Goal: Task Accomplishment & Management: Use online tool/utility

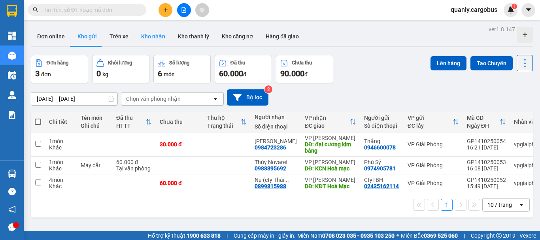
click at [149, 39] on button "Kho nhận" at bounding box center [153, 36] width 37 height 19
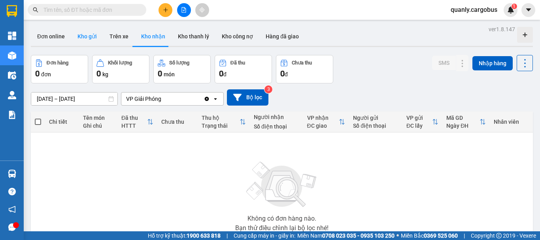
click at [82, 38] on button "Kho gửi" at bounding box center [87, 36] width 32 height 19
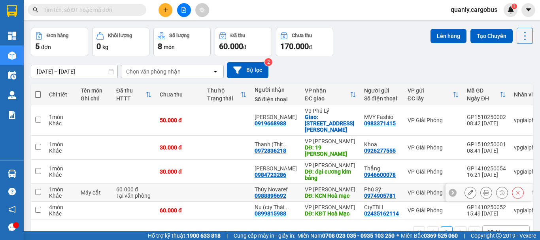
scroll to position [45, 0]
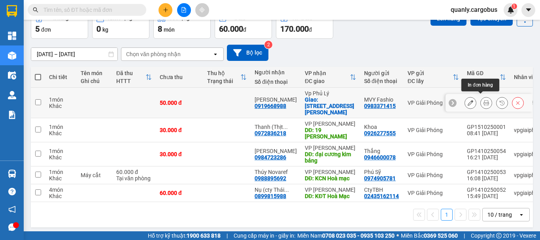
click at [484, 100] on icon at bounding box center [487, 103] width 6 height 6
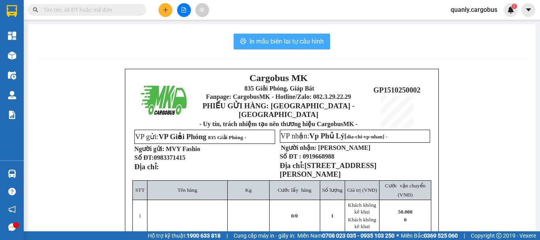
click at [277, 38] on span "In mẫu biên lai tự cấu hình" at bounding box center [287, 41] width 74 height 10
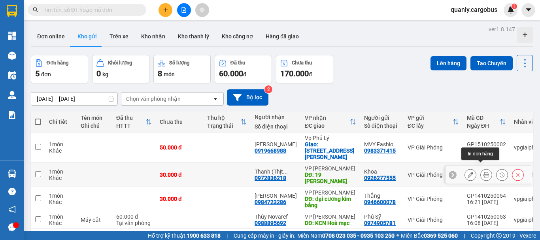
click at [484, 172] on icon at bounding box center [487, 175] width 6 height 6
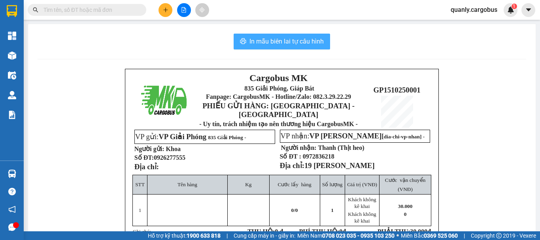
click at [298, 41] on span "In mẫu biên lai tự cấu hình" at bounding box center [287, 41] width 74 height 10
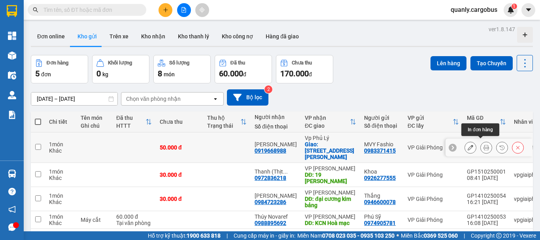
click at [484, 145] on icon at bounding box center [487, 148] width 6 height 6
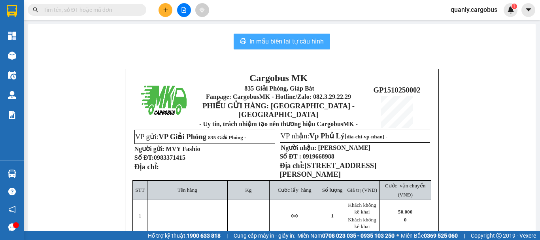
click at [312, 40] on span "In mẫu biên lai tự cấu hình" at bounding box center [287, 41] width 74 height 10
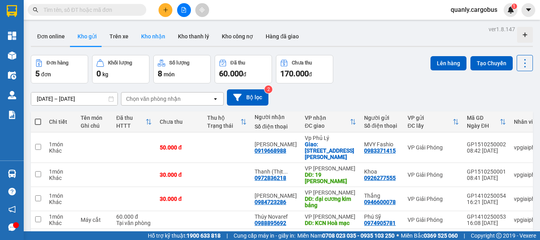
click at [155, 38] on button "Kho nhận" at bounding box center [153, 36] width 37 height 19
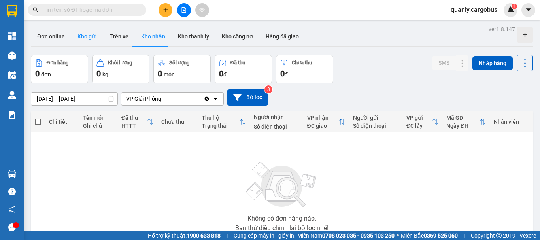
click at [88, 37] on button "Kho gửi" at bounding box center [87, 36] width 32 height 19
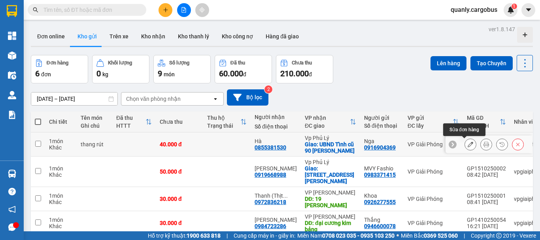
click at [468, 142] on icon at bounding box center [471, 145] width 6 height 6
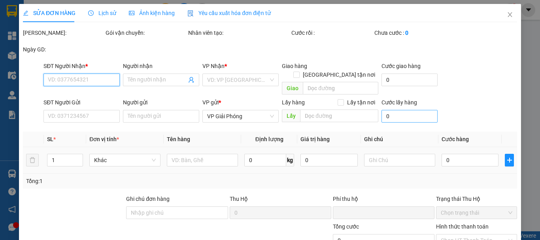
type input "0855381530"
type input "Hà"
checkbox input "true"
type input "UBND Tỉnh cũ 90 trần phu"
type input "0916904369"
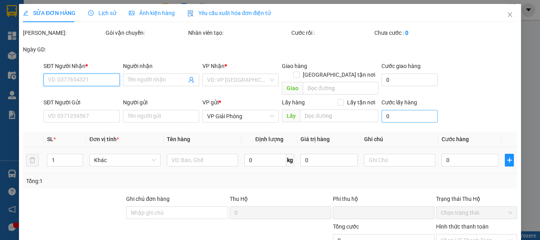
type input "Nga"
type input "0"
type input "40.000"
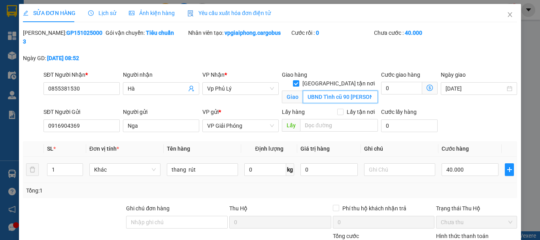
click at [341, 91] on input "UBND Tỉnh cũ 90 trần phu" at bounding box center [340, 97] width 75 height 13
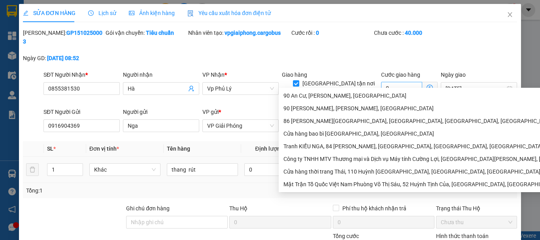
scroll to position [0, 4]
drag, startPoint x: 343, startPoint y: 84, endPoint x: 379, endPoint y: 84, distance: 35.6
click at [379, 84] on div "SĐT Người Nhận * 0855381530 Người nhận Hà VP Nhận * Vp Phủ Lý Giao hàng Giao tậ…" at bounding box center [280, 88] width 477 height 37
click at [372, 91] on input "UBND Tỉnh cũ, 90 trần phu" at bounding box center [340, 97] width 75 height 13
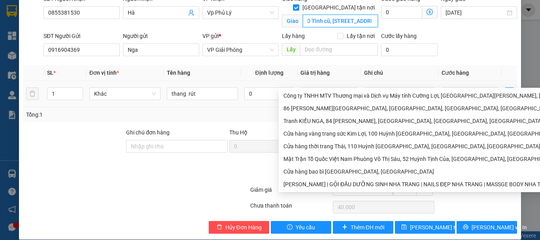
scroll to position [76, 0]
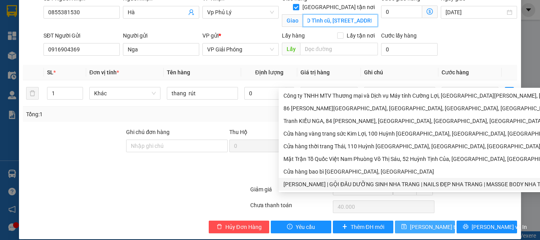
type input "UBND Tỉnh cũ, [STREET_ADDRESS]"
click at [428, 223] on span "[PERSON_NAME] thay đổi" at bounding box center [441, 227] width 63 height 9
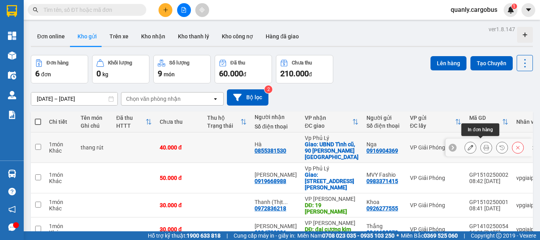
click at [484, 145] on icon at bounding box center [487, 148] width 6 height 6
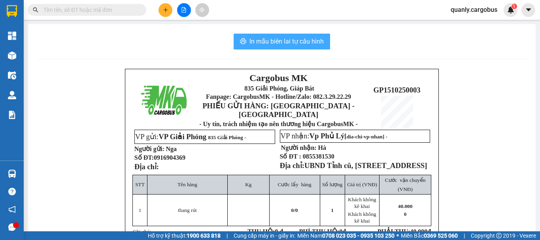
click at [304, 39] on span "In mẫu biên lai tự cấu hình" at bounding box center [287, 41] width 74 height 10
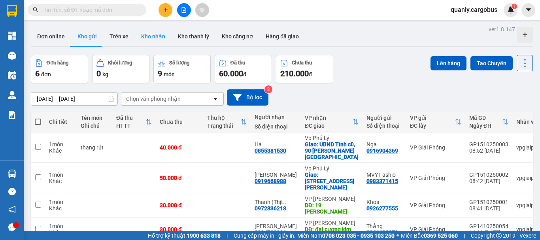
click at [150, 37] on button "Kho nhận" at bounding box center [153, 36] width 37 height 19
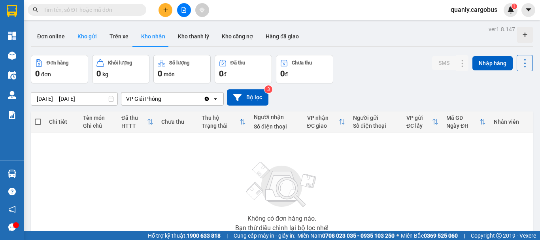
click at [88, 38] on button "Kho gửi" at bounding box center [87, 36] width 32 height 19
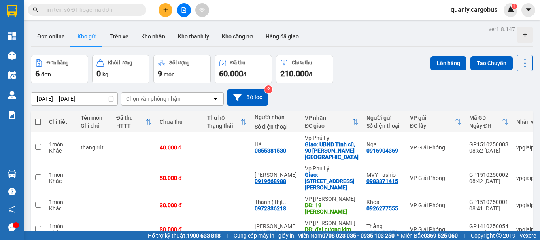
click at [37, 122] on span at bounding box center [38, 122] width 6 height 6
click at [38, 118] on input "checkbox" at bounding box center [38, 118] width 0 height 0
checkbox input "true"
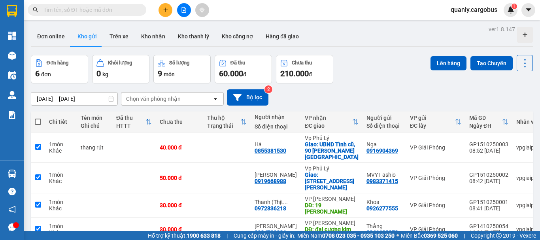
checkbox input "true"
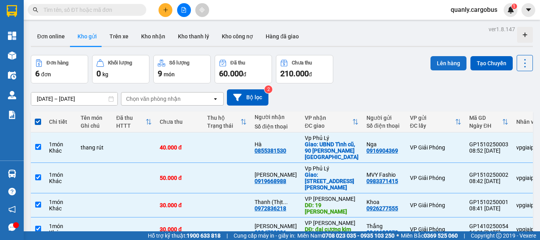
click at [441, 62] on button "Lên hàng" at bounding box center [449, 63] width 36 height 14
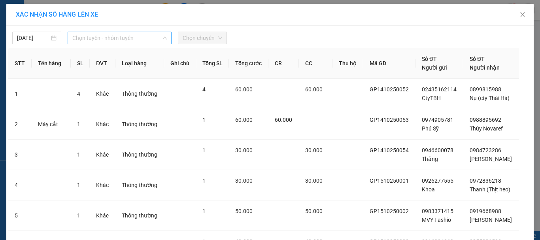
click at [111, 40] on span "Chọn tuyến - nhóm tuyến" at bounding box center [119, 38] width 95 height 12
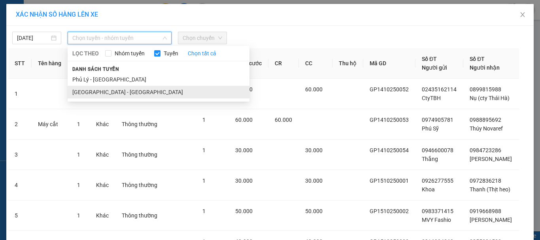
click at [86, 91] on li "[GEOGRAPHIC_DATA] - [GEOGRAPHIC_DATA]" at bounding box center [159, 92] width 182 height 13
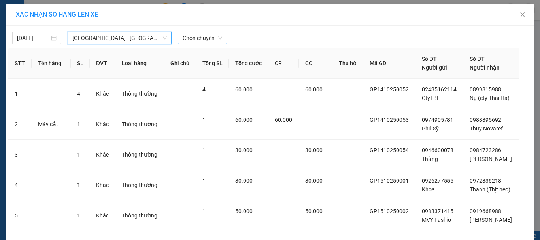
click at [193, 36] on span "Chọn chuyến" at bounding box center [203, 38] width 40 height 12
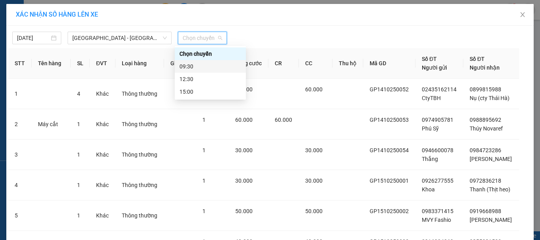
click at [191, 65] on div "09:30" at bounding box center [211, 66] width 62 height 9
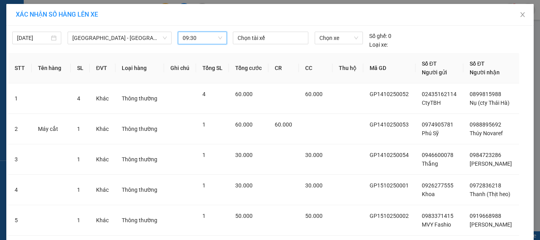
drag, startPoint x: 267, startPoint y: 38, endPoint x: 281, endPoint y: 45, distance: 16.1
click at [267, 38] on div at bounding box center [271, 37] width 72 height 9
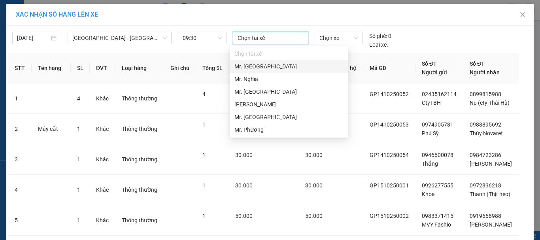
click at [259, 66] on div "Mr. [GEOGRAPHIC_DATA]" at bounding box center [288, 66] width 109 height 9
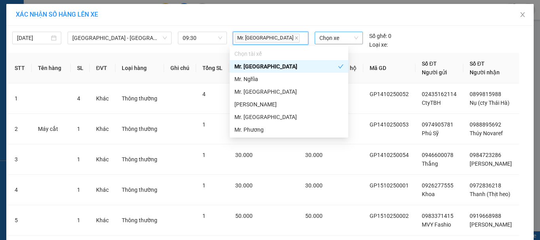
click at [336, 40] on span "Chọn xe" at bounding box center [339, 38] width 39 height 12
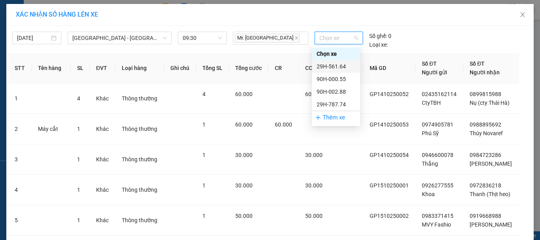
click at [326, 64] on div "29H-561.64" at bounding box center [336, 66] width 39 height 9
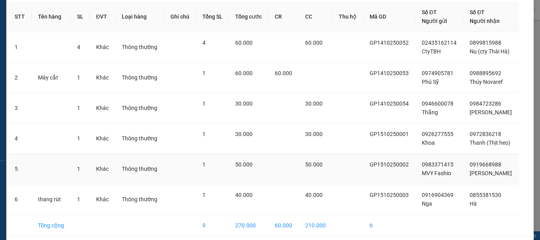
scroll to position [79, 0]
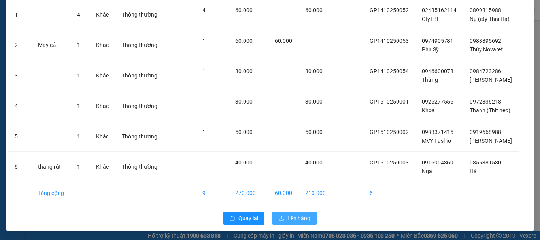
click at [290, 219] on span "Lên hàng" at bounding box center [298, 218] width 23 height 9
click at [298, 218] on span "Lên hàng" at bounding box center [298, 218] width 23 height 9
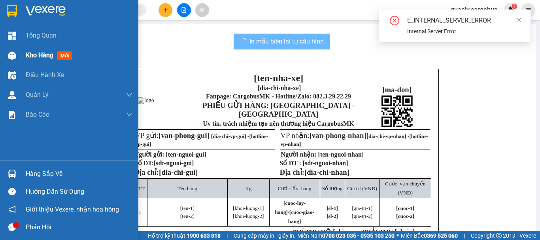
click at [12, 55] on img at bounding box center [12, 55] width 8 height 8
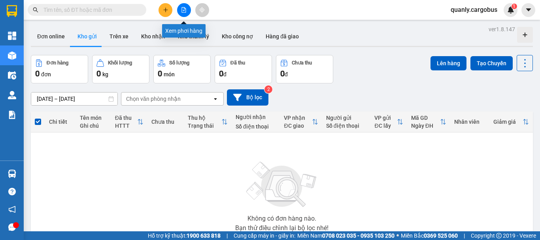
click at [182, 6] on button at bounding box center [184, 10] width 14 height 14
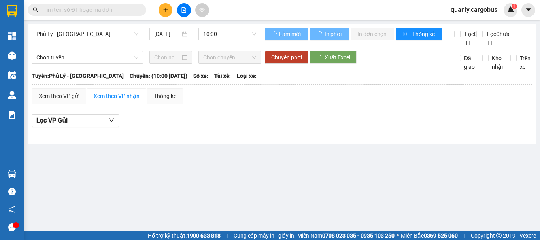
click at [60, 31] on span "Phủ Lý - [GEOGRAPHIC_DATA]" at bounding box center [87, 34] width 102 height 12
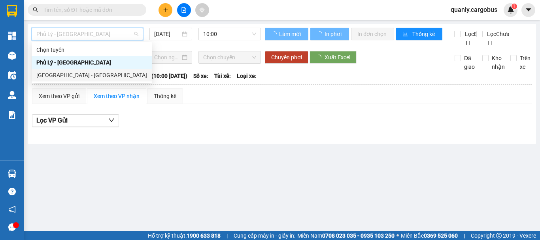
drag, startPoint x: 55, startPoint y: 73, endPoint x: 143, endPoint y: 55, distance: 90.0
click at [61, 73] on div "[GEOGRAPHIC_DATA] - [GEOGRAPHIC_DATA]" at bounding box center [91, 75] width 111 height 9
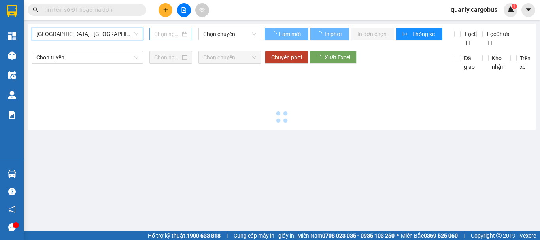
type input "[DATE]"
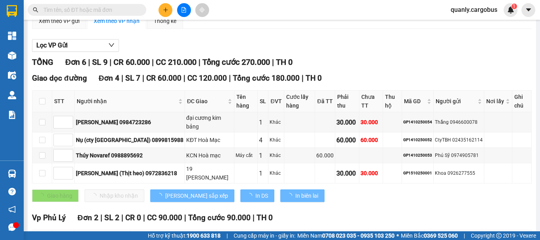
scroll to position [79, 0]
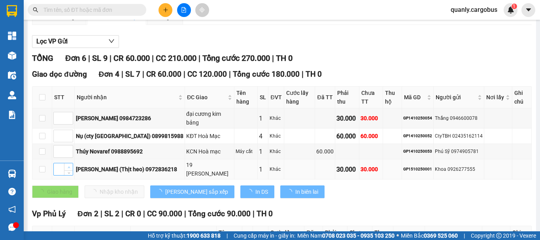
type input "1"
click at [68, 165] on span "up" at bounding box center [68, 167] width 5 height 5
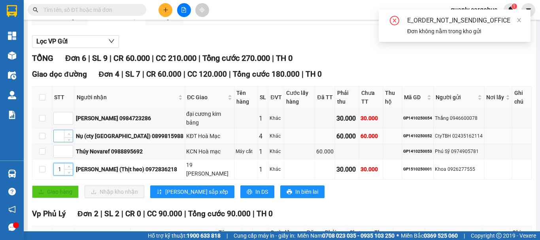
type input "1"
click at [71, 130] on span "Increase Value" at bounding box center [68, 133] width 9 height 7
click at [69, 149] on icon "up" at bounding box center [69, 150] width 2 height 2
type input "2"
click at [71, 147] on span "up" at bounding box center [68, 149] width 5 height 5
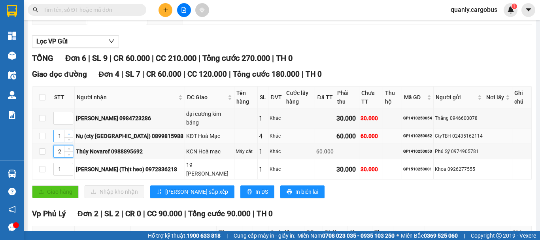
type input "2"
click at [69, 133] on icon "up" at bounding box center [69, 134] width 3 height 3
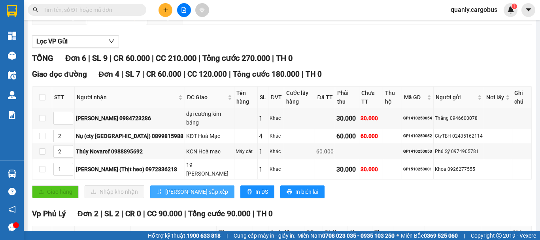
click at [180, 187] on span "[PERSON_NAME] sắp xếp" at bounding box center [196, 191] width 63 height 9
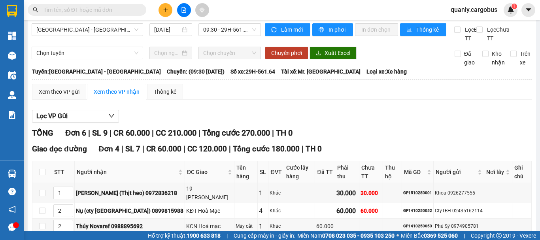
scroll to position [0, 0]
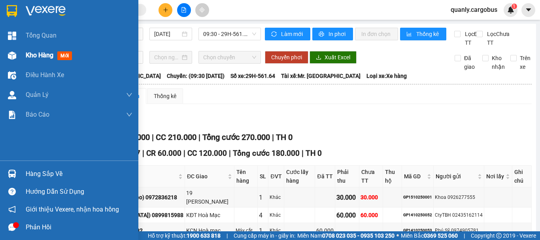
click at [10, 56] on img at bounding box center [12, 55] width 8 height 8
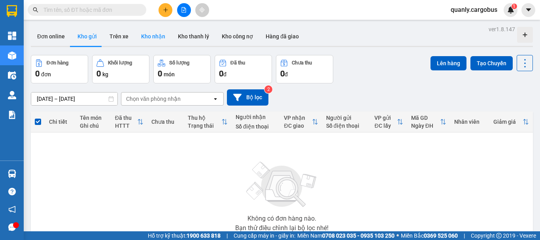
click at [154, 36] on button "Kho nhận" at bounding box center [153, 36] width 37 height 19
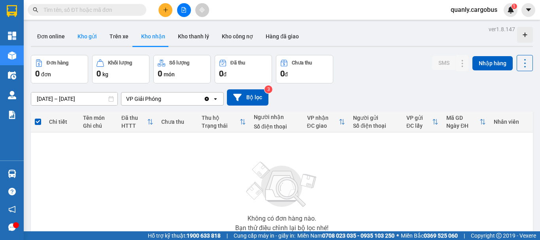
click at [88, 36] on button "Kho gửi" at bounding box center [87, 36] width 32 height 19
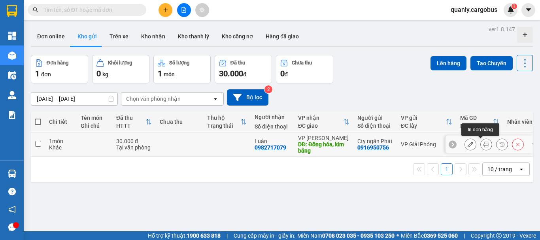
click at [484, 146] on icon at bounding box center [487, 145] width 6 height 6
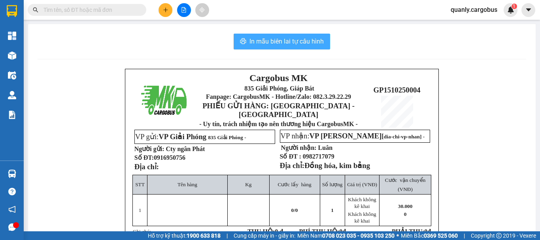
click at [304, 40] on span "In mẫu biên lai tự cấu hình" at bounding box center [287, 41] width 74 height 10
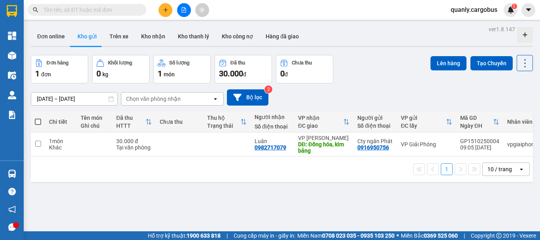
click at [37, 119] on span at bounding box center [38, 122] width 6 height 6
click at [38, 118] on input "checkbox" at bounding box center [38, 118] width 0 height 0
checkbox input "true"
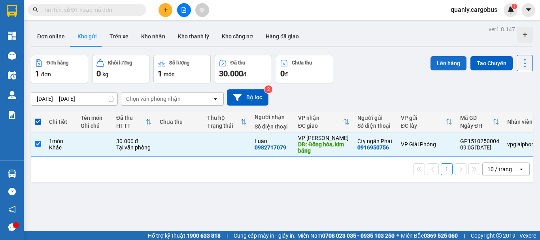
click at [452, 59] on button "Lên hàng" at bounding box center [449, 63] width 36 height 14
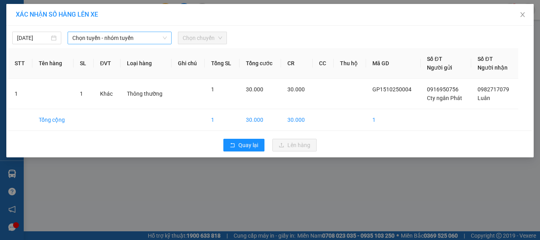
click at [119, 35] on span "Chọn tuyến - nhóm tuyến" at bounding box center [119, 38] width 95 height 12
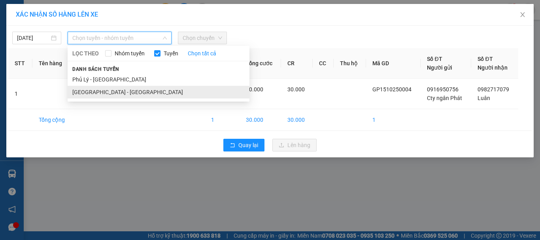
click at [81, 90] on li "[GEOGRAPHIC_DATA] - [GEOGRAPHIC_DATA]" at bounding box center [159, 92] width 182 height 13
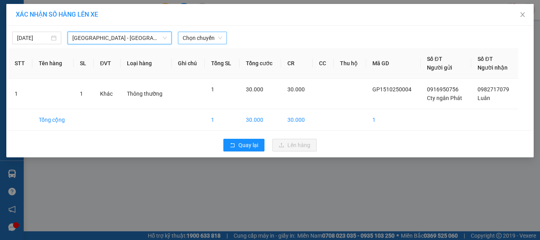
click at [195, 38] on span "Chọn chuyến" at bounding box center [203, 38] width 40 height 12
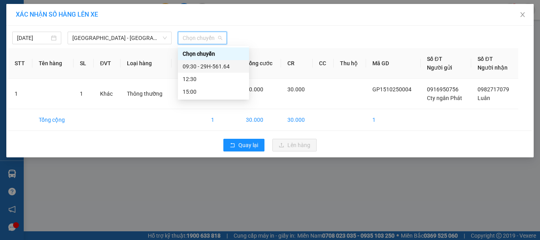
click at [208, 66] on div "09:30 - 29H-561.64" at bounding box center [214, 66] width 62 height 9
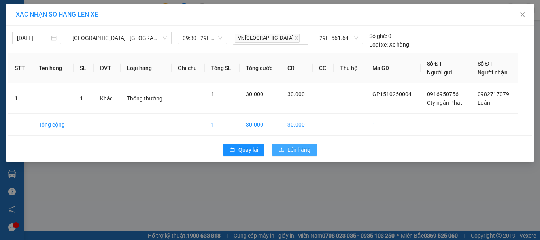
click at [287, 147] on button "Lên hàng" at bounding box center [294, 150] width 44 height 13
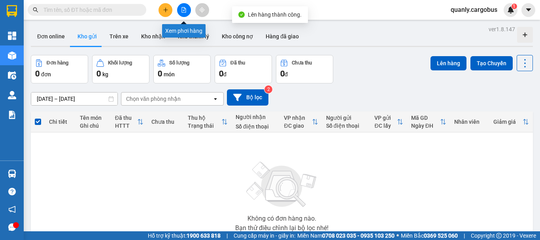
click at [184, 10] on icon "file-add" at bounding box center [184, 10] width 6 height 6
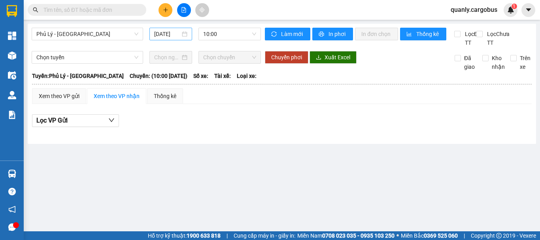
click at [175, 28] on div "[DATE]" at bounding box center [170, 34] width 43 height 13
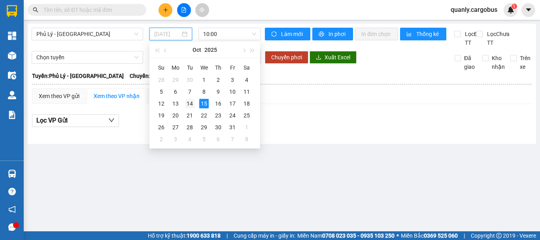
click at [190, 104] on div "14" at bounding box center [189, 103] width 9 height 9
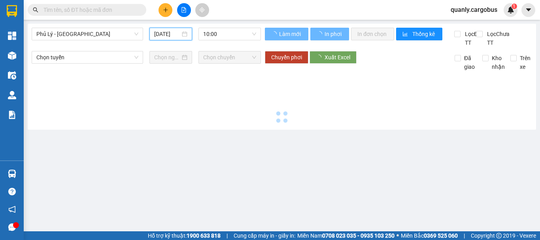
type input "[DATE]"
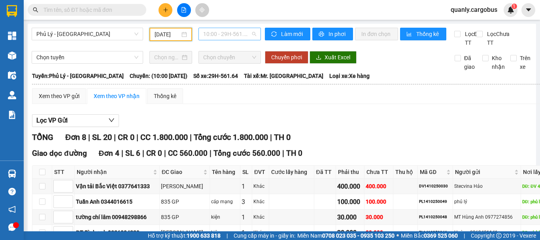
drag, startPoint x: 219, startPoint y: 34, endPoint x: 256, endPoint y: 65, distance: 48.6
click at [219, 34] on span "10:00 - 29H-561.64" at bounding box center [229, 34] width 53 height 12
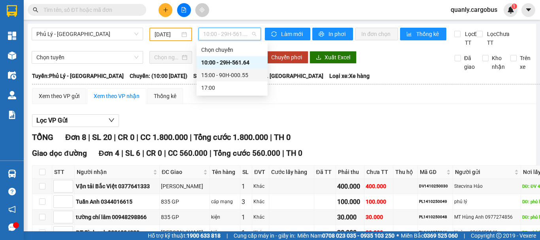
click at [222, 75] on div "15:00 - 90H-000.55" at bounding box center [232, 75] width 62 height 9
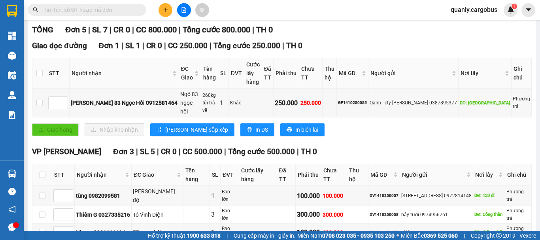
scroll to position [9, 0]
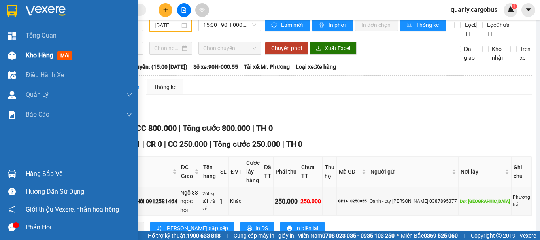
click at [10, 53] on img at bounding box center [12, 55] width 8 height 8
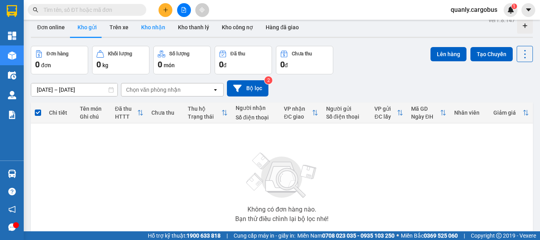
click at [158, 25] on button "Kho nhận" at bounding box center [153, 27] width 37 height 19
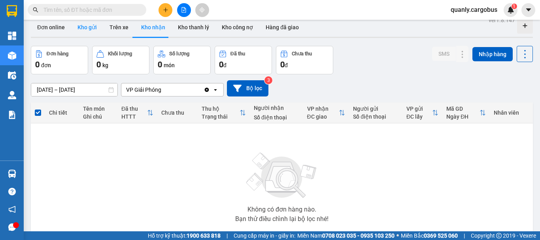
click at [82, 28] on button "Kho gửi" at bounding box center [87, 27] width 32 height 19
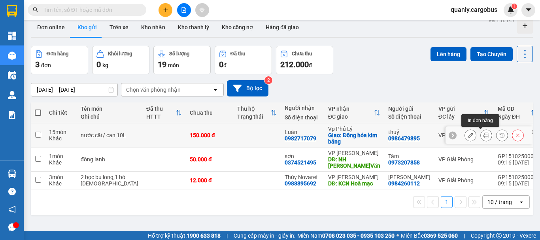
click at [484, 134] on icon at bounding box center [487, 135] width 6 height 6
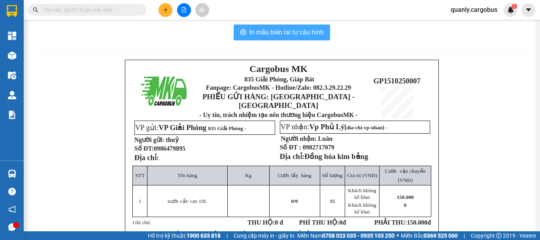
click at [304, 30] on span "In mẫu biên lai tự cấu hình" at bounding box center [287, 32] width 74 height 10
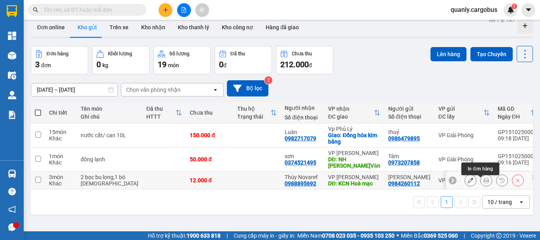
click at [484, 183] on icon at bounding box center [487, 181] width 6 height 6
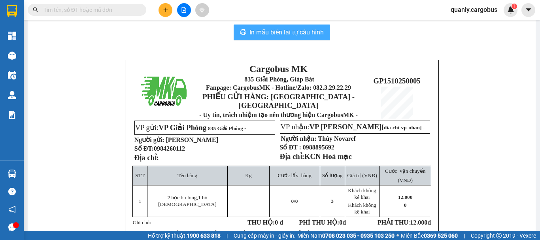
drag, startPoint x: 307, startPoint y: 32, endPoint x: 411, endPoint y: 105, distance: 127.1
click at [308, 32] on span "In mẫu biên lai tự cấu hình" at bounding box center [287, 32] width 74 height 10
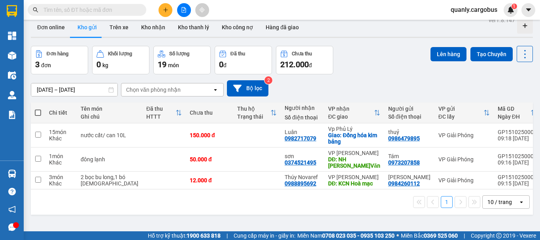
click at [39, 111] on span at bounding box center [38, 113] width 6 height 6
click at [38, 109] on input "checkbox" at bounding box center [38, 109] width 0 height 0
checkbox input "true"
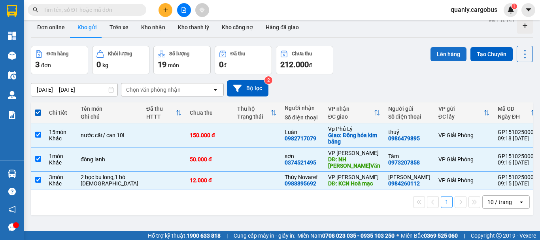
click at [446, 52] on button "Lên hàng" at bounding box center [449, 54] width 36 height 14
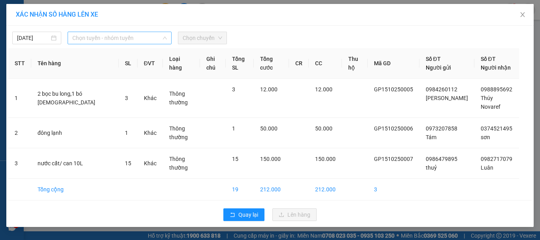
click at [97, 41] on span "Chọn tuyến - nhóm tuyến" at bounding box center [119, 38] width 95 height 12
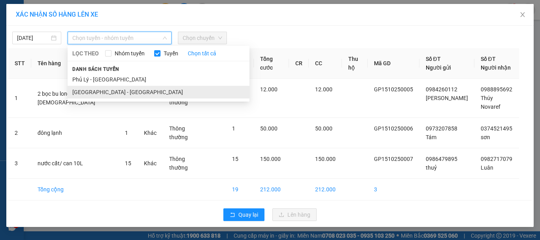
click at [92, 91] on li "[GEOGRAPHIC_DATA] - [GEOGRAPHIC_DATA]" at bounding box center [159, 92] width 182 height 13
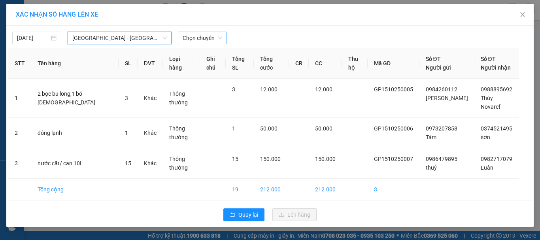
click at [198, 39] on span "Chọn chuyến" at bounding box center [203, 38] width 40 height 12
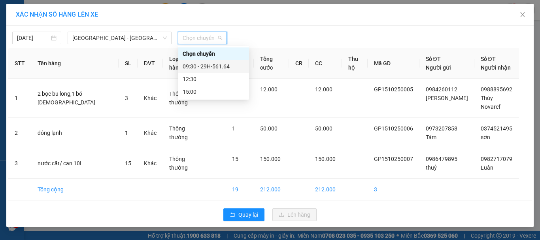
click at [213, 64] on div "09:30 - 29H-561.64" at bounding box center [214, 66] width 62 height 9
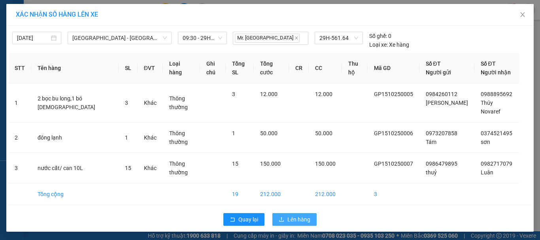
click at [294, 215] on span "Lên hàng" at bounding box center [298, 219] width 23 height 9
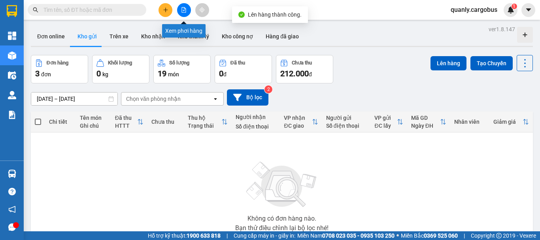
click at [180, 9] on button at bounding box center [184, 10] width 14 height 14
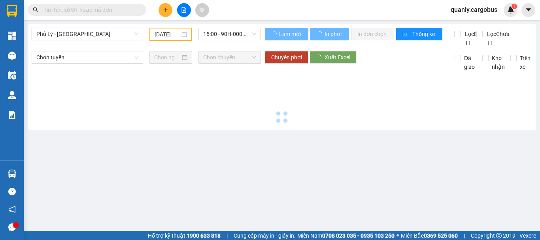
type input "[DATE]"
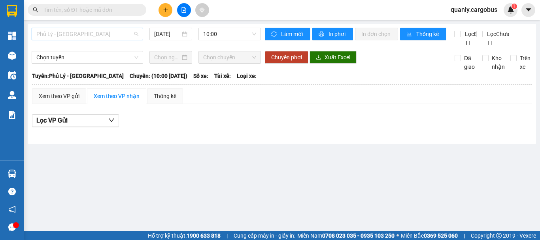
click at [86, 32] on span "Phủ Lý - [GEOGRAPHIC_DATA]" at bounding box center [87, 34] width 102 height 12
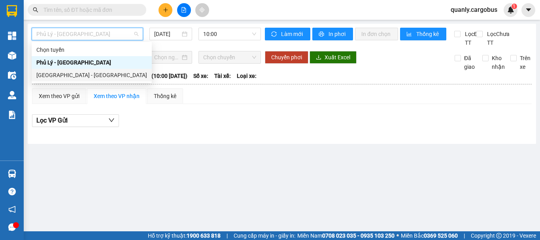
click at [65, 74] on div "[GEOGRAPHIC_DATA] - [GEOGRAPHIC_DATA]" at bounding box center [91, 75] width 111 height 9
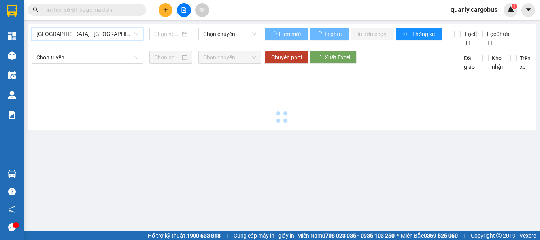
type input "[DATE]"
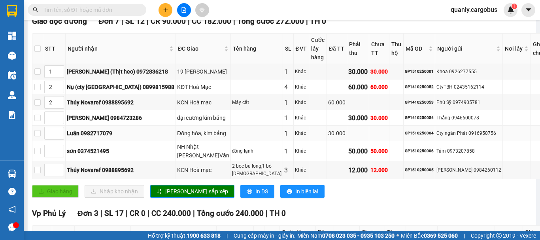
scroll to position [158, 0]
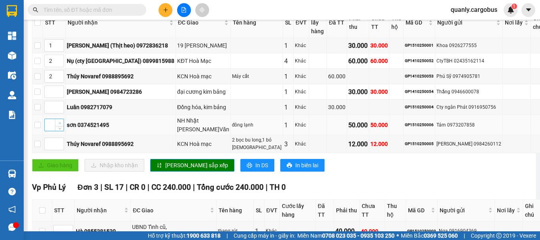
type input "1"
click at [61, 125] on icon "up" at bounding box center [60, 123] width 3 height 3
click at [61, 144] on icon "up" at bounding box center [60, 142] width 3 height 3
type input "2"
click at [61, 144] on icon "up" at bounding box center [60, 142] width 3 height 3
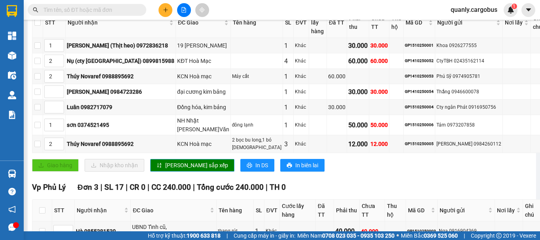
click at [168, 170] on span "[PERSON_NAME] sắp xếp" at bounding box center [196, 165] width 63 height 9
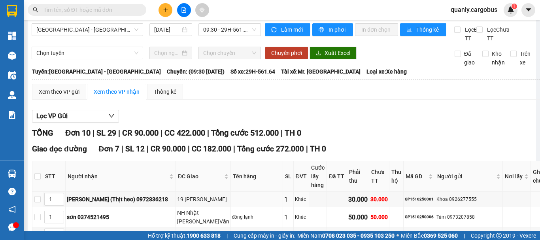
scroll to position [0, 0]
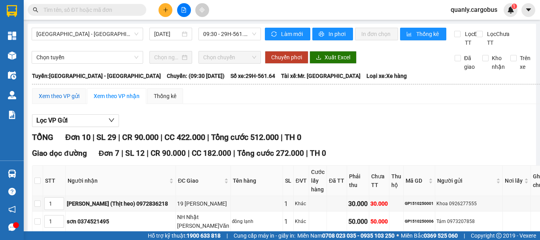
click at [70, 100] on div "Xem theo VP gửi" at bounding box center [59, 96] width 41 height 9
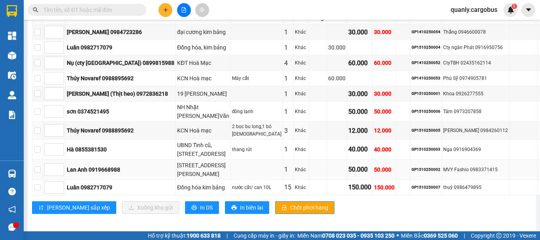
scroll to position [179, 0]
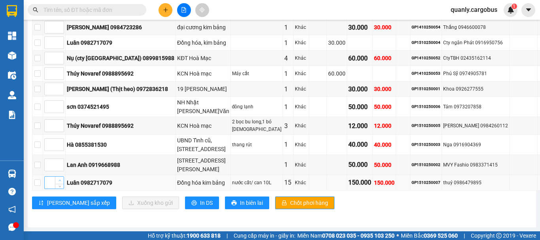
type input "1"
click at [62, 178] on span "up" at bounding box center [59, 180] width 5 height 5
click at [41, 181] on input "checkbox" at bounding box center [37, 183] width 6 height 6
checkbox input "true"
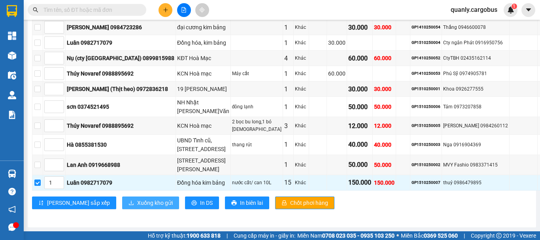
click at [137, 202] on span "Xuống kho gửi" at bounding box center [155, 203] width 36 height 9
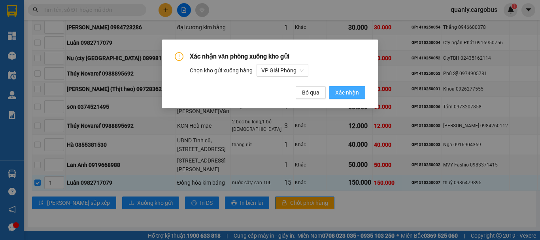
click at [341, 97] on span "Xác nhận" at bounding box center [347, 92] width 24 height 9
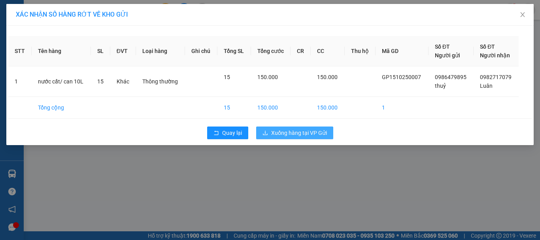
click at [299, 132] on span "Xuống hàng tại VP Gửi" at bounding box center [299, 133] width 56 height 9
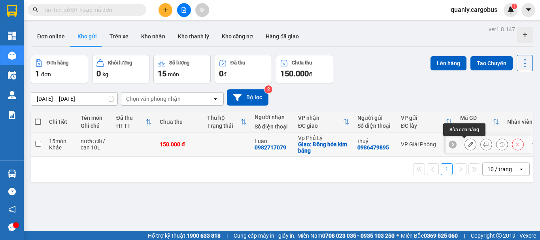
click at [468, 147] on icon at bounding box center [471, 145] width 6 height 6
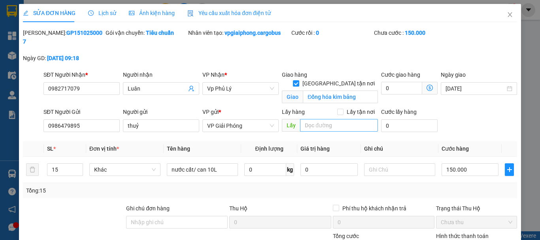
type input "0982717079"
type input "Luân"
checkbox input "true"
type input "Đồng hóa kim bảng"
type input "0986479895"
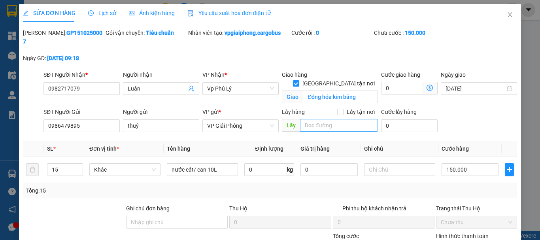
type input "thuỷ"
type input "0"
type input "150.000"
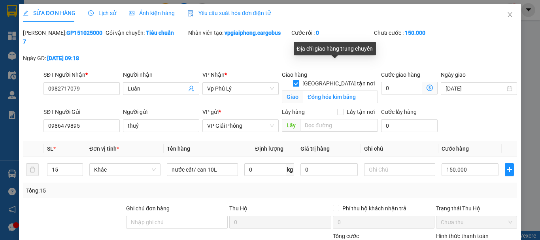
click at [299, 80] on input "[GEOGRAPHIC_DATA] tận nơi" at bounding box center [296, 83] width 6 height 6
checkbox input "false"
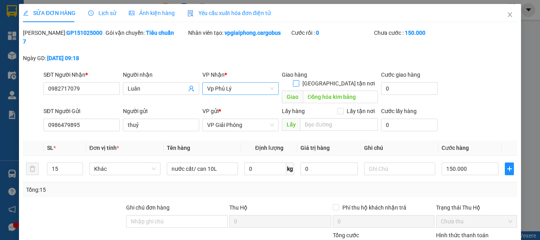
click at [239, 83] on span "Vp Phủ Lý" at bounding box center [240, 89] width 67 height 12
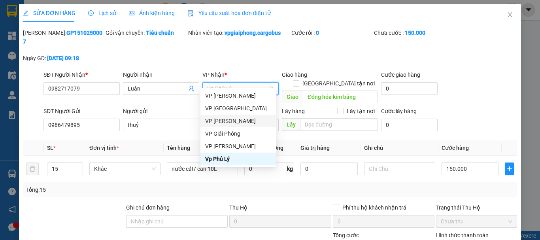
click at [233, 121] on div "VP [PERSON_NAME]" at bounding box center [238, 121] width 66 height 9
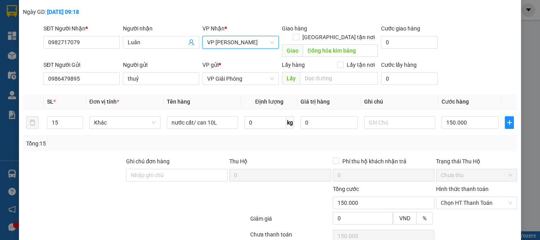
scroll to position [67, 0]
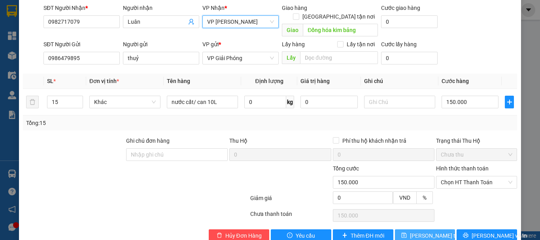
click at [422, 231] on span "[PERSON_NAME] thay đổi" at bounding box center [441, 235] width 63 height 9
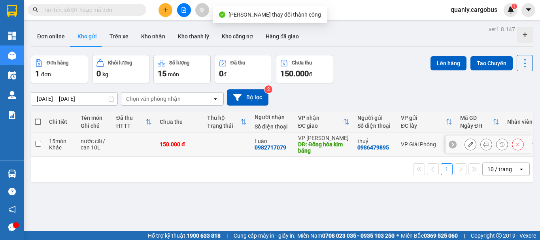
click at [40, 143] on input "checkbox" at bounding box center [38, 144] width 6 height 6
checkbox input "true"
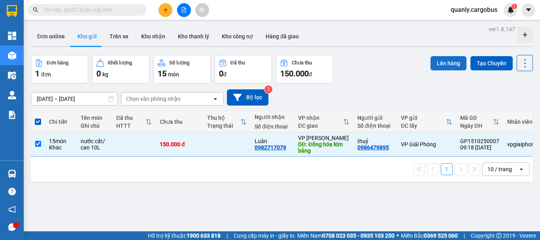
click at [443, 60] on button "Lên hàng" at bounding box center [449, 63] width 36 height 14
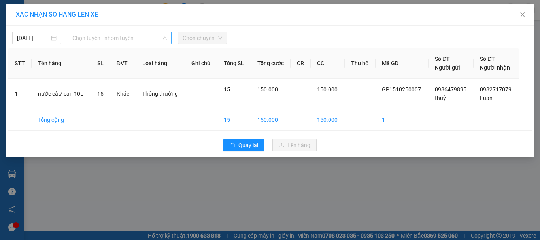
drag, startPoint x: 128, startPoint y: 37, endPoint x: 121, endPoint y: 63, distance: 26.5
click at [128, 37] on span "Chọn tuyến - nhóm tuyến" at bounding box center [119, 38] width 95 height 12
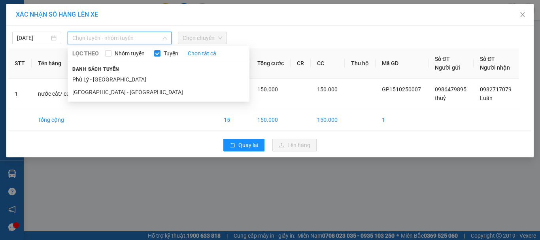
drag, startPoint x: 99, startPoint y: 93, endPoint x: 162, endPoint y: 66, distance: 68.2
click at [108, 91] on li "[GEOGRAPHIC_DATA] - [GEOGRAPHIC_DATA]" at bounding box center [159, 92] width 182 height 13
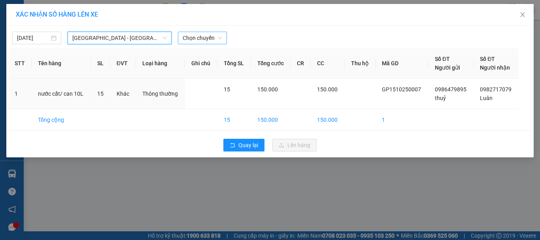
click at [217, 34] on span "Chọn chuyến" at bounding box center [203, 38] width 40 height 12
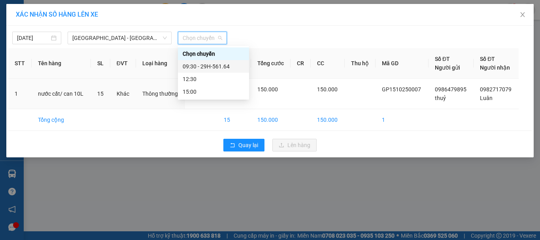
click at [212, 65] on div "09:30 - 29H-561.64" at bounding box center [214, 66] width 62 height 9
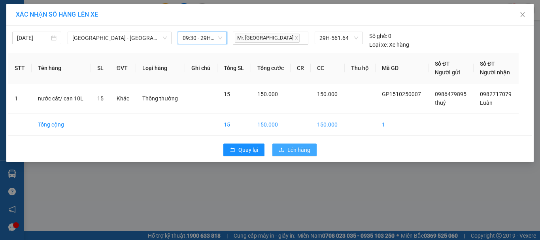
click at [283, 147] on icon "upload" at bounding box center [282, 150] width 6 height 6
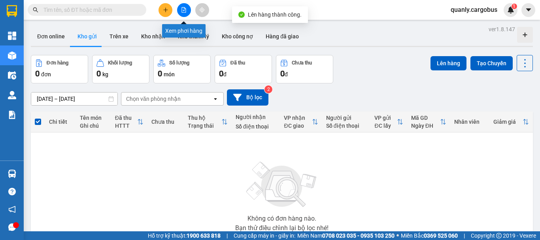
click at [185, 9] on icon "file-add" at bounding box center [184, 10] width 4 height 6
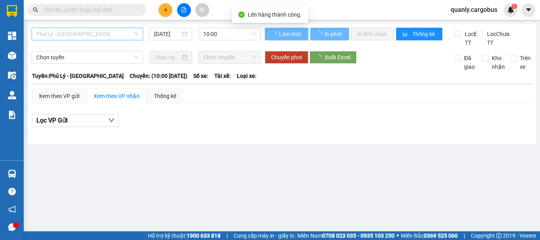
click at [102, 33] on span "Phủ Lý - [GEOGRAPHIC_DATA]" at bounding box center [87, 34] width 102 height 12
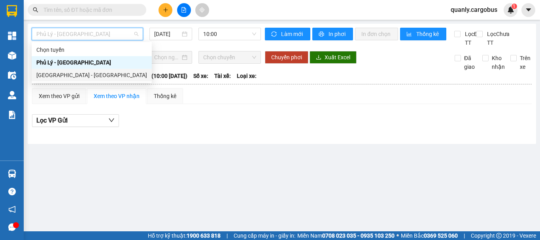
click at [76, 75] on div "[GEOGRAPHIC_DATA] - [GEOGRAPHIC_DATA]" at bounding box center [91, 75] width 111 height 9
type input "[DATE]"
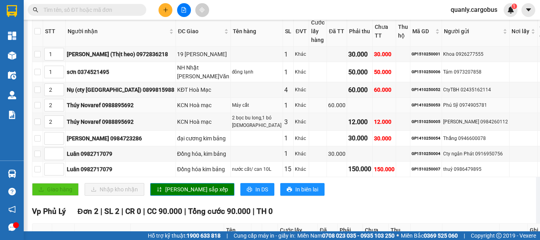
scroll to position [158, 0]
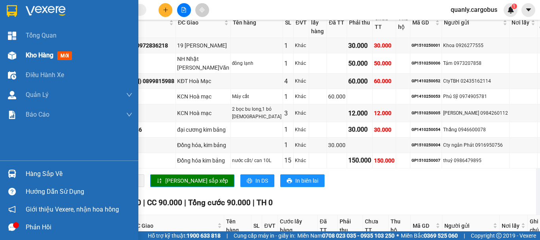
click at [11, 54] on img at bounding box center [12, 55] width 8 height 8
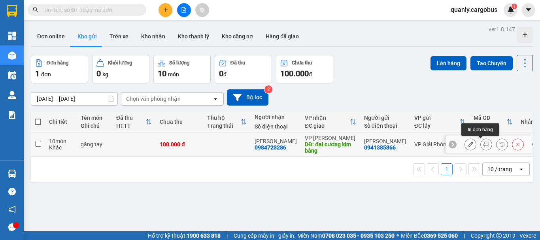
click at [484, 143] on icon at bounding box center [487, 145] width 6 height 6
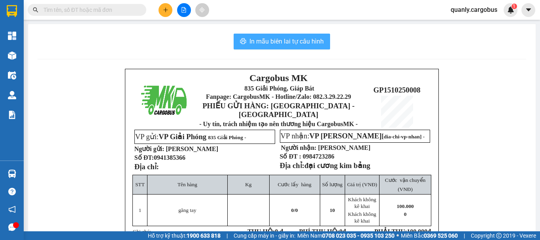
click at [292, 40] on span "In mẫu biên lai tự cấu hình" at bounding box center [287, 41] width 74 height 10
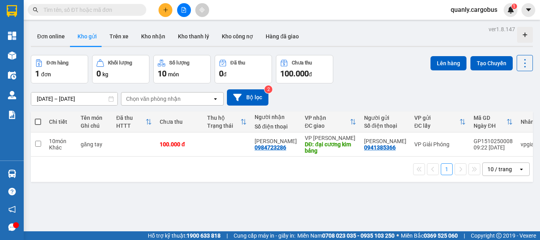
click at [37, 120] on span at bounding box center [38, 122] width 6 height 6
click at [38, 118] on input "checkbox" at bounding box center [38, 118] width 0 height 0
checkbox input "true"
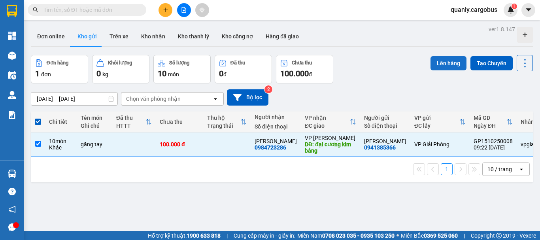
click at [439, 57] on button "Lên hàng" at bounding box center [449, 63] width 36 height 14
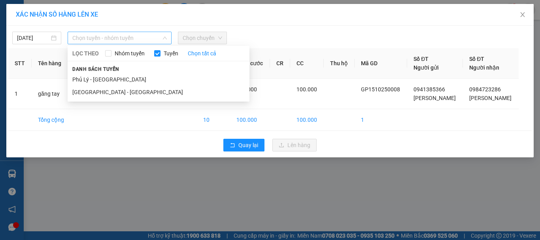
click at [108, 32] on span "Chọn tuyến - nhóm tuyến" at bounding box center [119, 38] width 95 height 12
drag, startPoint x: 93, startPoint y: 91, endPoint x: 178, endPoint y: 56, distance: 92.2
click at [97, 89] on li "[GEOGRAPHIC_DATA] - [GEOGRAPHIC_DATA]" at bounding box center [159, 92] width 182 height 13
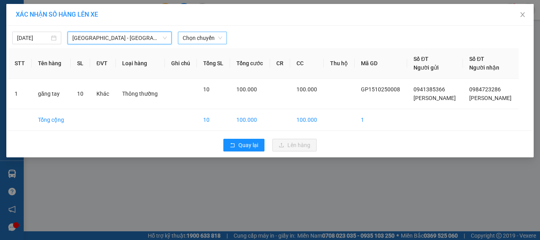
click at [205, 39] on span "Chọn chuyến" at bounding box center [203, 38] width 40 height 12
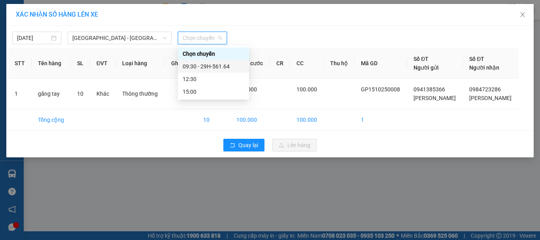
click at [201, 64] on div "09:30 - 29H-561.64" at bounding box center [214, 66] width 62 height 9
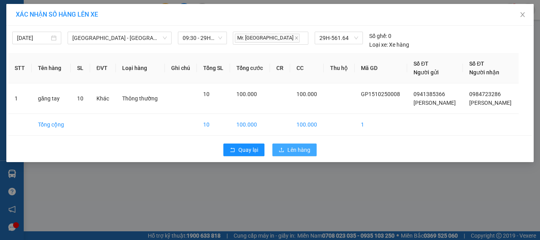
click at [294, 149] on span "Lên hàng" at bounding box center [298, 150] width 23 height 9
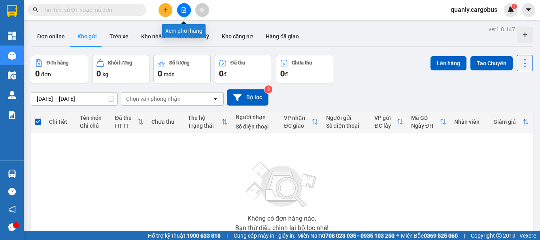
click at [180, 8] on button at bounding box center [184, 10] width 14 height 14
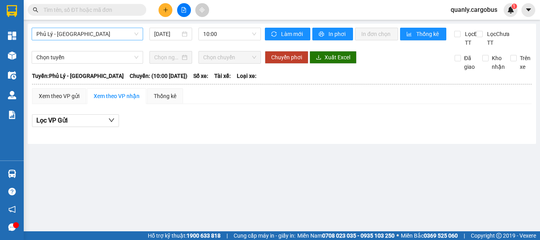
click at [80, 36] on span "Phủ Lý - [GEOGRAPHIC_DATA]" at bounding box center [87, 34] width 102 height 12
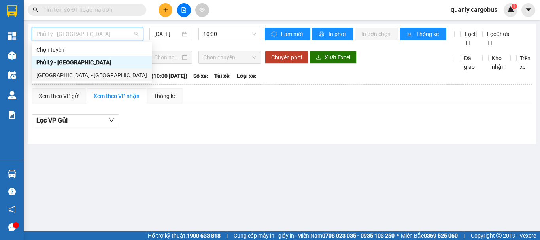
drag, startPoint x: 64, startPoint y: 73, endPoint x: 136, endPoint y: 41, distance: 78.6
click at [71, 66] on div "Chọn tuyến Phủ Lý - Hà Nội Hà Nội - Phủ Lý" at bounding box center [92, 62] width 120 height 38
drag, startPoint x: 57, startPoint y: 75, endPoint x: 114, endPoint y: 56, distance: 60.6
click at [59, 73] on div "[GEOGRAPHIC_DATA] - [GEOGRAPHIC_DATA]" at bounding box center [91, 75] width 111 height 9
type input "[DATE]"
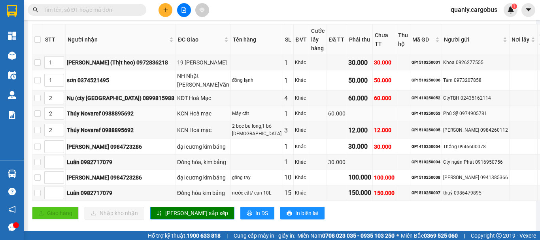
scroll to position [158, 0]
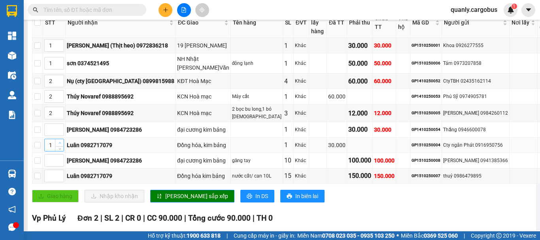
click at [61, 144] on icon "up" at bounding box center [60, 143] width 3 height 3
type input "4"
click at [61, 144] on icon "up" at bounding box center [60, 143] width 3 height 3
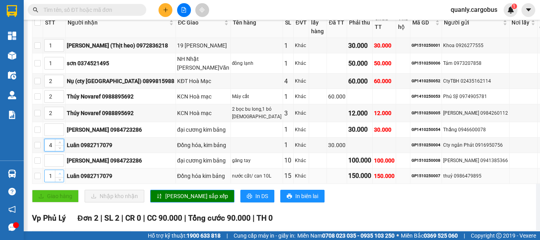
click at [61, 175] on icon "up" at bounding box center [60, 173] width 3 height 3
type input "4"
click at [61, 175] on icon "up" at bounding box center [60, 173] width 3 height 3
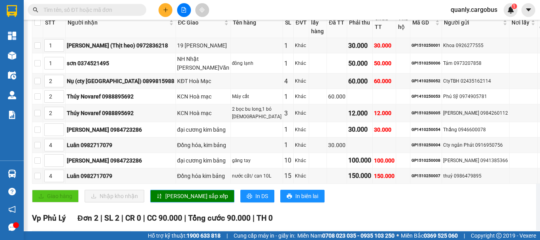
click at [175, 200] on span "[PERSON_NAME] sắp xếp" at bounding box center [196, 196] width 63 height 9
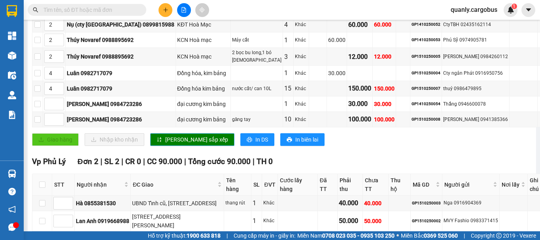
scroll to position [279, 0]
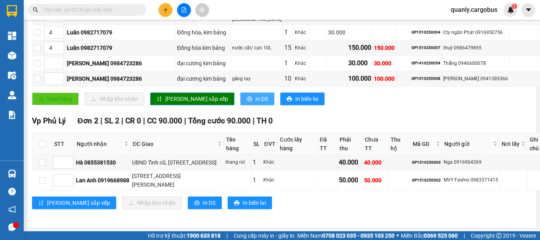
click at [255, 99] on span "In DS" at bounding box center [261, 99] width 13 height 9
click at [203, 201] on span "In DS" at bounding box center [209, 203] width 13 height 9
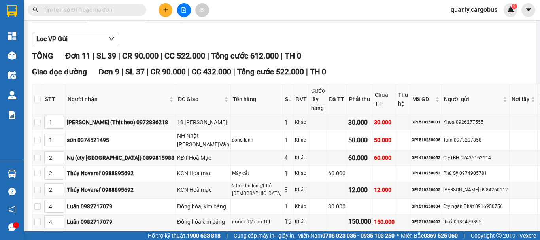
scroll to position [2, 0]
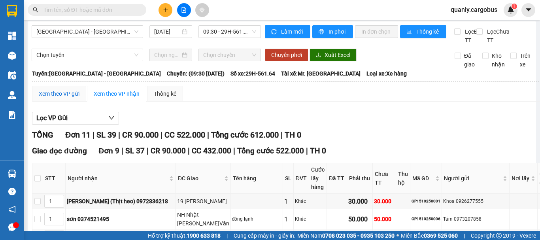
click at [64, 98] on div "Xem theo VP gửi" at bounding box center [59, 93] width 41 height 9
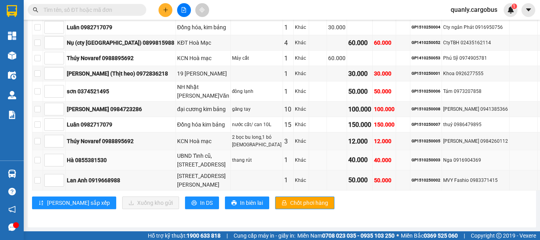
scroll to position [194, 0]
click at [41, 159] on input "checkbox" at bounding box center [37, 160] width 6 height 6
checkbox input "true"
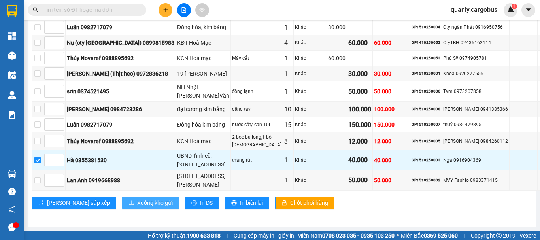
click at [137, 200] on span "Xuống kho gửi" at bounding box center [155, 203] width 36 height 9
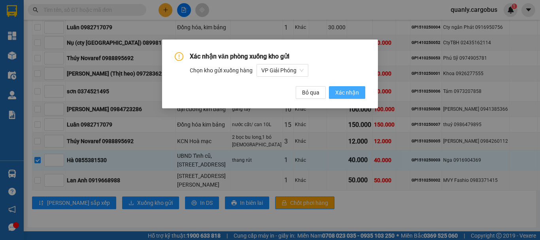
click at [343, 89] on span "Xác nhận" at bounding box center [347, 92] width 24 height 9
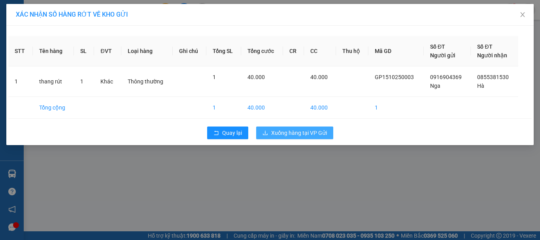
click at [312, 134] on span "Xuống hàng tại VP Gửi" at bounding box center [299, 133] width 56 height 9
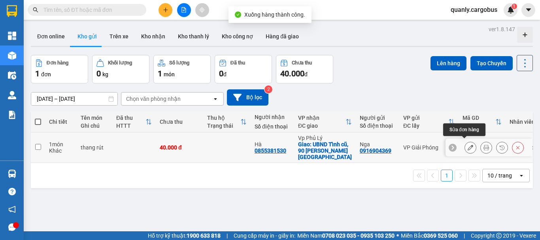
click at [468, 145] on icon at bounding box center [471, 148] width 6 height 6
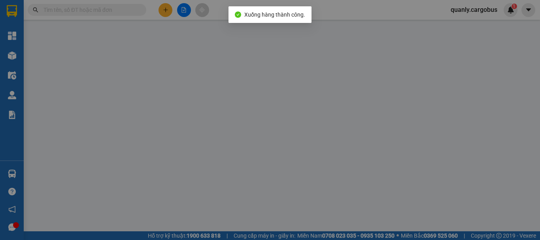
type input "0855381530"
type input "Hà"
checkbox input "true"
type input "UBND Tỉnh cũ, [STREET_ADDRESS]"
type input "0916904369"
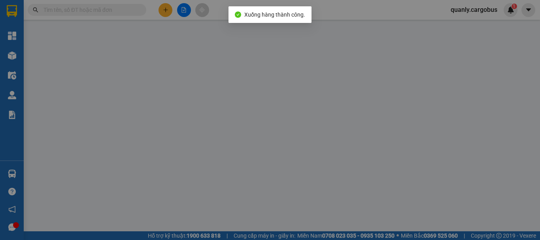
type input "Nga"
type input "0"
type input "40.000"
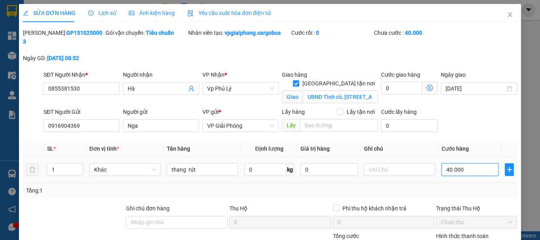
click at [447, 163] on input "40.000" at bounding box center [470, 169] width 57 height 13
click at [445, 163] on input "40.000" at bounding box center [470, 169] width 57 height 13
type input "0"
type input "50.000"
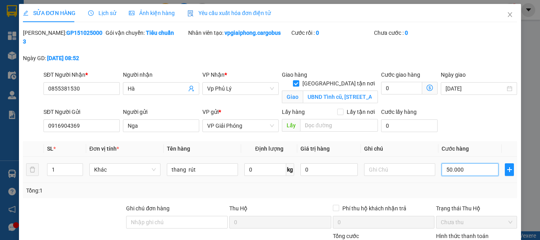
type input "50.000"
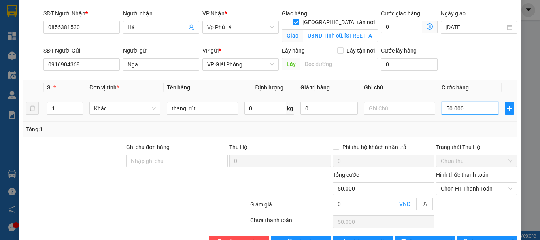
scroll to position [76, 0]
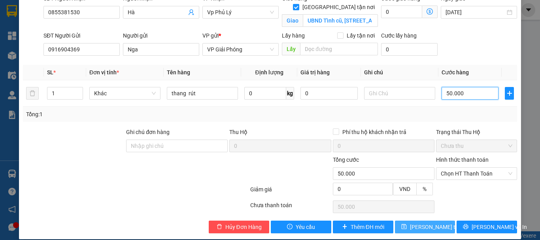
type input "50.000"
click at [413, 223] on span "[PERSON_NAME] thay đổi" at bounding box center [441, 227] width 63 height 9
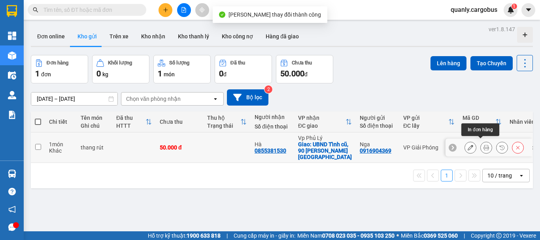
click at [484, 145] on icon at bounding box center [487, 148] width 6 height 6
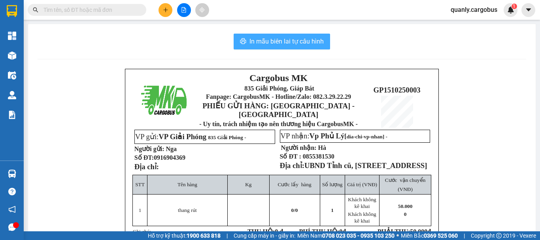
click at [303, 39] on span "In mẫu biên lai tự cấu hình" at bounding box center [287, 41] width 74 height 10
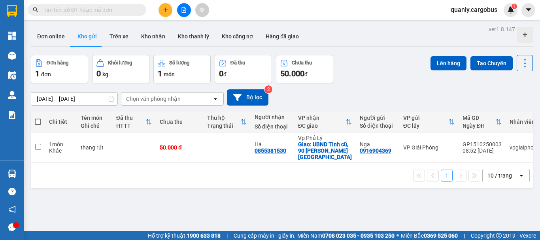
click at [38, 119] on span at bounding box center [38, 122] width 6 height 6
click at [38, 118] on input "checkbox" at bounding box center [38, 118] width 0 height 0
checkbox input "true"
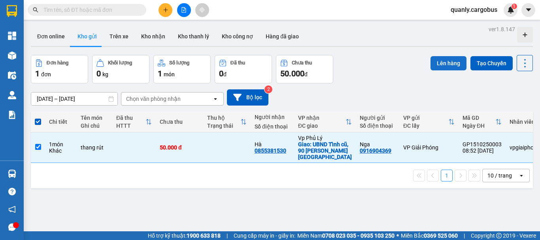
click at [434, 65] on button "Lên hàng" at bounding box center [449, 63] width 36 height 14
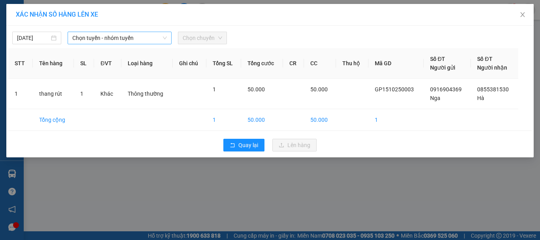
click at [100, 37] on span "Chọn tuyến - nhóm tuyến" at bounding box center [119, 38] width 95 height 12
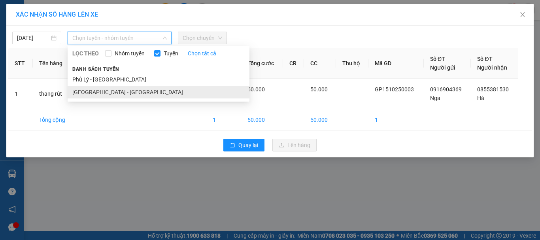
click at [89, 91] on li "[GEOGRAPHIC_DATA] - [GEOGRAPHIC_DATA]" at bounding box center [159, 92] width 182 height 13
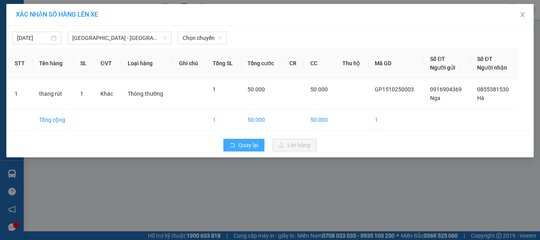
click at [257, 142] on span "Quay lại" at bounding box center [248, 145] width 20 height 9
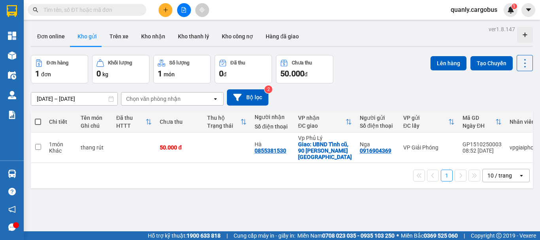
drag, startPoint x: 37, startPoint y: 121, endPoint x: 81, endPoint y: 121, distance: 43.9
click at [38, 121] on span at bounding box center [38, 122] width 6 height 6
click at [38, 118] on input "checkbox" at bounding box center [38, 118] width 0 height 0
checkbox input "true"
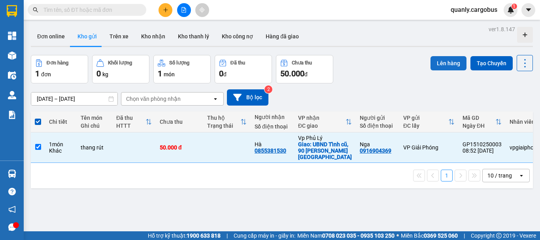
click at [445, 60] on button "Lên hàng" at bounding box center [449, 63] width 36 height 14
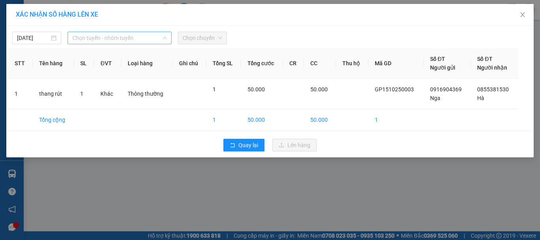
click at [103, 38] on span "Chọn tuyến - nhóm tuyến" at bounding box center [119, 38] width 95 height 12
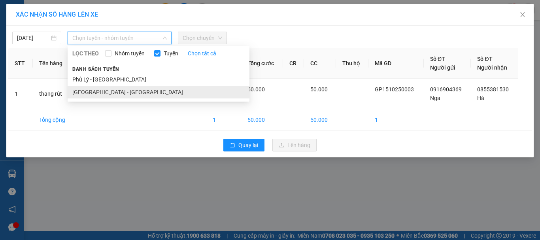
drag, startPoint x: 94, startPoint y: 90, endPoint x: 136, endPoint y: 81, distance: 43.6
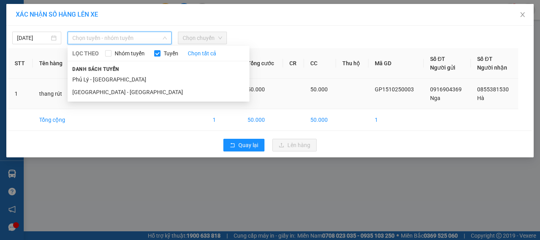
click at [95, 90] on li "[GEOGRAPHIC_DATA] - [GEOGRAPHIC_DATA]" at bounding box center [159, 92] width 182 height 13
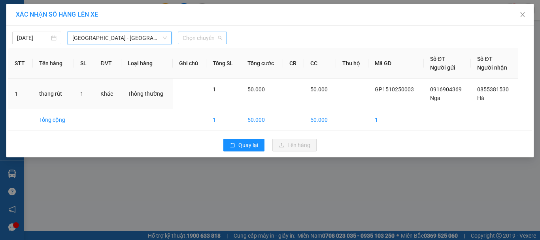
click at [210, 36] on span "Chọn chuyến" at bounding box center [203, 38] width 40 height 12
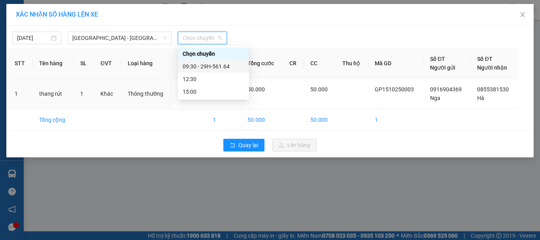
click at [214, 66] on div "09:30 - 29H-561.64" at bounding box center [214, 66] width 62 height 9
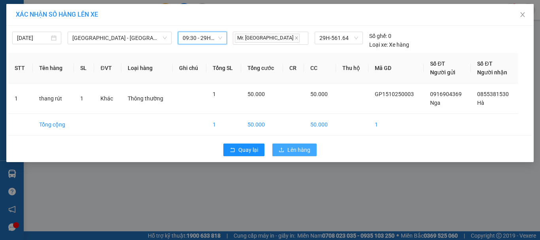
click at [302, 149] on span "Lên hàng" at bounding box center [298, 150] width 23 height 9
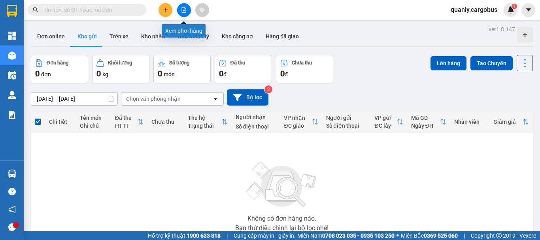
click at [187, 8] on button at bounding box center [184, 10] width 14 height 14
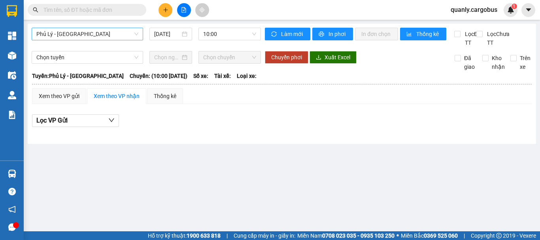
click at [94, 34] on span "Phủ Lý - [GEOGRAPHIC_DATA]" at bounding box center [87, 34] width 102 height 12
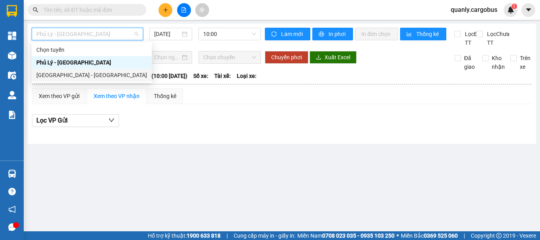
click at [62, 71] on div "[GEOGRAPHIC_DATA] - [GEOGRAPHIC_DATA]" at bounding box center [91, 75] width 111 height 9
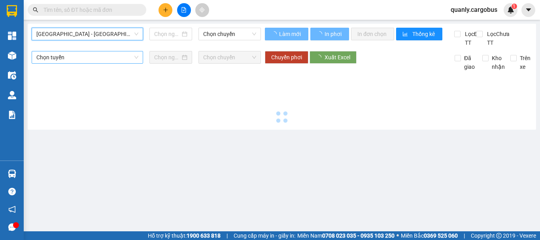
type input "[DATE]"
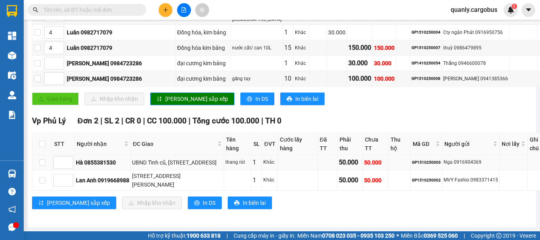
scroll to position [279, 0]
click at [203, 203] on span "In DS" at bounding box center [209, 203] width 13 height 9
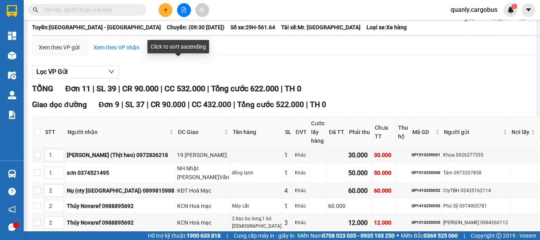
scroll to position [42, 0]
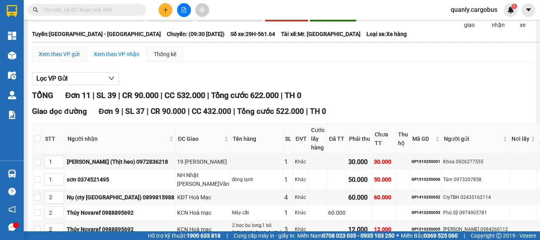
click at [72, 59] on div "Xem theo VP gửi" at bounding box center [59, 54] width 41 height 9
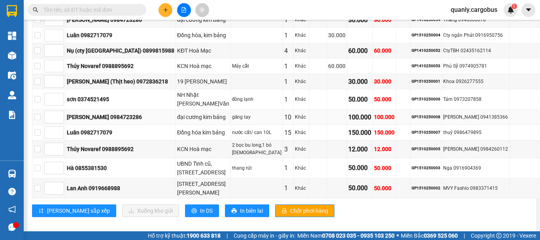
scroll to position [194, 0]
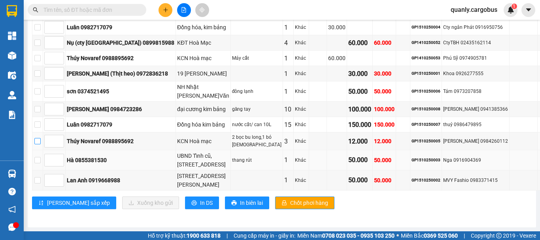
drag, startPoint x: 43, startPoint y: 140, endPoint x: 178, endPoint y: 157, distance: 136.7
click at [43, 140] on td at bounding box center [37, 141] width 11 height 18
click at [41, 141] on input "checkbox" at bounding box center [37, 141] width 6 height 6
checkbox input "true"
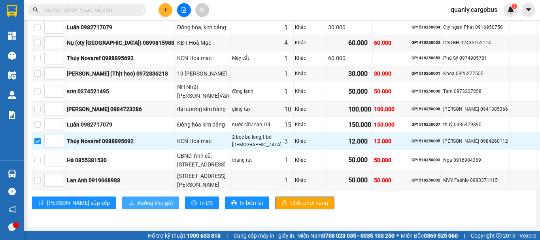
click at [137, 201] on span "Xuống kho gửi" at bounding box center [155, 203] width 36 height 9
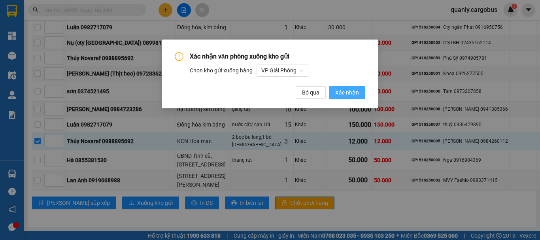
click at [341, 91] on span "Xác nhận" at bounding box center [347, 92] width 24 height 9
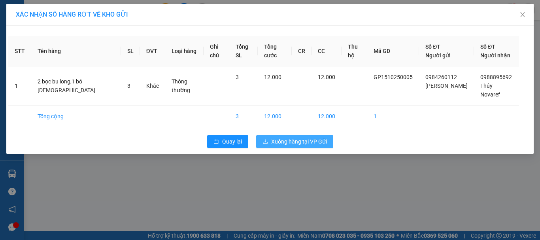
click at [288, 137] on span "Xuống hàng tại VP Gửi" at bounding box center [299, 141] width 56 height 9
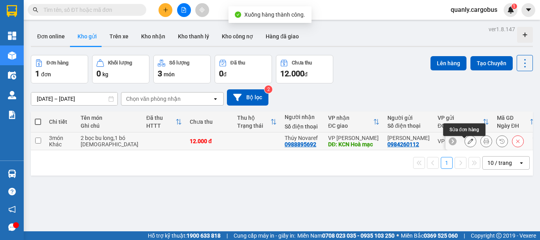
click at [468, 144] on icon at bounding box center [471, 141] width 6 height 6
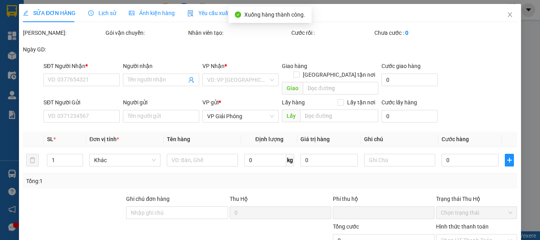
type input "0988895692"
type input "Thúy Novaref"
type input "KCN Hoà mạc"
type input "0984260112"
type input "Cty Phúc Lâm"
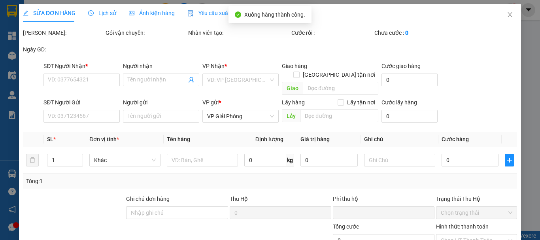
type input "0"
type input "120.000"
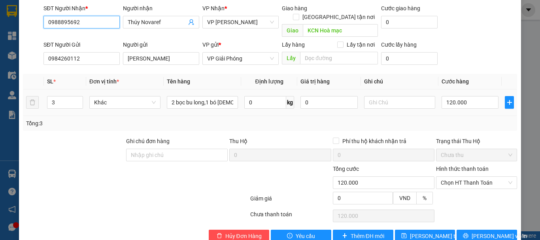
scroll to position [67, 0]
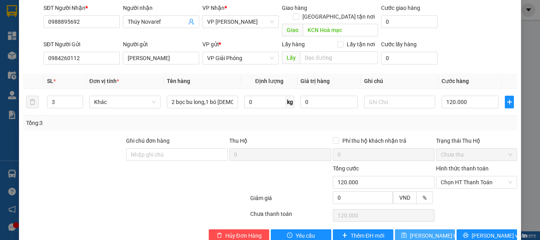
click at [407, 229] on button "[PERSON_NAME] thay đổi" at bounding box center [425, 235] width 60 height 13
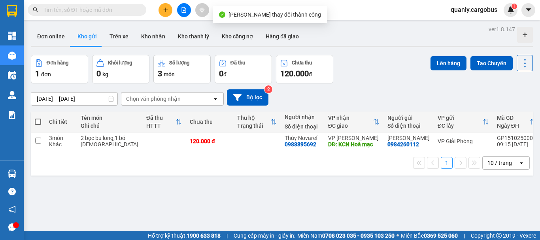
click at [39, 121] on span at bounding box center [38, 122] width 6 height 6
click at [38, 118] on input "checkbox" at bounding box center [38, 118] width 0 height 0
checkbox input "true"
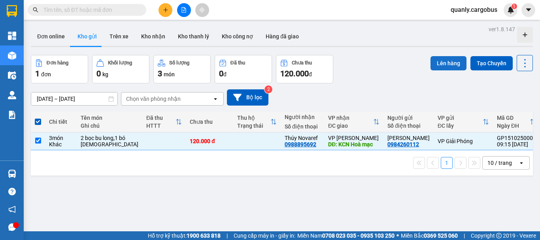
click at [437, 63] on button "Lên hàng" at bounding box center [449, 63] width 36 height 14
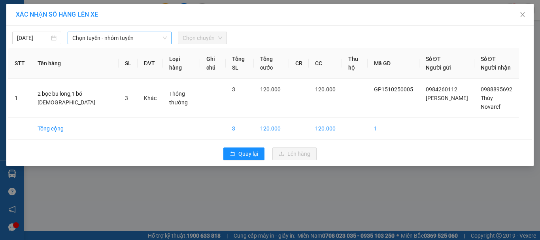
click at [123, 34] on span "Chọn tuyến - nhóm tuyến" at bounding box center [119, 38] width 95 height 12
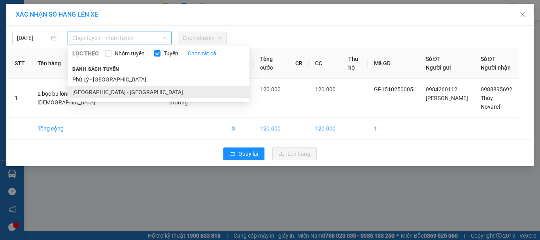
click at [100, 94] on li "[GEOGRAPHIC_DATA] - [GEOGRAPHIC_DATA]" at bounding box center [159, 92] width 182 height 13
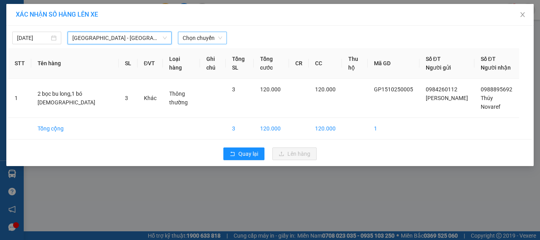
click at [208, 38] on span "Chọn chuyến" at bounding box center [203, 38] width 40 height 12
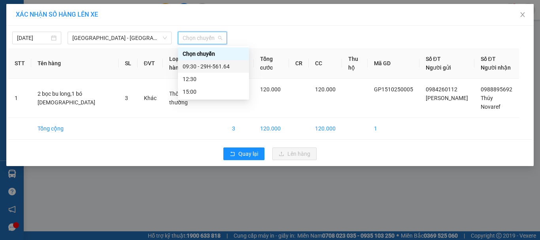
click at [217, 67] on div "09:30 - 29H-561.64" at bounding box center [214, 66] width 62 height 9
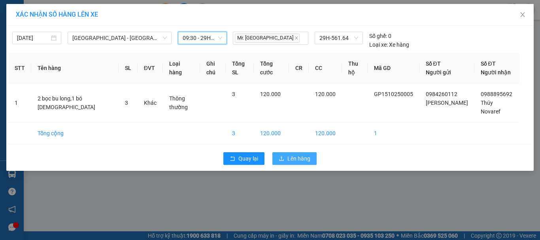
click at [304, 154] on span "Lên hàng" at bounding box center [298, 158] width 23 height 9
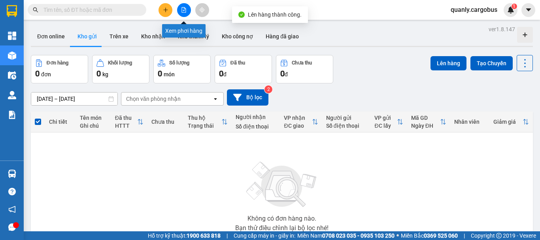
click at [183, 9] on icon "file-add" at bounding box center [184, 10] width 6 height 6
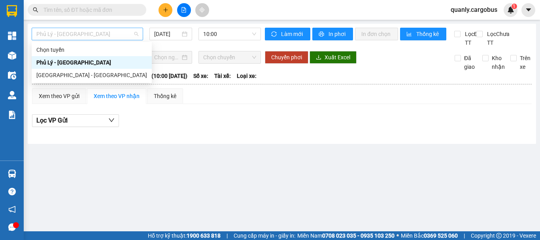
click at [104, 32] on span "Phủ Lý - [GEOGRAPHIC_DATA]" at bounding box center [87, 34] width 102 height 12
click at [71, 76] on div "[GEOGRAPHIC_DATA] - [GEOGRAPHIC_DATA]" at bounding box center [91, 75] width 111 height 9
type input "[DATE]"
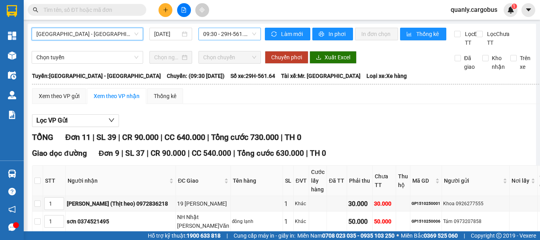
click at [229, 34] on span "09:30 - 29H-561.64" at bounding box center [229, 34] width 53 height 12
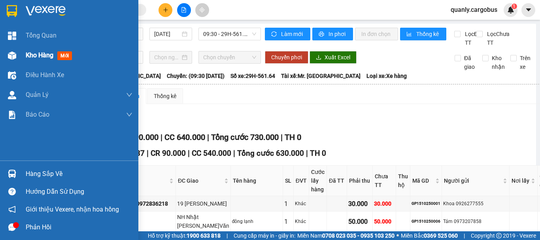
click at [12, 57] on img at bounding box center [12, 55] width 8 height 8
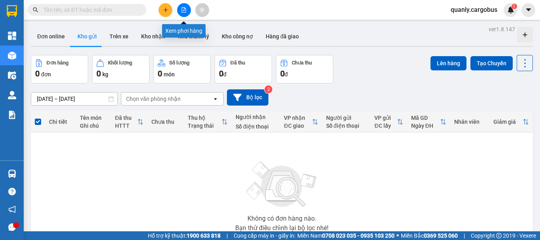
click at [184, 11] on icon "file-add" at bounding box center [184, 10] width 4 height 6
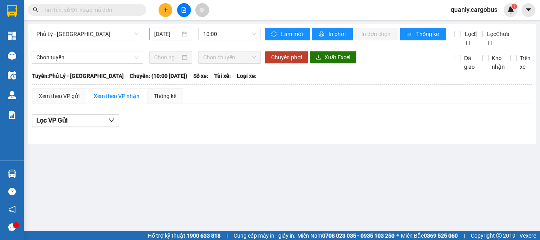
click at [163, 31] on input "[DATE]" at bounding box center [167, 34] width 26 height 9
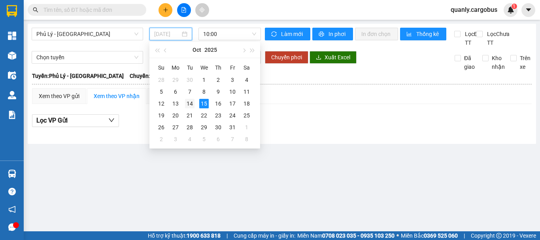
click at [193, 103] on div "14" at bounding box center [189, 103] width 9 height 9
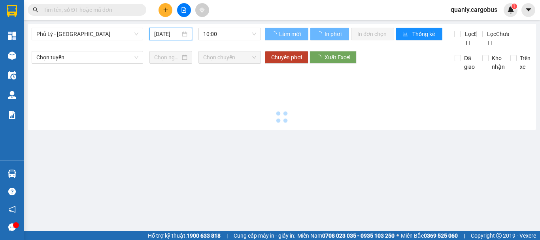
type input "[DATE]"
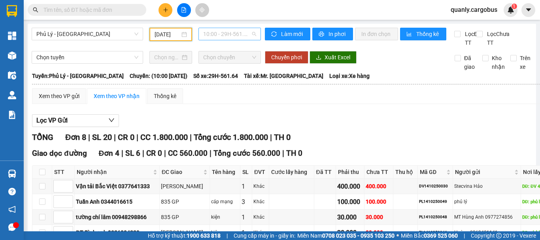
click at [219, 34] on span "10:00 - 29H-561.64" at bounding box center [229, 34] width 53 height 12
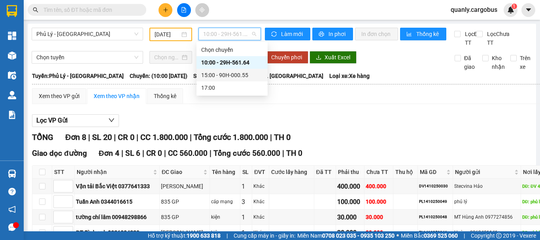
click at [216, 75] on div "15:00 - 90H-000.55" at bounding box center [232, 75] width 62 height 9
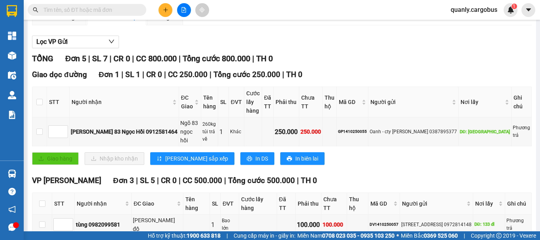
scroll to position [79, 0]
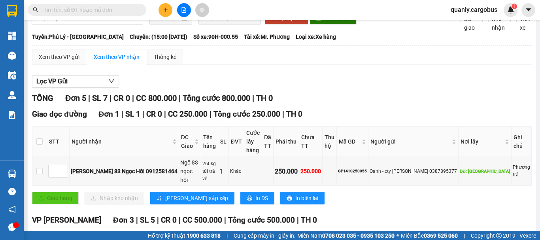
scroll to position [40, 0]
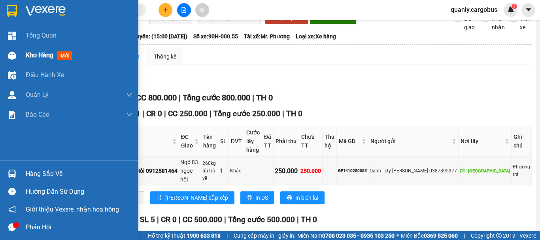
click at [9, 55] on img at bounding box center [12, 55] width 8 height 8
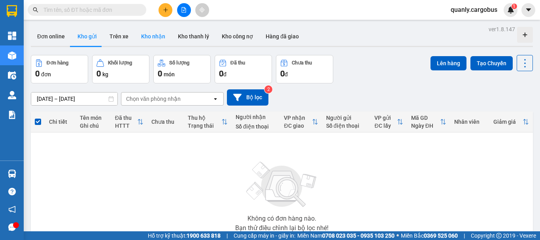
click at [160, 35] on button "Kho nhận" at bounding box center [153, 36] width 37 height 19
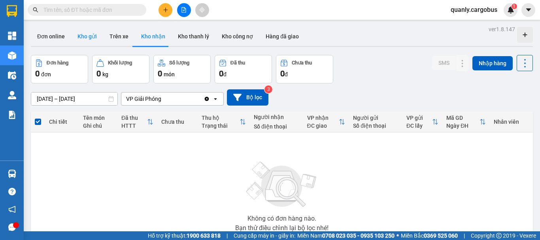
click at [81, 40] on button "Kho gửi" at bounding box center [87, 36] width 32 height 19
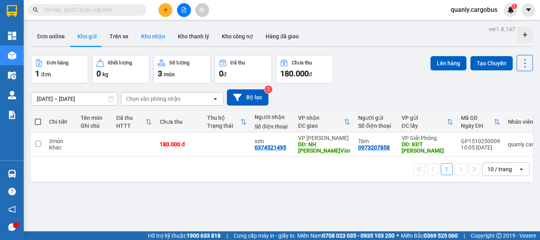
click at [163, 40] on button "Kho nhận" at bounding box center [153, 36] width 37 height 19
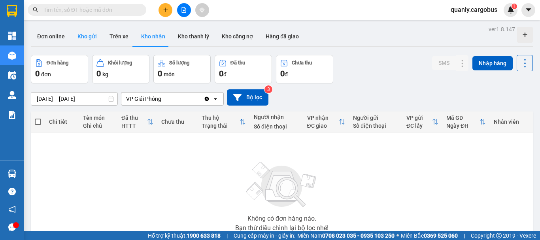
click at [84, 38] on button "Kho gửi" at bounding box center [87, 36] width 32 height 19
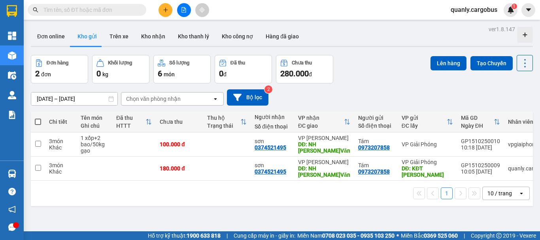
click at [71, 27] on button "Kho gửi" at bounding box center [87, 36] width 32 height 19
click at [159, 33] on button "Kho nhận" at bounding box center [153, 36] width 37 height 19
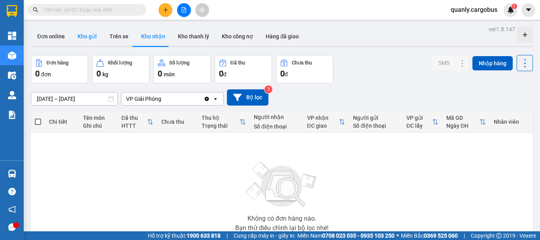
click at [88, 36] on button "Kho gửi" at bounding box center [87, 36] width 32 height 19
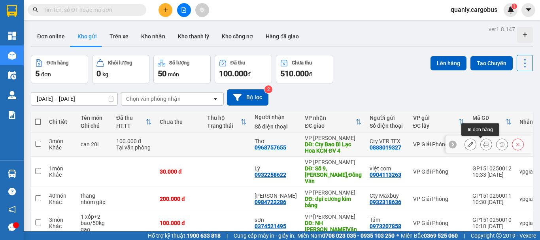
click at [484, 145] on icon at bounding box center [487, 145] width 6 height 6
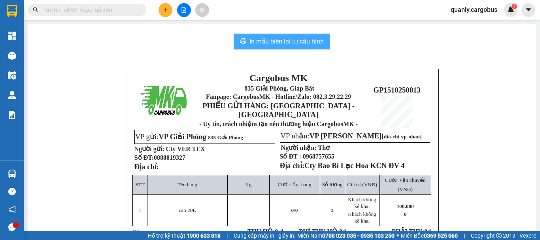
click at [297, 35] on button "In mẫu biên lai tự cấu hình" at bounding box center [282, 42] width 96 height 16
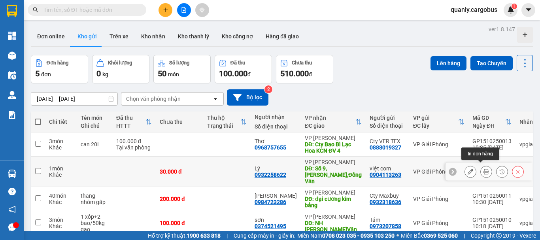
click at [484, 169] on icon at bounding box center [487, 172] width 6 height 6
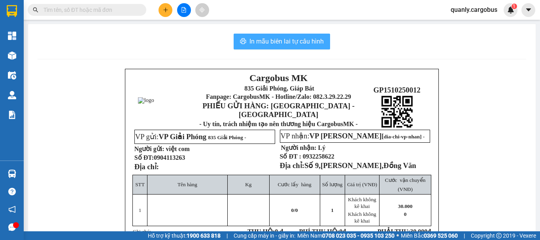
click at [262, 41] on span "In mẫu biên lai tự cấu hình" at bounding box center [287, 41] width 74 height 10
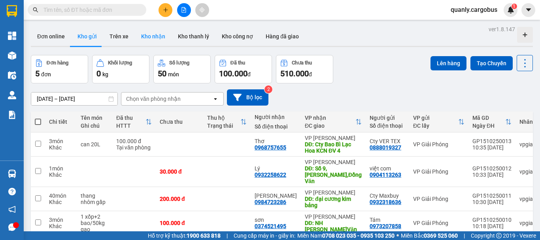
click at [149, 36] on button "Kho nhận" at bounding box center [153, 36] width 37 height 19
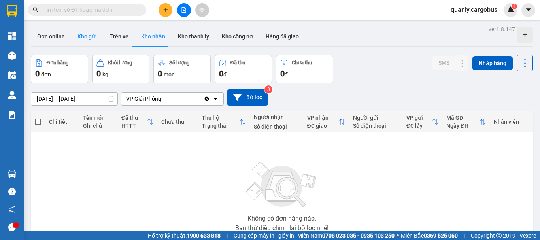
click at [82, 33] on button "Kho gửi" at bounding box center [87, 36] width 32 height 19
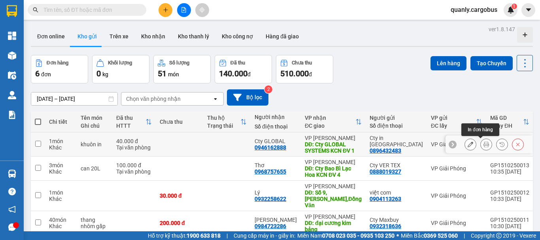
click at [481, 143] on button at bounding box center [486, 145] width 11 height 14
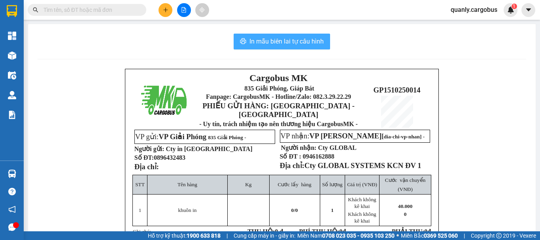
click at [289, 40] on span "In mẫu biên lai tự cấu hình" at bounding box center [287, 41] width 74 height 10
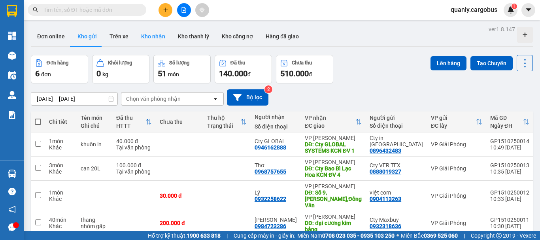
click at [147, 32] on button "Kho nhận" at bounding box center [153, 36] width 37 height 19
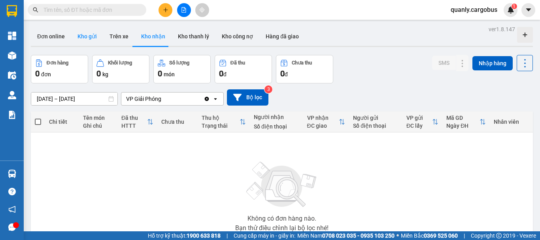
click at [83, 36] on button "Kho gửi" at bounding box center [87, 36] width 32 height 19
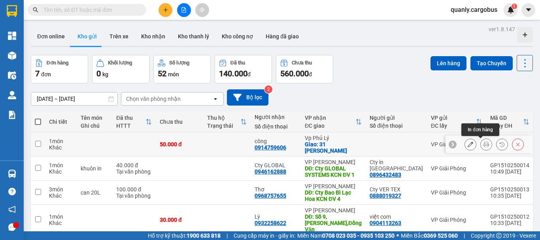
click at [484, 144] on icon at bounding box center [487, 145] width 6 height 6
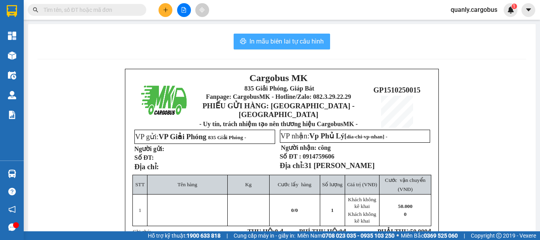
click at [269, 40] on span "In mẫu biên lai tự cấu hình" at bounding box center [287, 41] width 74 height 10
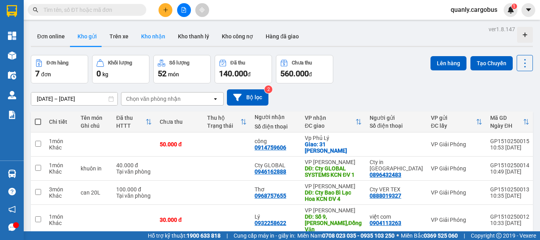
click at [150, 32] on button "Kho nhận" at bounding box center [153, 36] width 37 height 19
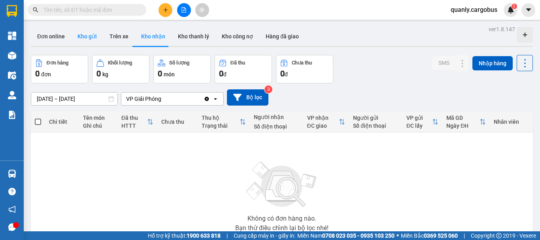
click at [82, 33] on button "Kho gửi" at bounding box center [87, 36] width 32 height 19
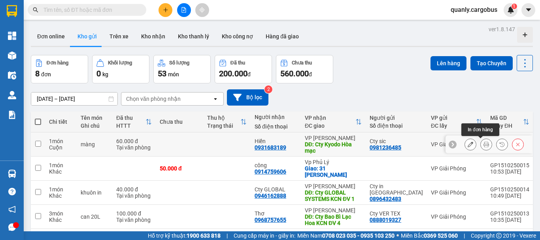
click at [484, 144] on icon at bounding box center [487, 145] width 6 height 6
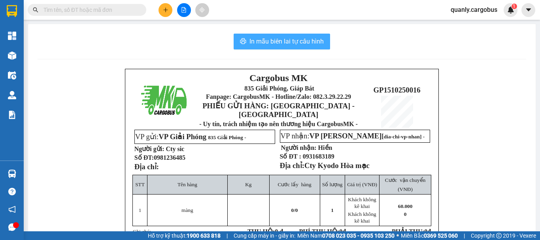
click at [280, 46] on span "In mẫu biên lai tự cấu hình" at bounding box center [287, 41] width 74 height 10
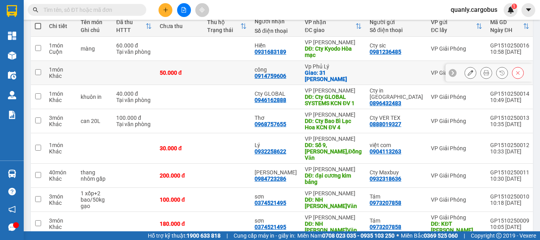
scroll to position [130, 0]
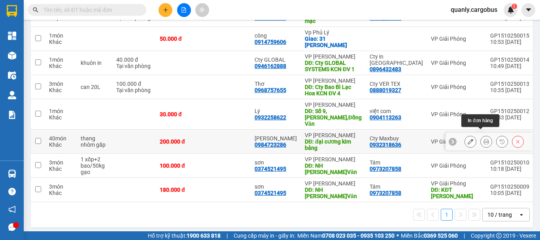
click at [484, 139] on icon at bounding box center [487, 142] width 6 height 6
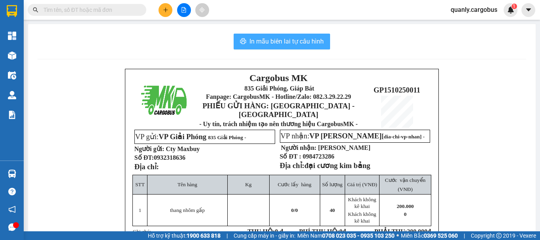
drag, startPoint x: 305, startPoint y: 39, endPoint x: 393, endPoint y: 68, distance: 92.8
click at [305, 40] on span "In mẫu biên lai tự cấu hình" at bounding box center [287, 41] width 74 height 10
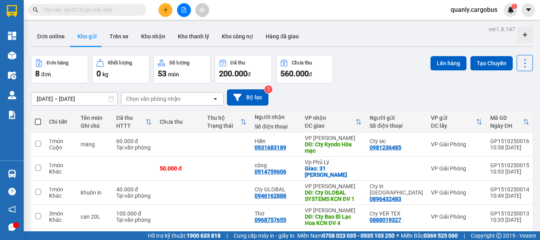
scroll to position [104, 0]
click at [154, 40] on button "Kho nhận" at bounding box center [153, 36] width 37 height 19
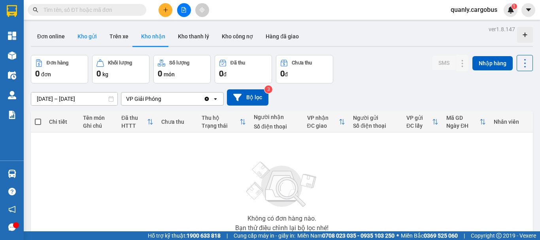
click at [86, 36] on button "Kho gửi" at bounding box center [87, 36] width 32 height 19
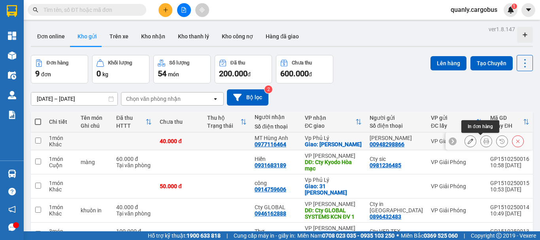
click at [484, 141] on icon at bounding box center [487, 141] width 6 height 6
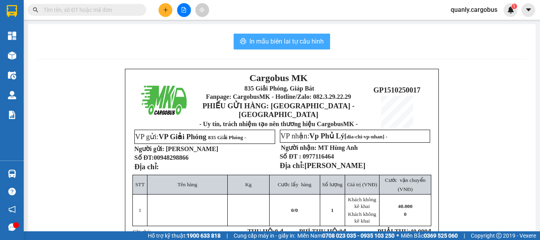
click at [281, 40] on span "In mẫu biên lai tự cấu hình" at bounding box center [287, 41] width 74 height 10
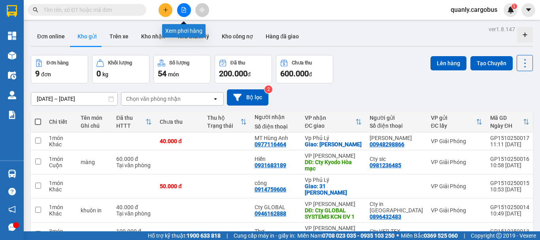
click at [182, 9] on icon "file-add" at bounding box center [184, 10] width 6 height 6
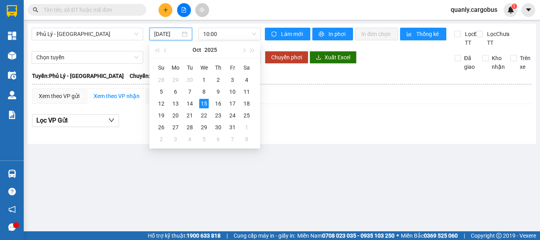
drag, startPoint x: 166, startPoint y: 33, endPoint x: 220, endPoint y: 65, distance: 62.9
click at [167, 36] on input "[DATE]" at bounding box center [167, 34] width 26 height 9
click at [188, 104] on div "14" at bounding box center [189, 103] width 9 height 9
type input "[DATE]"
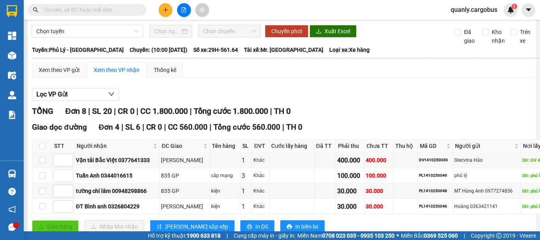
scroll to position [40, 0]
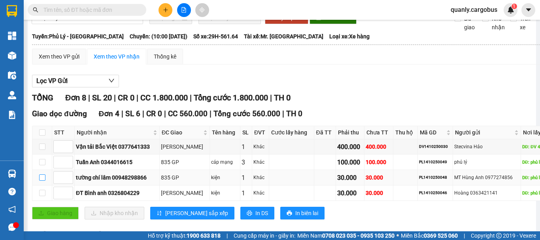
click at [42, 181] on input "checkbox" at bounding box center [42, 177] width 6 height 6
checkbox input "true"
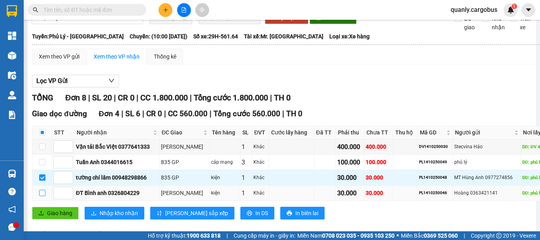
click at [44, 196] on input "checkbox" at bounding box center [42, 193] width 6 height 6
checkbox input "true"
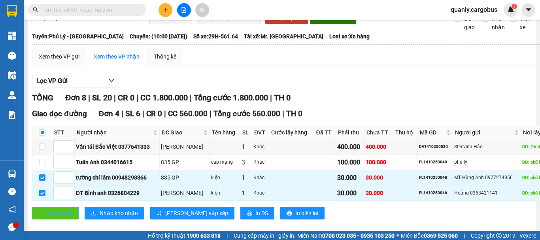
click at [62, 217] on span "Giao hàng" at bounding box center [59, 213] width 25 height 9
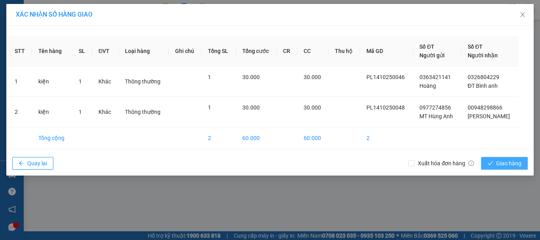
click at [491, 161] on icon "check" at bounding box center [491, 164] width 6 height 6
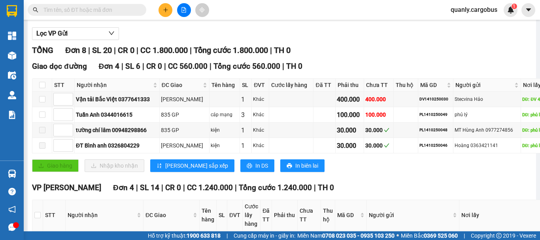
scroll to position [79, 0]
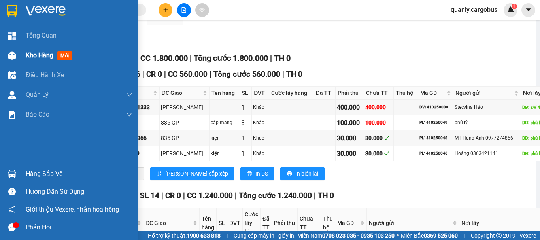
click at [11, 56] on img at bounding box center [12, 55] width 8 height 8
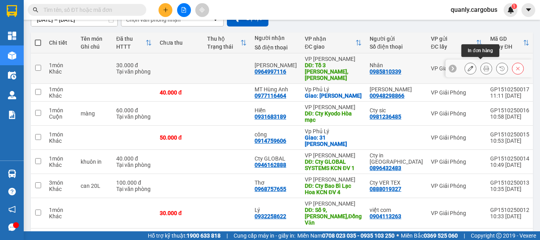
click at [484, 66] on icon at bounding box center [487, 69] width 6 height 6
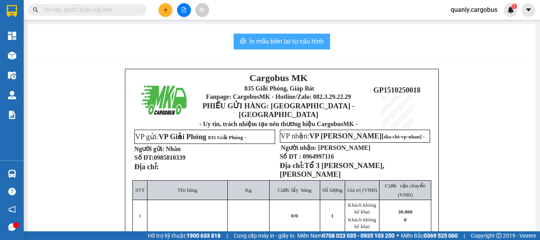
click at [289, 46] on span "In mẫu biên lai tự cấu hình" at bounding box center [287, 41] width 74 height 10
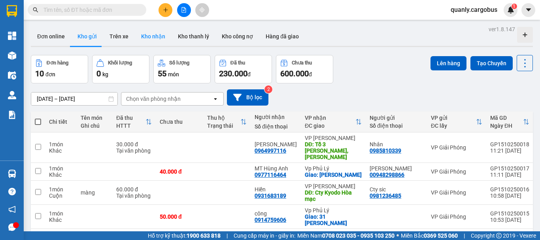
click at [159, 33] on button "Kho nhận" at bounding box center [153, 36] width 37 height 19
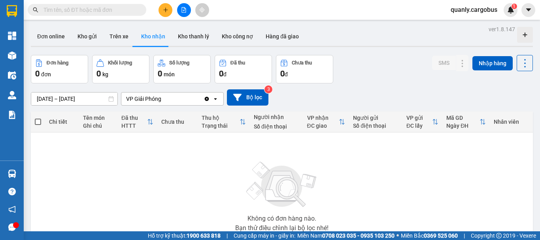
drag, startPoint x: 88, startPoint y: 33, endPoint x: 308, endPoint y: 98, distance: 230.1
click at [88, 34] on button "Kho gửi" at bounding box center [87, 36] width 32 height 19
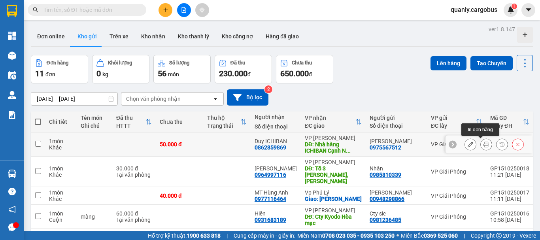
click at [484, 144] on icon at bounding box center [487, 145] width 6 height 6
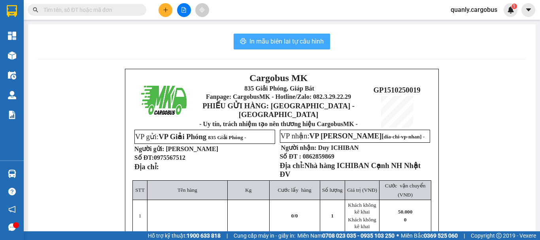
click at [303, 39] on span "In mẫu biên lai tự cấu hình" at bounding box center [287, 41] width 74 height 10
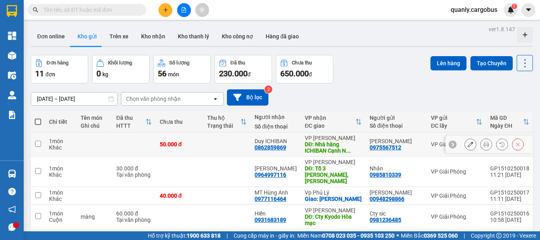
scroll to position [52, 0]
click at [153, 34] on button "Kho nhận" at bounding box center [153, 36] width 37 height 19
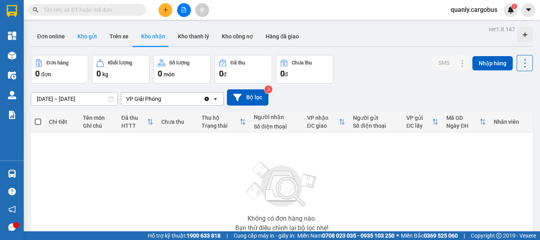
click at [84, 38] on button "Kho gửi" at bounding box center [87, 36] width 32 height 19
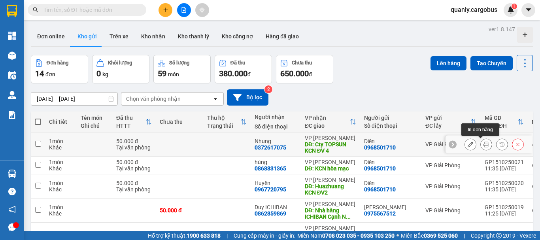
click at [484, 142] on icon at bounding box center [487, 145] width 6 height 6
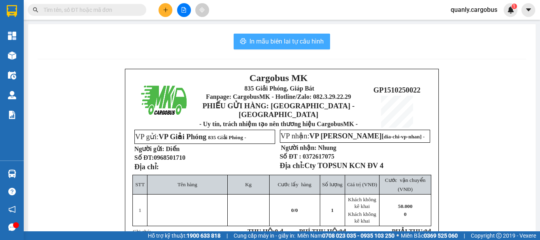
click at [300, 39] on span "In mẫu biên lai tự cấu hình" at bounding box center [287, 41] width 74 height 10
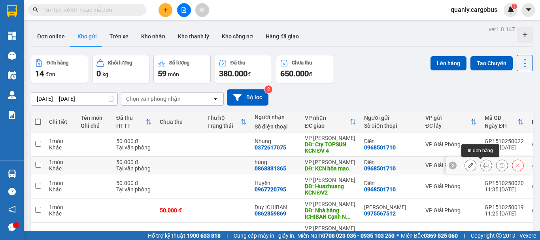
click at [481, 166] on button at bounding box center [486, 166] width 11 height 14
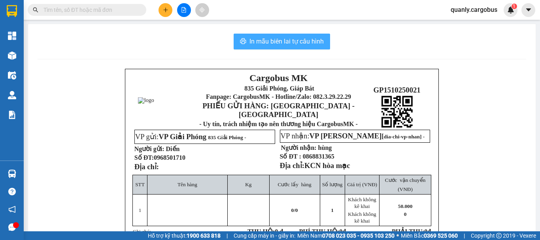
click at [286, 47] on button "In mẫu biên lai tự cấu hình" at bounding box center [282, 42] width 96 height 16
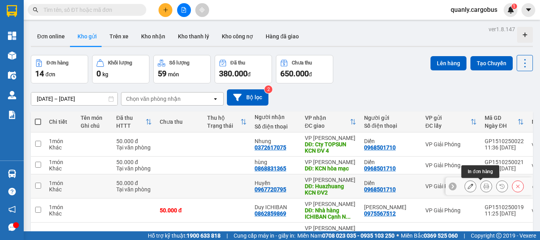
click at [484, 185] on icon at bounding box center [487, 186] width 6 height 6
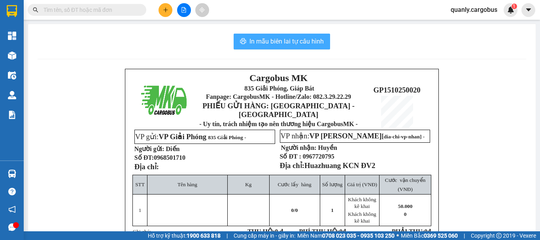
click at [289, 36] on span "In mẫu biên lai tự cấu hình" at bounding box center [287, 41] width 74 height 10
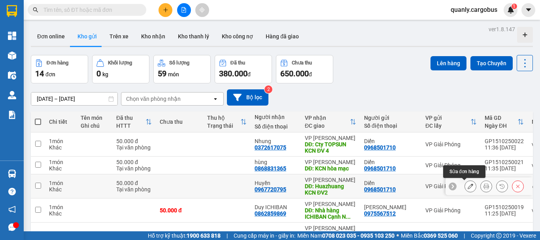
click at [468, 184] on icon at bounding box center [471, 186] width 6 height 6
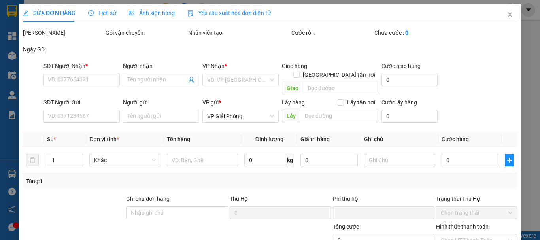
type input "0967720795"
type input "Huyền"
type input "Huazhuang KCN ĐV2"
type input "0968501710"
type input "Diến"
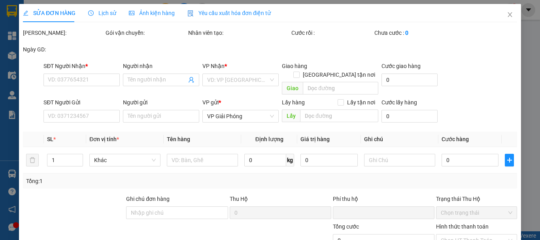
type input "0"
type input "50.000"
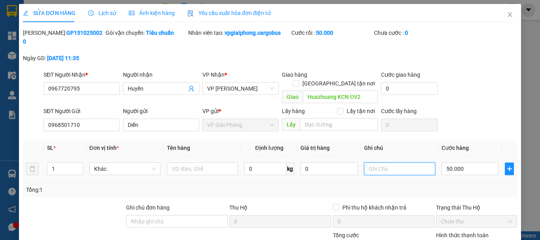
click at [371, 163] on input "text" at bounding box center [399, 169] width 71 height 13
type input "0"
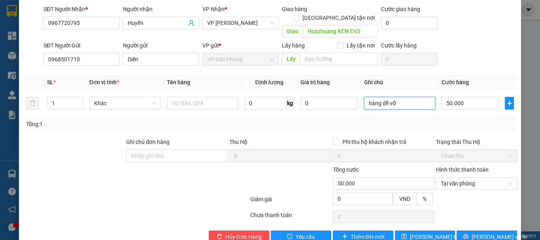
scroll to position [67, 0]
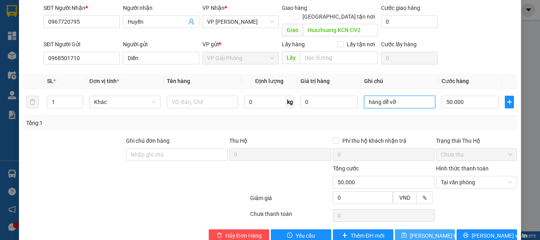
type input "hàng dễ vỡ"
click at [416, 231] on span "[PERSON_NAME] thay đổi" at bounding box center [441, 235] width 63 height 9
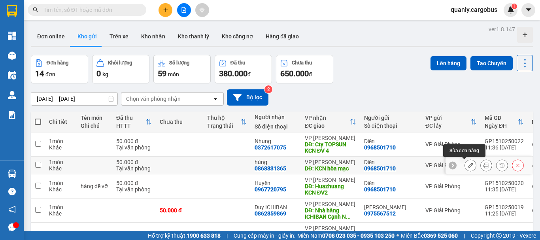
click at [468, 164] on icon at bounding box center [471, 166] width 6 height 6
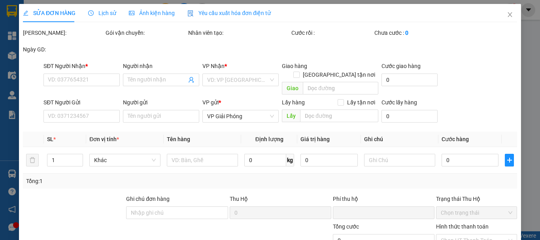
type input "0868831365"
type input "hùng"
type input "KCN hòa mạc"
type input "0968501710"
type input "Diến"
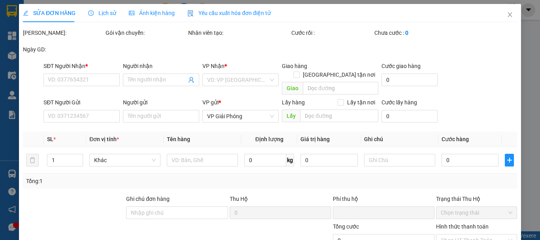
type input "0"
type input "50.000"
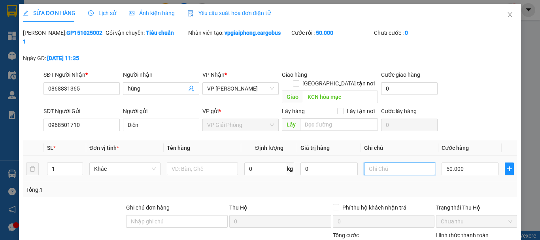
click at [371, 163] on input "text" at bounding box center [399, 169] width 71 height 13
type input "0"
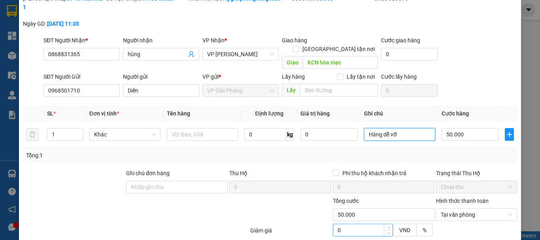
scroll to position [67, 0]
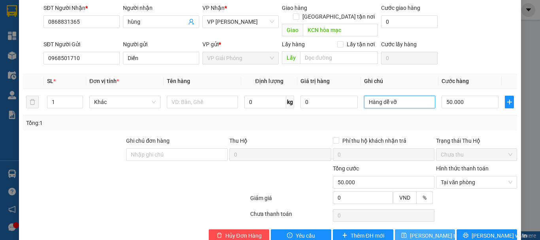
type input "Hàng dễ vỡ"
click at [424, 231] on span "[PERSON_NAME] thay đổi" at bounding box center [441, 235] width 63 height 9
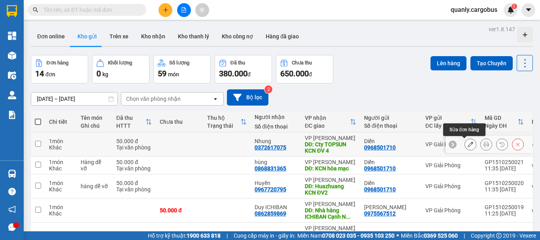
click at [468, 147] on icon at bounding box center [471, 145] width 6 height 6
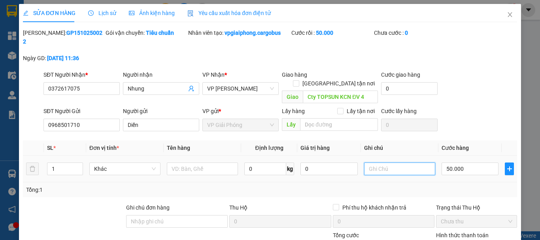
click at [378, 163] on input "text" at bounding box center [399, 169] width 71 height 13
type input "H"
type input "0"
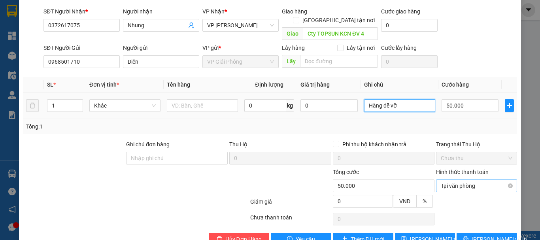
scroll to position [67, 0]
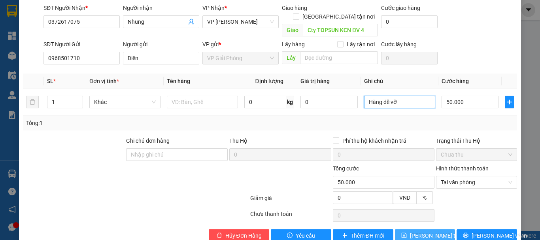
type input "Hàng dễ vỡ"
click at [426, 231] on span "[PERSON_NAME] thay đổi" at bounding box center [441, 235] width 63 height 9
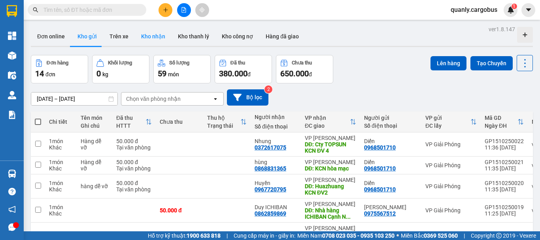
click at [150, 35] on button "Kho nhận" at bounding box center [153, 36] width 37 height 19
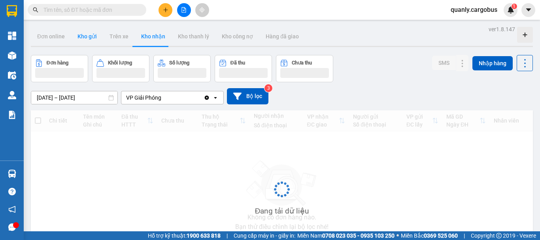
click at [86, 38] on button "Kho gửi" at bounding box center [87, 36] width 32 height 19
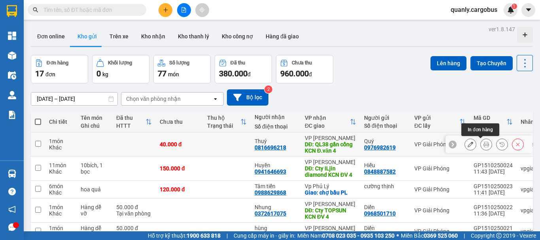
click at [484, 145] on icon at bounding box center [487, 145] width 6 height 6
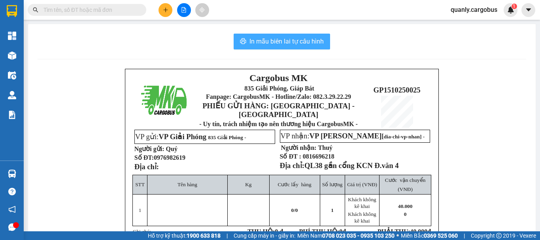
click at [306, 41] on span "In mẫu biên lai tự cấu hình" at bounding box center [287, 41] width 74 height 10
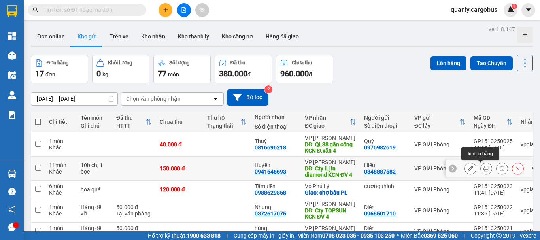
click at [484, 168] on icon at bounding box center [487, 169] width 6 height 6
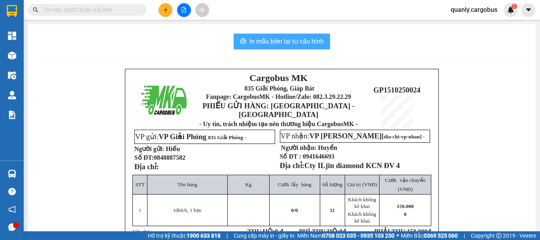
click at [289, 41] on span "In mẫu biên lai tự cấu hình" at bounding box center [287, 41] width 74 height 10
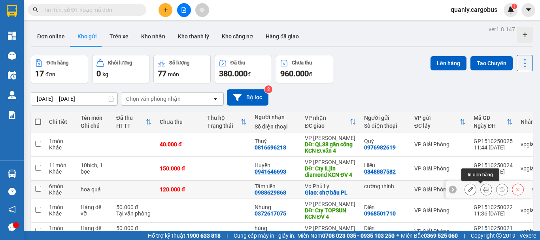
drag, startPoint x: 480, startPoint y: 189, endPoint x: 474, endPoint y: 180, distance: 11.0
click at [480, 182] on div "ver 1.8.147 Đơn online Kho gửi Trên xe Kho nhận Kho thanh lý Kho công nợ Hàng đ…" at bounding box center [282, 210] width 509 height 372
click at [484, 189] on icon at bounding box center [487, 190] width 6 height 6
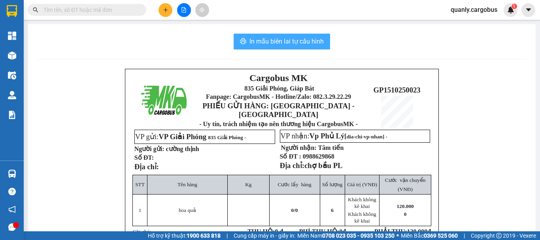
click at [297, 43] on span "In mẫu biên lai tự cấu hình" at bounding box center [287, 41] width 74 height 10
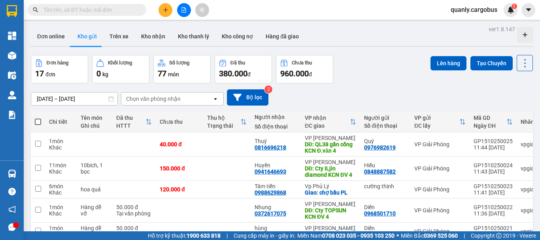
click at [38, 120] on span at bounding box center [38, 122] width 6 height 6
click at [38, 118] on input "checkbox" at bounding box center [38, 118] width 0 height 0
checkbox input "true"
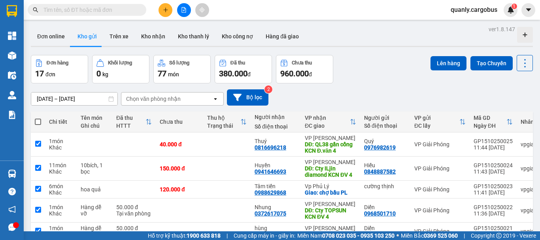
checkbox input "true"
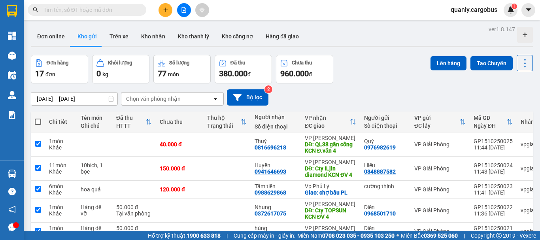
checkbox input "true"
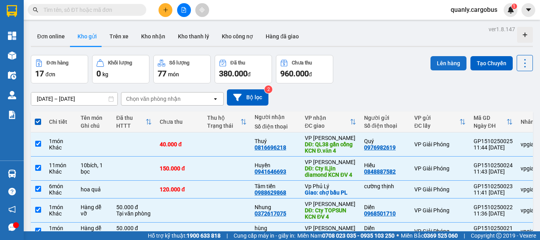
click at [450, 63] on button "Lên hàng" at bounding box center [449, 63] width 36 height 14
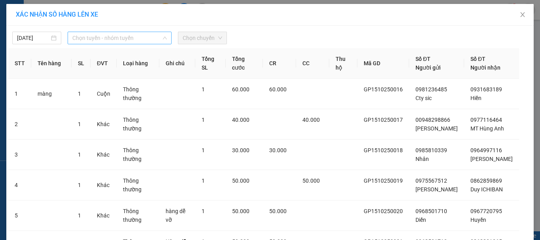
click at [95, 38] on span "Chọn tuyến - nhóm tuyến" at bounding box center [119, 38] width 95 height 12
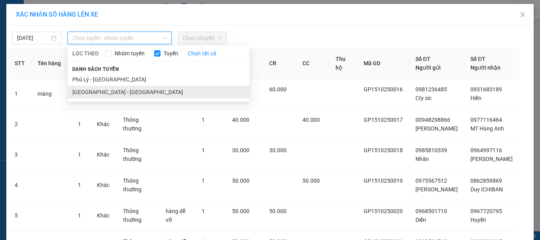
click at [81, 91] on li "[GEOGRAPHIC_DATA] - [GEOGRAPHIC_DATA]" at bounding box center [159, 92] width 182 height 13
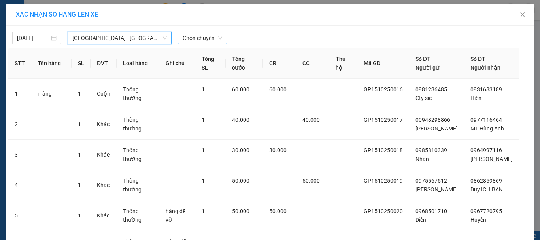
drag, startPoint x: 201, startPoint y: 38, endPoint x: 256, endPoint y: 69, distance: 63.6
click at [203, 38] on span "Chọn chuyến" at bounding box center [203, 38] width 40 height 12
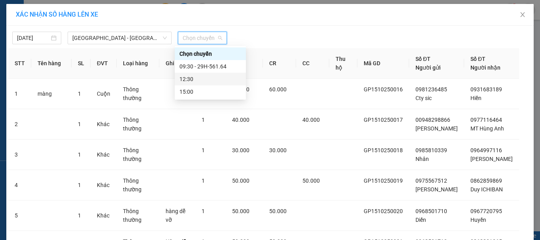
click at [186, 78] on div "12:30" at bounding box center [211, 79] width 62 height 9
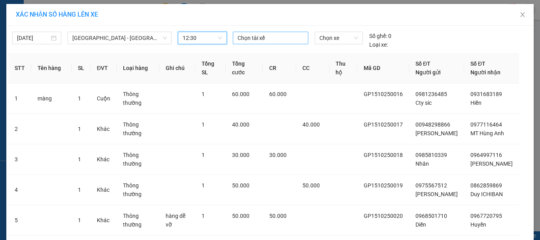
click at [265, 36] on div at bounding box center [271, 37] width 72 height 9
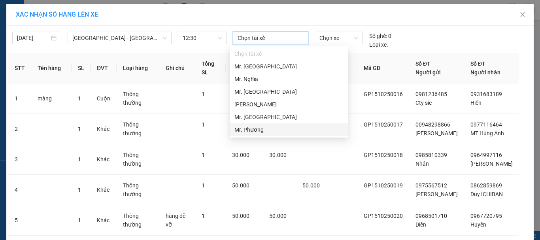
click at [256, 129] on div "Mr. Phương" at bounding box center [288, 129] width 109 height 9
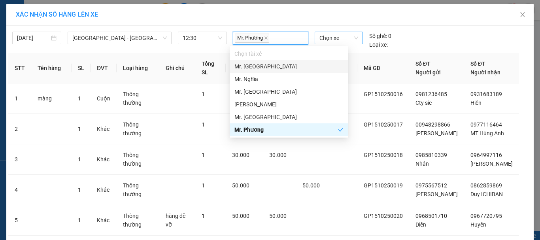
click at [327, 39] on span "Chọn xe" at bounding box center [339, 38] width 39 height 12
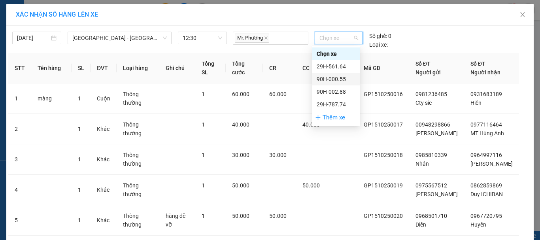
click at [337, 78] on div "90H-000.55" at bounding box center [336, 79] width 39 height 9
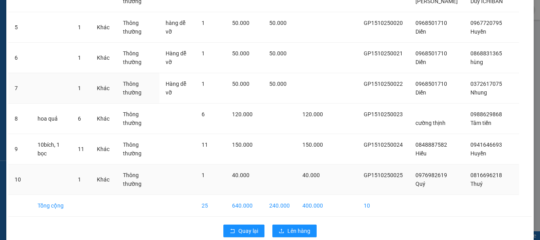
scroll to position [201, 0]
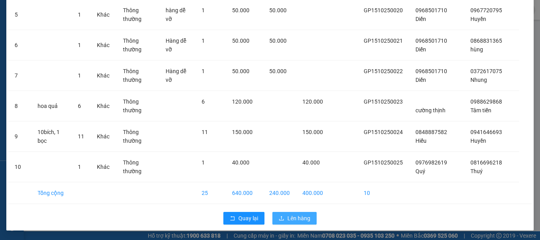
click at [294, 215] on span "Lên hàng" at bounding box center [298, 218] width 23 height 9
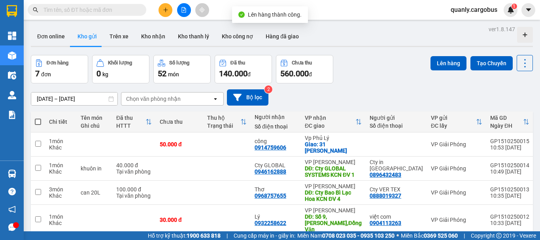
click at [38, 121] on span at bounding box center [38, 122] width 6 height 6
click at [38, 118] on input "checkbox" at bounding box center [38, 118] width 0 height 0
checkbox input "true"
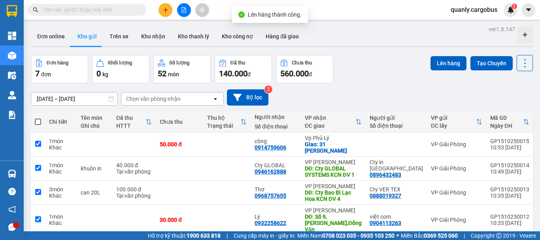
checkbox input "true"
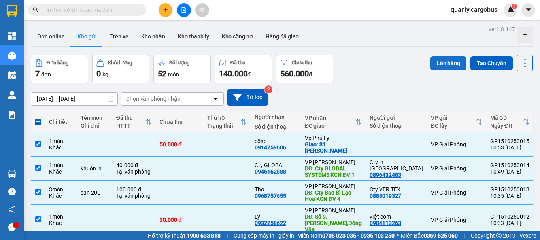
click at [437, 64] on button "Lên hàng" at bounding box center [449, 63] width 36 height 14
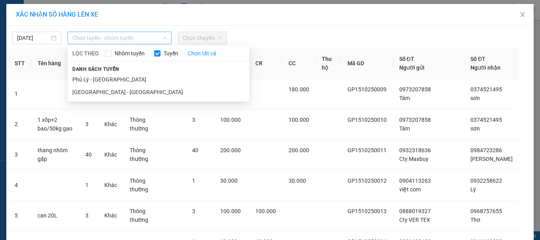
click at [89, 36] on span "Chọn tuyến - nhóm tuyến" at bounding box center [119, 38] width 95 height 12
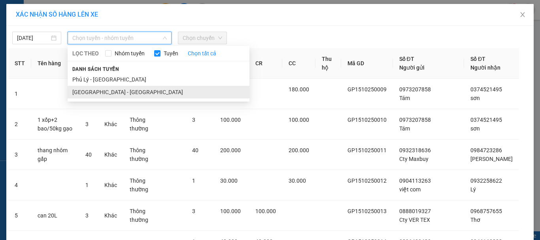
drag, startPoint x: 75, startPoint y: 92, endPoint x: 78, endPoint y: 88, distance: 4.8
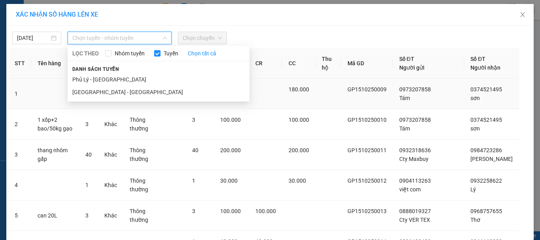
click at [76, 90] on li "[GEOGRAPHIC_DATA] - [GEOGRAPHIC_DATA]" at bounding box center [159, 92] width 182 height 13
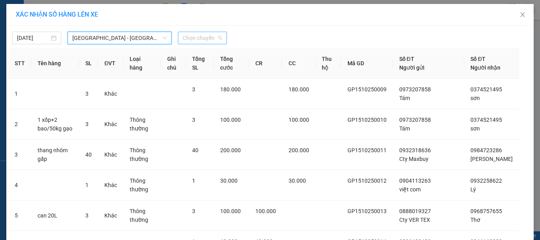
click at [196, 38] on span "Chọn chuyến" at bounding box center [203, 38] width 40 height 12
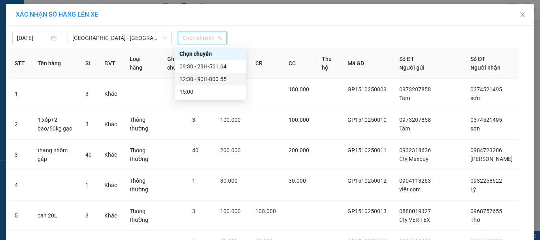
click at [204, 78] on div "12:30 - 90H-000.55" at bounding box center [211, 79] width 62 height 9
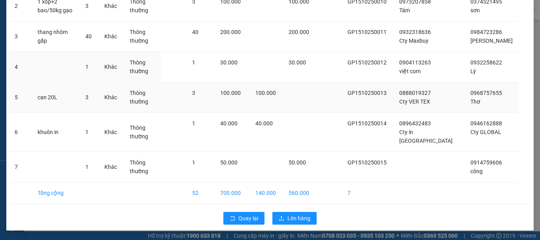
scroll to position [132, 0]
click at [305, 218] on span "Lên hàng" at bounding box center [298, 218] width 23 height 9
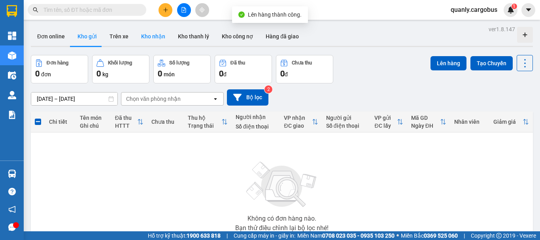
click at [149, 36] on button "Kho nhận" at bounding box center [153, 36] width 37 height 19
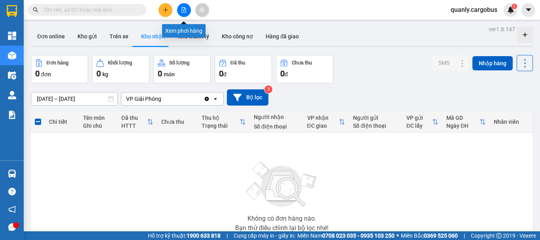
click at [183, 6] on button at bounding box center [184, 10] width 14 height 14
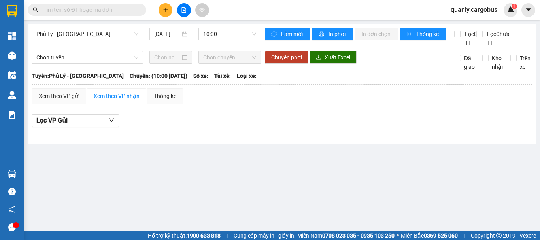
click at [89, 36] on span "Phủ Lý - [GEOGRAPHIC_DATA]" at bounding box center [87, 34] width 102 height 12
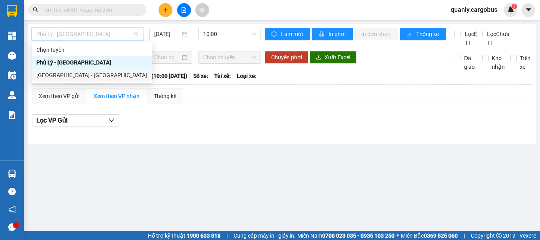
drag, startPoint x: 55, startPoint y: 75, endPoint x: 92, endPoint y: 64, distance: 38.8
click at [69, 71] on div "[GEOGRAPHIC_DATA] - [GEOGRAPHIC_DATA]" at bounding box center [91, 75] width 111 height 9
type input "[DATE]"
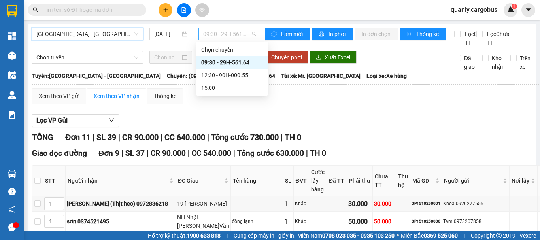
click at [217, 32] on span "09:30 - 29H-561.64" at bounding box center [229, 34] width 53 height 12
click at [217, 75] on div "12:30 - 90H-000.55" at bounding box center [232, 75] width 62 height 9
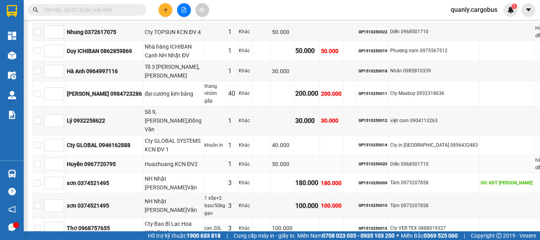
scroll to position [237, 0]
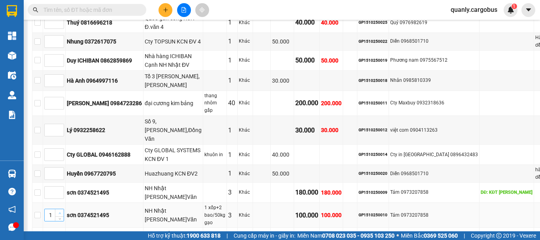
click at [61, 212] on icon "up" at bounding box center [60, 213] width 3 height 3
type input "3"
click at [61, 212] on icon "up" at bounding box center [60, 213] width 3 height 3
click at [64, 187] on span "Increase Value" at bounding box center [59, 190] width 9 height 7
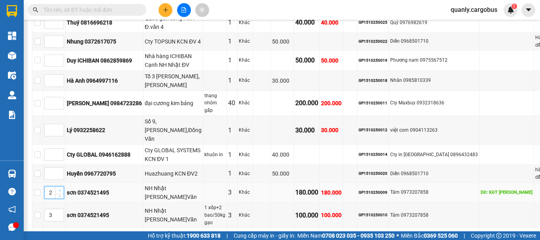
click at [64, 187] on span "Increase Value" at bounding box center [59, 190] width 9 height 7
type input "3"
click at [61, 194] on icon "down" at bounding box center [60, 195] width 3 height 3
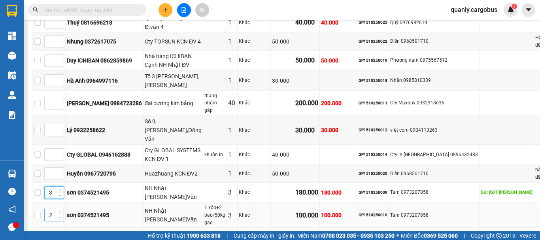
click at [62, 216] on span "down" at bounding box center [59, 218] width 5 height 5
type input "3"
click at [62, 211] on span "up" at bounding box center [59, 213] width 5 height 5
click at [62, 169] on span "up" at bounding box center [59, 171] width 5 height 5
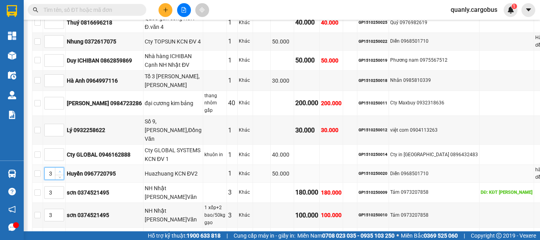
click at [62, 169] on span "up" at bounding box center [59, 171] width 5 height 5
type input "4"
click at [62, 169] on span "up" at bounding box center [59, 171] width 5 height 5
click at [62, 150] on span "up" at bounding box center [59, 152] width 5 height 5
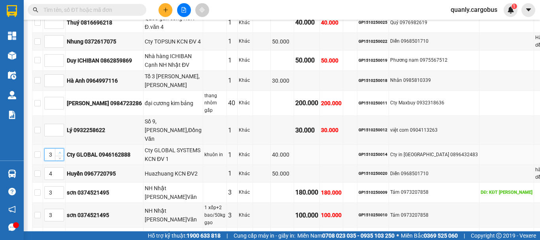
click at [62, 150] on span "up" at bounding box center [59, 152] width 5 height 5
type input "4"
click at [62, 150] on span "up" at bounding box center [59, 152] width 5 height 5
click at [61, 127] on icon "up" at bounding box center [60, 128] width 3 height 3
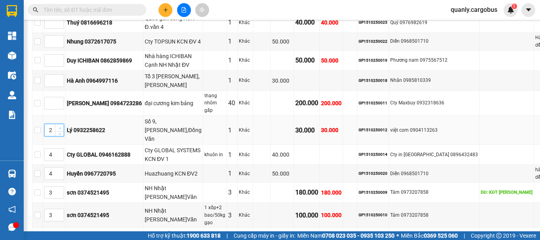
click at [61, 127] on icon "up" at bounding box center [60, 128] width 3 height 3
type input "5"
click at [61, 127] on icon "up" at bounding box center [60, 128] width 3 height 3
click at [61, 60] on icon "up" at bounding box center [60, 58] width 3 height 3
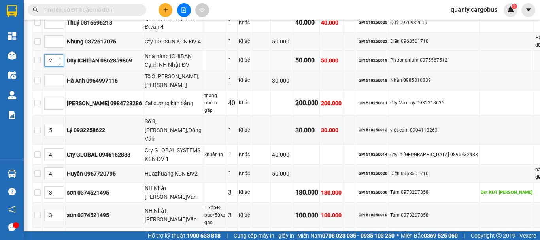
click at [61, 60] on icon "up" at bounding box center [60, 58] width 3 height 3
type input "4"
click at [61, 60] on icon "up" at bounding box center [60, 58] width 3 height 3
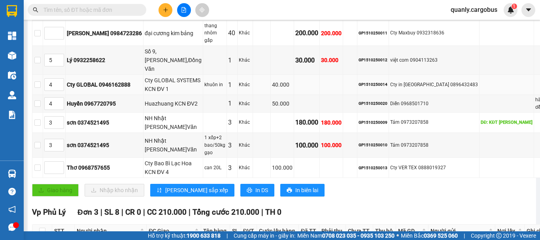
scroll to position [316, 0]
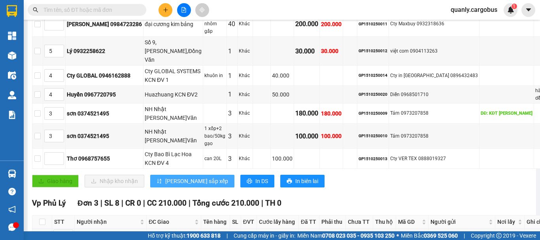
click at [177, 177] on span "[PERSON_NAME] sắp xếp" at bounding box center [196, 181] width 63 height 9
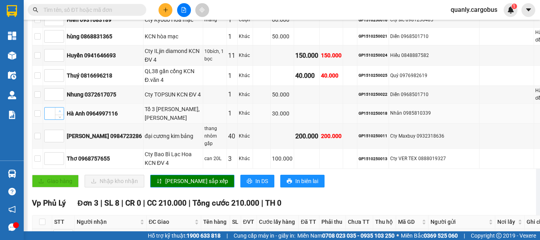
click at [64, 108] on span "Increase Value" at bounding box center [59, 111] width 9 height 7
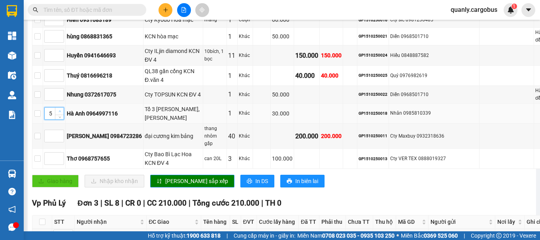
type input "6"
click at [64, 108] on span "Increase Value" at bounding box center [59, 111] width 9 height 7
click at [187, 177] on span "[PERSON_NAME] sắp xếp" at bounding box center [196, 181] width 63 height 9
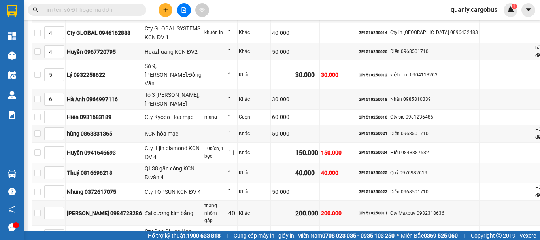
scroll to position [237, 0]
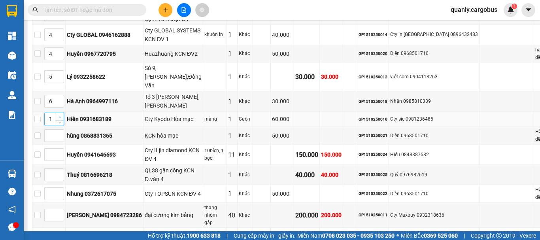
click at [62, 115] on span "up" at bounding box center [59, 117] width 5 height 5
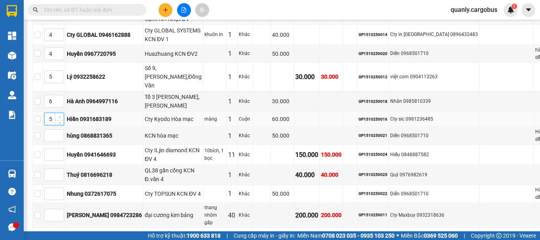
type input "6"
click at [62, 115] on span "up" at bounding box center [59, 117] width 5 height 5
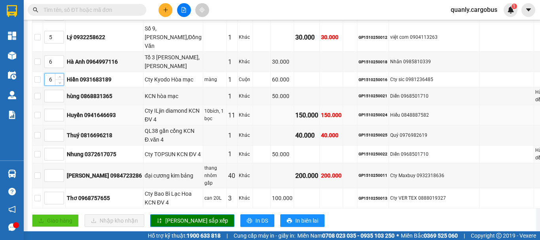
scroll to position [316, 0]
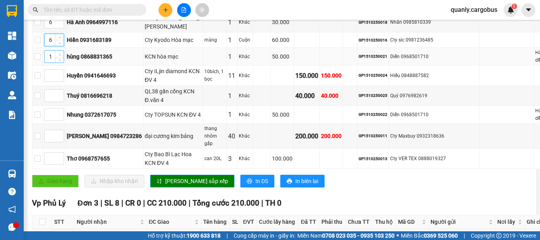
click at [64, 51] on span "Increase Value" at bounding box center [59, 54] width 9 height 7
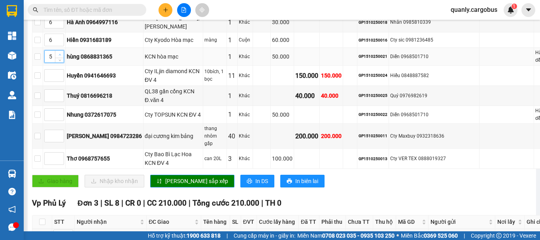
type input "6"
click at [64, 51] on span "Increase Value" at bounding box center [59, 54] width 9 height 7
drag, startPoint x: 166, startPoint y: 161, endPoint x: 168, endPoint y: 145, distance: 15.9
click at [165, 177] on span "[PERSON_NAME] sắp xếp" at bounding box center [196, 181] width 63 height 9
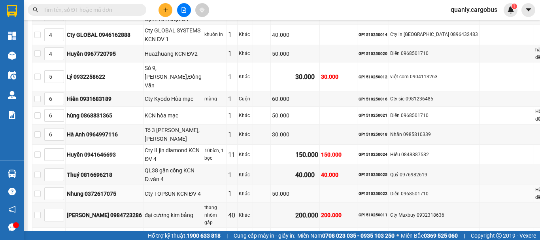
scroll to position [276, 0]
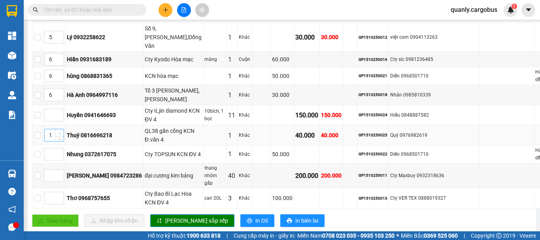
click at [62, 131] on span "up" at bounding box center [59, 133] width 5 height 5
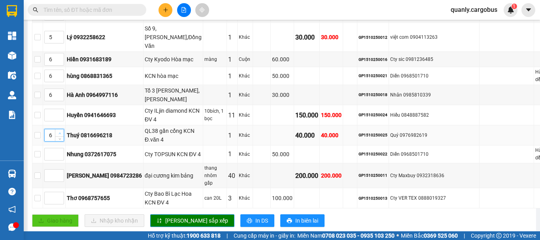
click at [62, 131] on span "up" at bounding box center [59, 133] width 5 height 5
type input "7"
click at [62, 136] on span "down" at bounding box center [59, 138] width 5 height 5
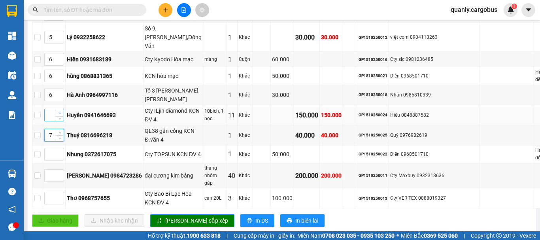
click at [62, 111] on span "up" at bounding box center [59, 113] width 5 height 5
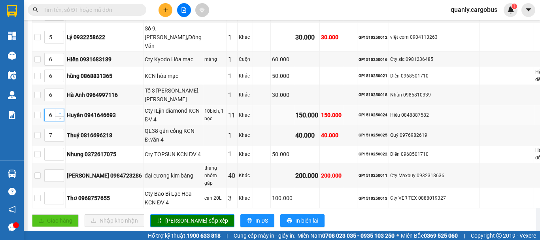
click at [62, 111] on span "up" at bounding box center [59, 113] width 5 height 5
type input "8"
click at [62, 111] on span "up" at bounding box center [59, 113] width 5 height 5
click at [61, 151] on icon "up" at bounding box center [60, 152] width 3 height 3
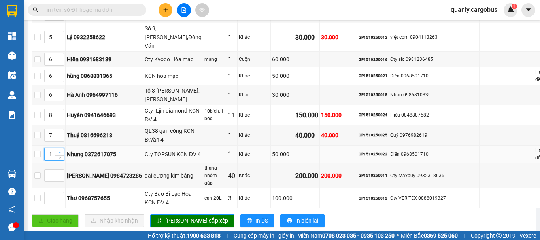
click at [61, 151] on icon "up" at bounding box center [60, 152] width 3 height 3
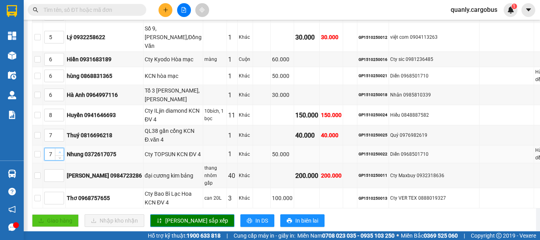
click at [61, 151] on icon "up" at bounding box center [60, 152] width 3 height 3
type input "8"
click at [61, 151] on icon "up" at bounding box center [60, 152] width 3 height 3
click at [61, 195] on icon "up" at bounding box center [60, 196] width 3 height 3
click at [64, 192] on span "Increase Value" at bounding box center [59, 195] width 9 height 7
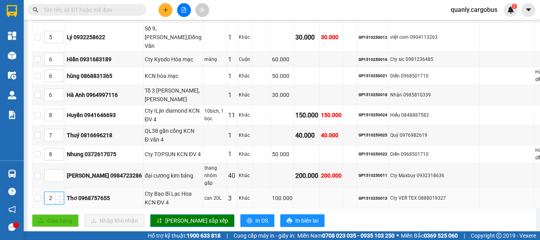
click at [64, 192] on span "Increase Value" at bounding box center [59, 195] width 9 height 7
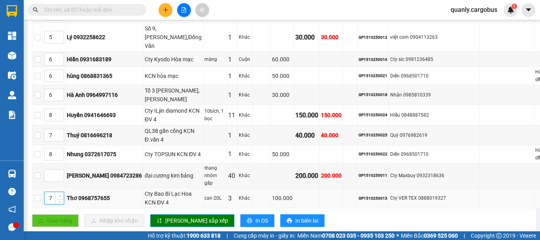
type input "8"
click at [64, 192] on span "Increase Value" at bounding box center [59, 195] width 9 height 7
click at [163, 214] on button "[PERSON_NAME] sắp xếp" at bounding box center [192, 220] width 84 height 13
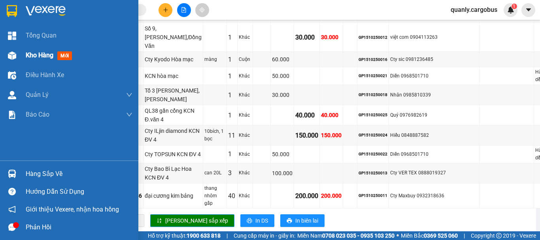
click at [14, 53] on img at bounding box center [12, 55] width 8 height 8
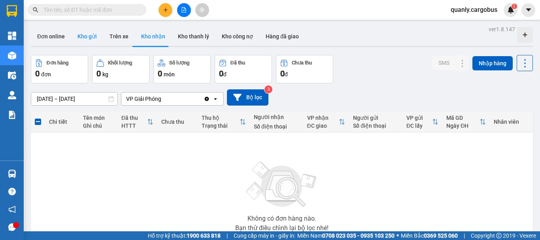
click at [88, 37] on button "Kho gửi" at bounding box center [87, 36] width 32 height 19
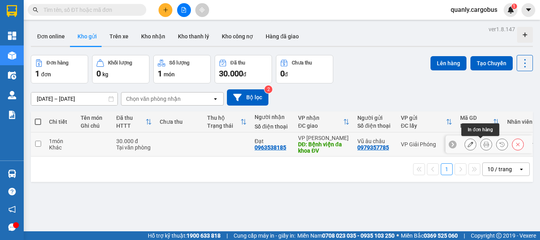
click at [484, 144] on button at bounding box center [486, 145] width 11 height 14
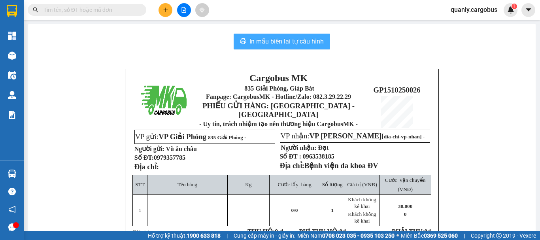
click at [269, 34] on button "In mẫu biên lai tự cấu hình" at bounding box center [282, 42] width 96 height 16
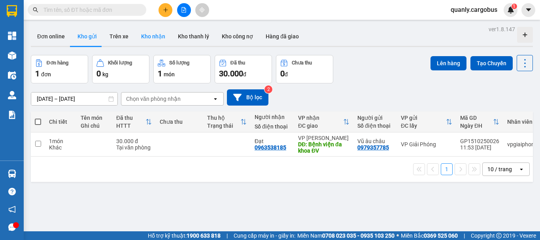
click at [158, 36] on button "Kho nhận" at bounding box center [153, 36] width 37 height 19
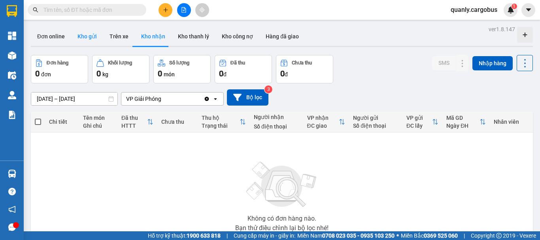
click at [85, 33] on button "Kho gửi" at bounding box center [87, 36] width 32 height 19
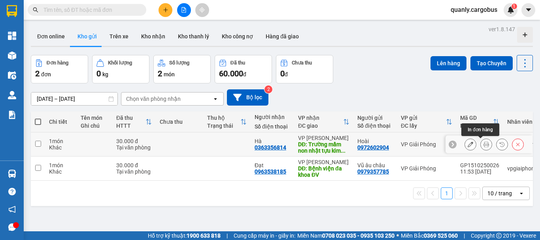
click at [484, 142] on icon at bounding box center [487, 145] width 6 height 6
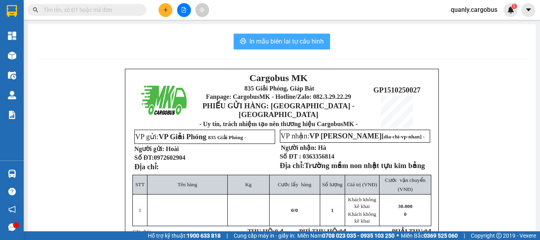
click at [294, 42] on span "In mẫu biên lai tự cấu hình" at bounding box center [287, 41] width 74 height 10
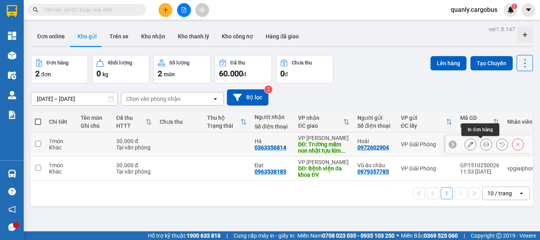
click at [484, 145] on icon at bounding box center [487, 145] width 6 height 6
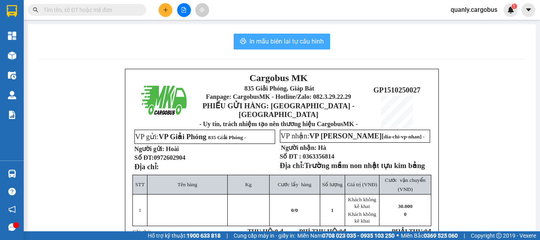
click at [285, 38] on span "In mẫu biên lai tự cấu hình" at bounding box center [287, 41] width 74 height 10
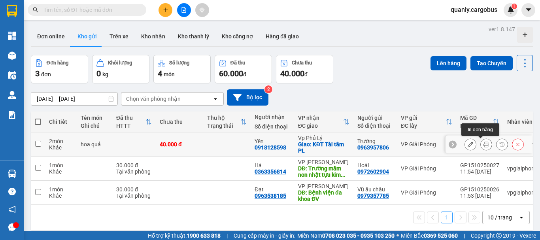
click at [484, 143] on icon at bounding box center [487, 145] width 6 height 6
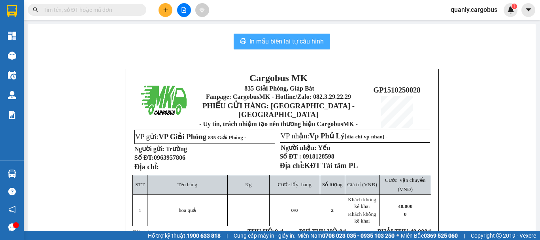
click at [314, 40] on span "In mẫu biên lai tự cấu hình" at bounding box center [287, 41] width 74 height 10
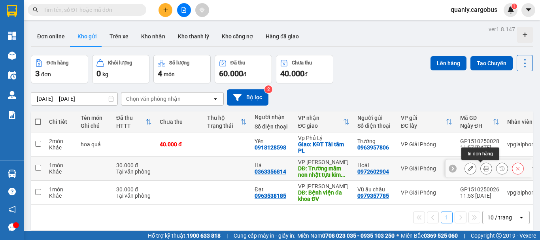
click at [484, 168] on icon at bounding box center [487, 169] width 6 height 6
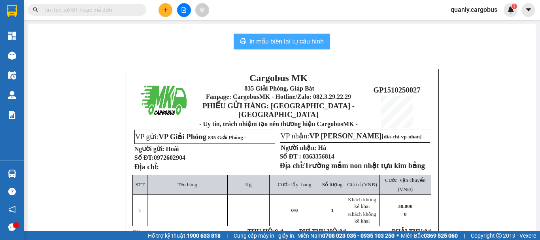
click at [289, 41] on span "In mẫu biên lai tự cấu hình" at bounding box center [287, 41] width 74 height 10
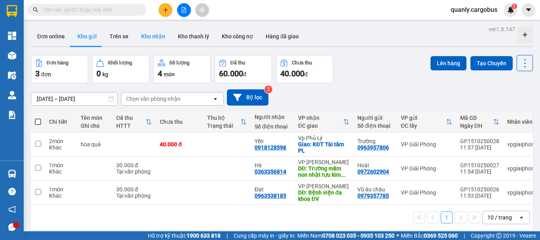
click at [160, 35] on button "Kho nhận" at bounding box center [153, 36] width 37 height 19
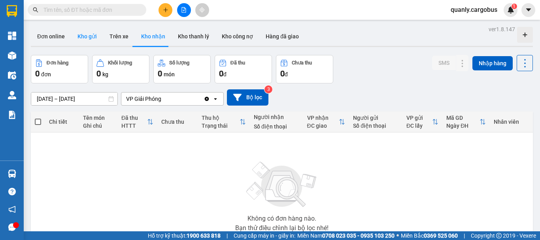
click at [82, 37] on button "Kho gửi" at bounding box center [87, 36] width 32 height 19
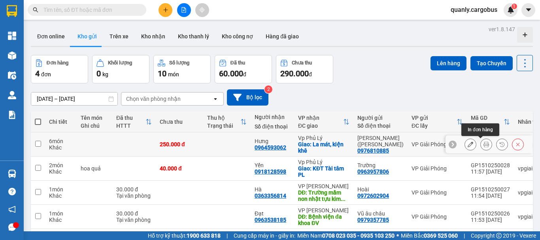
click at [484, 143] on icon at bounding box center [487, 145] width 6 height 6
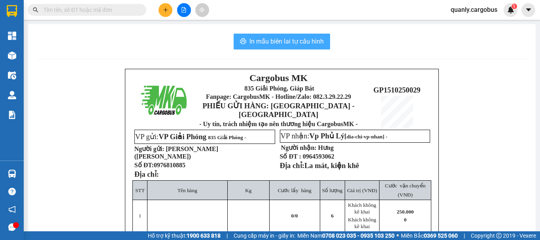
click at [304, 40] on span "In mẫu biên lai tự cấu hình" at bounding box center [287, 41] width 74 height 10
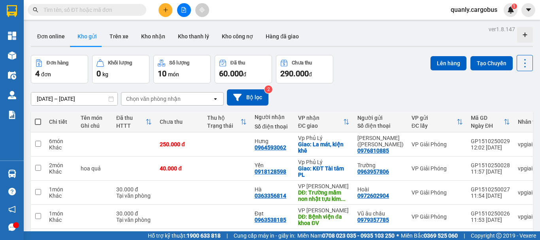
click at [40, 122] on span at bounding box center [38, 122] width 6 height 6
click at [38, 118] on input "checkbox" at bounding box center [38, 118] width 0 height 0
checkbox input "true"
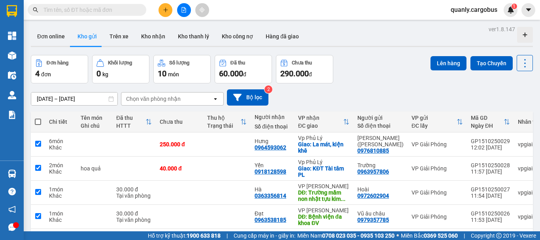
checkbox input "true"
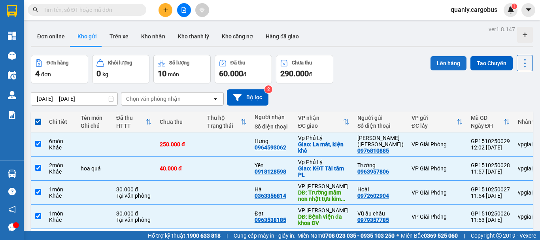
click at [446, 62] on button "Lên hàng" at bounding box center [449, 63] width 36 height 14
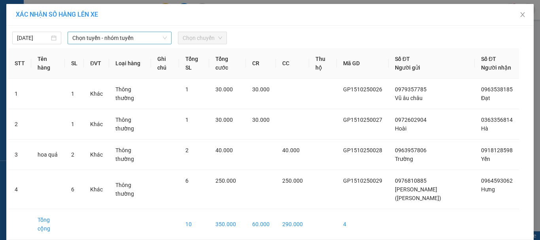
click at [100, 34] on span "Chọn tuyến - nhóm tuyến" at bounding box center [119, 38] width 95 height 12
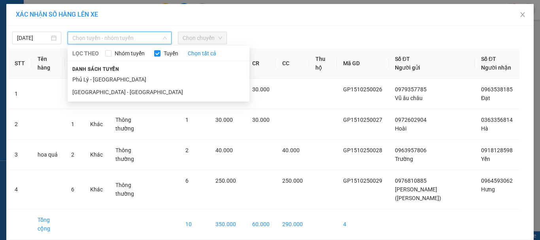
drag, startPoint x: 83, startPoint y: 93, endPoint x: 113, endPoint y: 85, distance: 30.7
click at [92, 91] on li "[GEOGRAPHIC_DATA] - [GEOGRAPHIC_DATA]" at bounding box center [159, 92] width 182 height 13
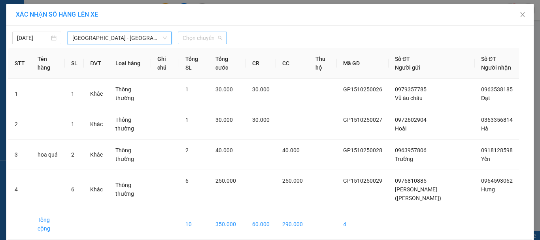
click at [202, 34] on span "Chọn chuyến" at bounding box center [203, 38] width 40 height 12
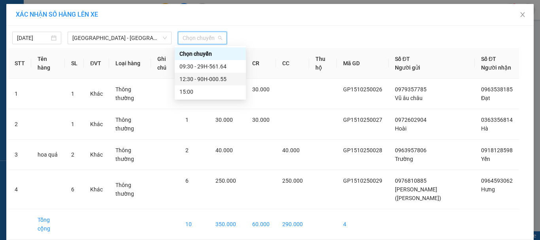
click at [204, 79] on div "12:30 - 90H-000.55" at bounding box center [211, 79] width 62 height 9
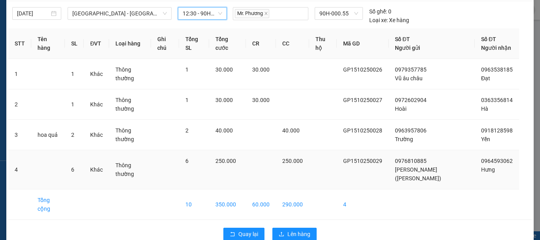
scroll to position [49, 0]
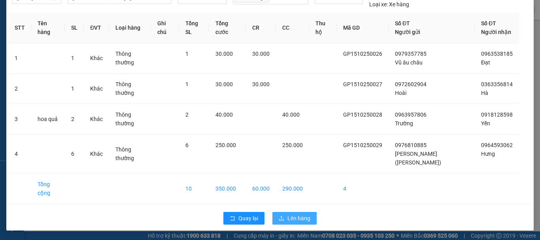
click at [301, 217] on span "Lên hàng" at bounding box center [298, 218] width 23 height 9
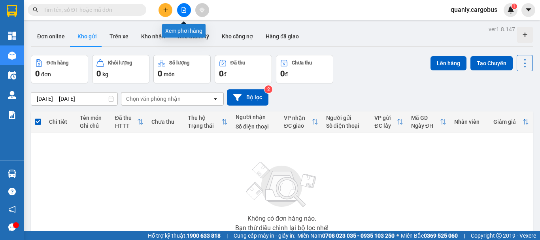
click at [184, 10] on icon "file-add" at bounding box center [184, 10] width 4 height 6
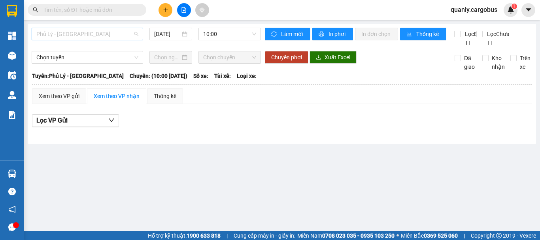
click at [98, 34] on span "Phủ Lý - [GEOGRAPHIC_DATA]" at bounding box center [87, 34] width 102 height 12
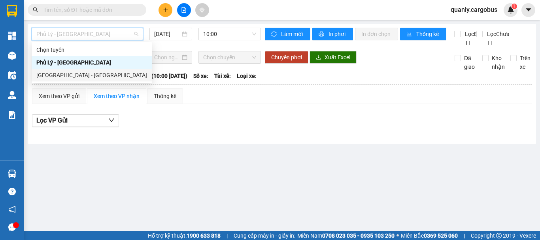
drag, startPoint x: 60, startPoint y: 74, endPoint x: 122, endPoint y: 52, distance: 65.8
click at [72, 67] on div "Chọn tuyến Phủ Lý - Hà Nội Hà Nội - Phủ Lý" at bounding box center [92, 62] width 120 height 38
click at [50, 74] on div "[GEOGRAPHIC_DATA] - [GEOGRAPHIC_DATA]" at bounding box center [91, 75] width 111 height 9
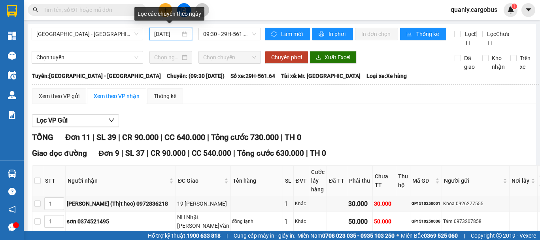
click at [177, 36] on input "[DATE]" at bounding box center [167, 34] width 26 height 9
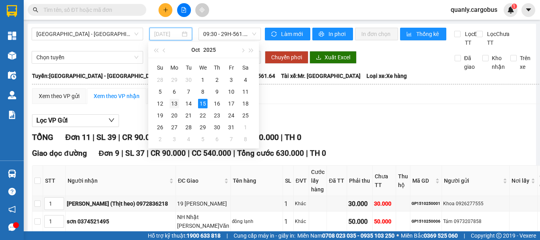
click at [176, 101] on div "13" at bounding box center [174, 103] width 9 height 9
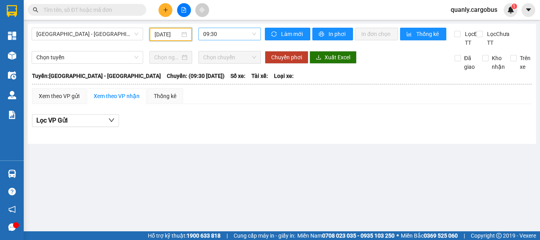
click at [212, 30] on span "09:30" at bounding box center [229, 34] width 53 height 12
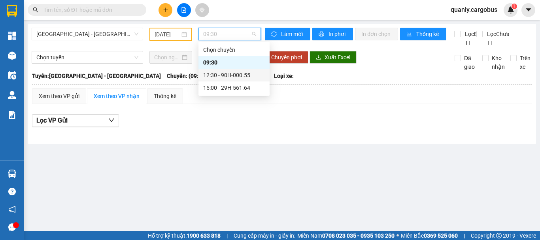
click at [227, 74] on div "12:30 - 90H-000.55" at bounding box center [234, 75] width 62 height 9
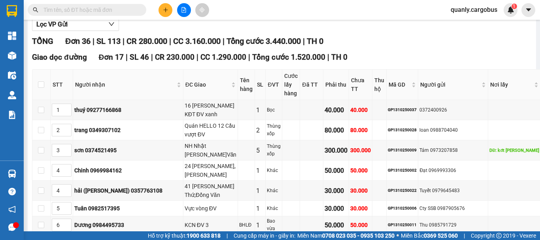
scroll to position [79, 0]
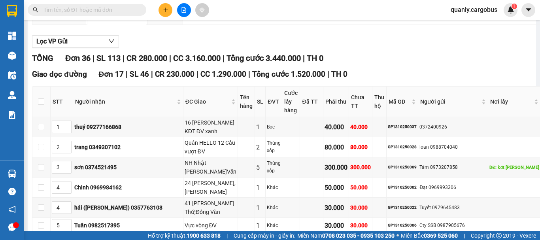
click at [68, 21] on div "Xem theo VP gửi" at bounding box center [59, 17] width 41 height 9
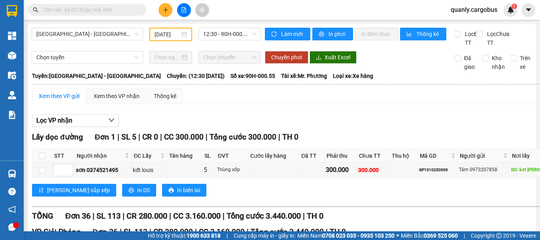
drag, startPoint x: 171, startPoint y: 34, endPoint x: 209, endPoint y: 57, distance: 44.4
click at [171, 34] on input "13/10/2025" at bounding box center [167, 34] width 25 height 9
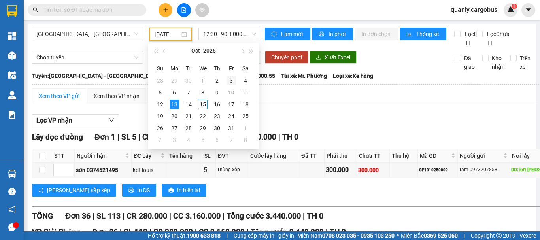
scroll to position [0, 2]
click at [205, 104] on div "15" at bounding box center [202, 104] width 9 height 9
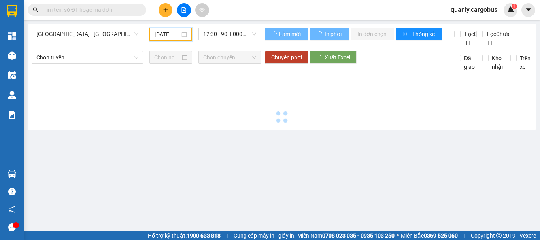
type input "[DATE]"
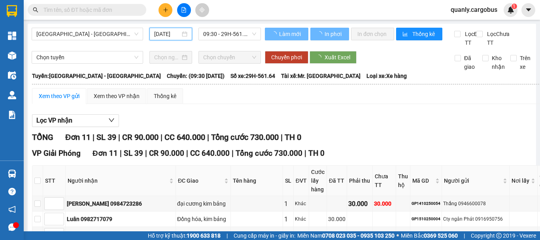
click at [231, 30] on span "09:30 - 29H-561.64" at bounding box center [229, 34] width 53 height 12
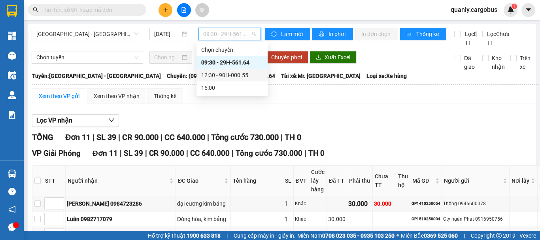
click at [229, 74] on div "12:30 - 90H-000.55" at bounding box center [232, 75] width 62 height 9
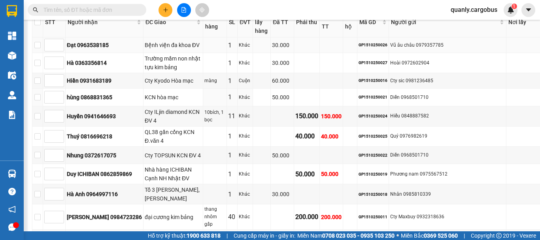
scroll to position [277, 0]
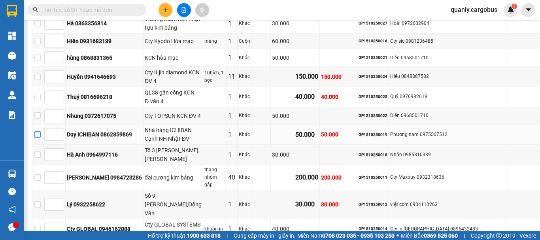
click at [41, 138] on input "checkbox" at bounding box center [37, 134] width 6 height 6
checkbox input "true"
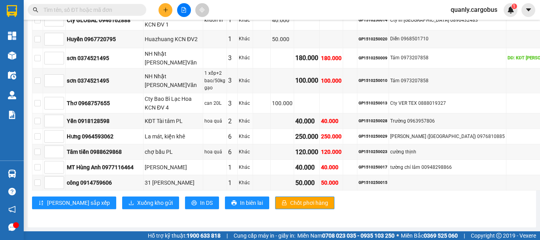
scroll to position [526, 0]
click at [137, 200] on span "Xuống kho gửi" at bounding box center [155, 203] width 36 height 9
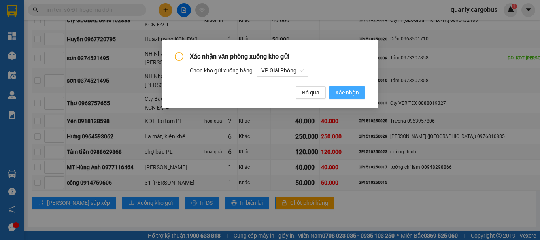
click at [350, 95] on span "Xác nhận" at bounding box center [347, 92] width 24 height 9
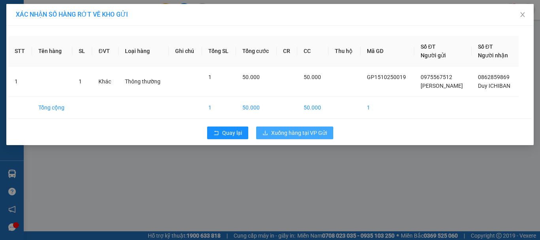
click at [278, 131] on span "Xuống hàng tại VP Gửi" at bounding box center [299, 133] width 56 height 9
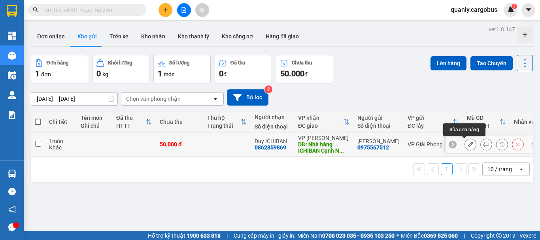
click at [468, 145] on icon at bounding box center [471, 145] width 6 height 6
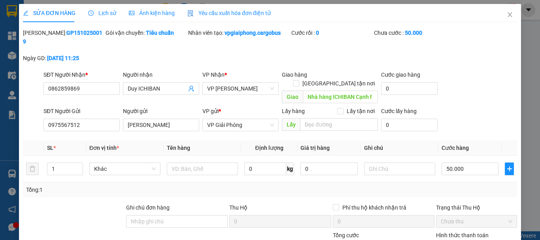
type input "0862859869"
type input "Duy ICHIBAN"
type input "Nhà hàng ICHIBAN Cạnh NH Nhật ĐV"
type input "0975567512"
type input "[PERSON_NAME]"
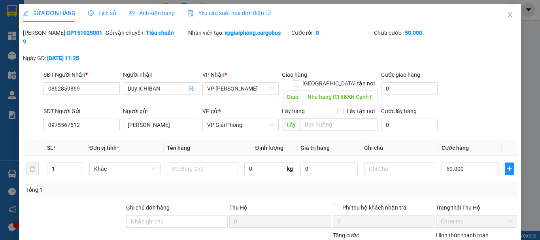
type input "0"
type input "50.000"
click at [59, 163] on input "1" at bounding box center [64, 169] width 35 height 12
type input "2"
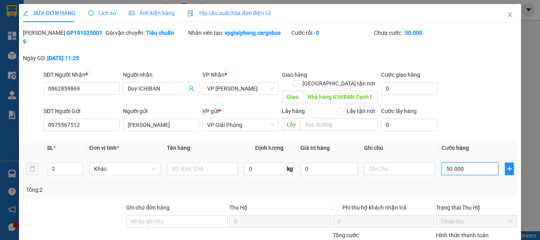
click at [447, 163] on input "50.000" at bounding box center [470, 169] width 57 height 13
click at [445, 163] on input "50.000" at bounding box center [470, 169] width 57 height 13
type input "0"
type input "0.000"
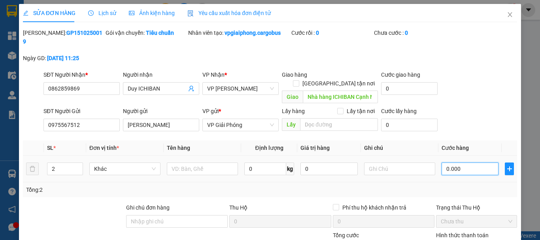
type input "80.000"
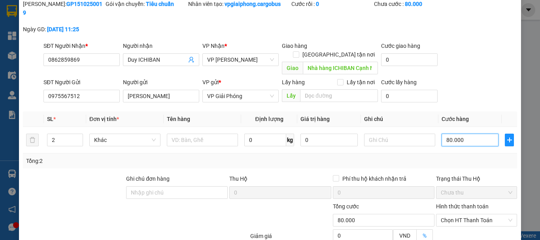
scroll to position [67, 0]
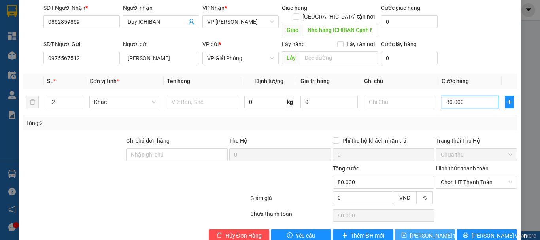
type input "80.000"
click at [427, 231] on span "[PERSON_NAME] thay đổi" at bounding box center [441, 235] width 63 height 9
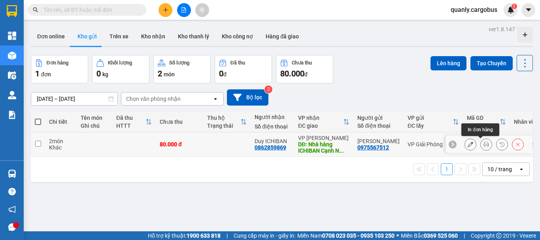
click at [484, 144] on icon at bounding box center [487, 145] width 6 height 6
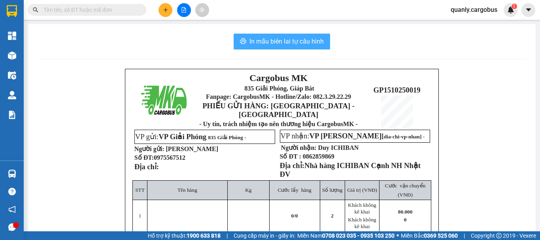
click at [297, 43] on span "In mẫu biên lai tự cấu hình" at bounding box center [287, 41] width 74 height 10
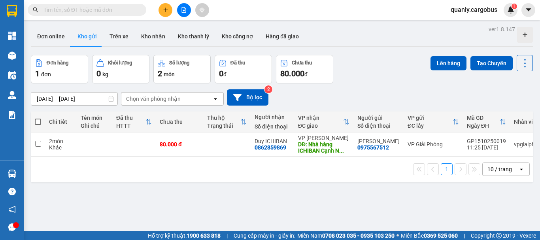
click at [35, 121] on span at bounding box center [38, 122] width 6 height 6
click at [38, 118] on input "checkbox" at bounding box center [38, 118] width 0 height 0
checkbox input "true"
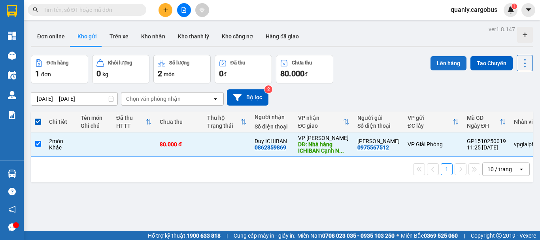
click at [431, 60] on button "Lên hàng" at bounding box center [449, 63] width 36 height 14
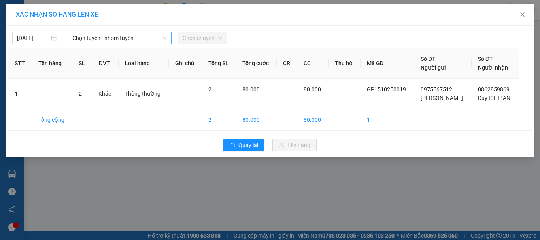
click at [97, 42] on span "Chọn tuyến - nhóm tuyến" at bounding box center [119, 38] width 95 height 12
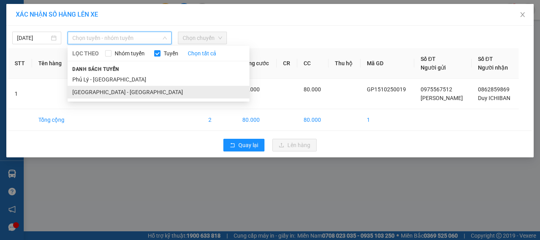
click at [80, 89] on li "[GEOGRAPHIC_DATA] - [GEOGRAPHIC_DATA]" at bounding box center [159, 92] width 182 height 13
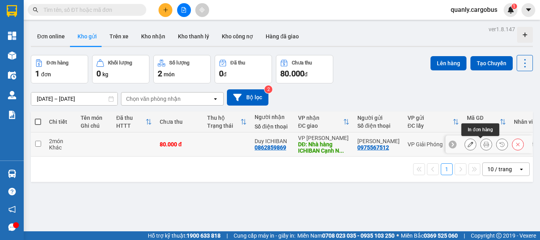
click at [484, 143] on button at bounding box center [486, 145] width 11 height 14
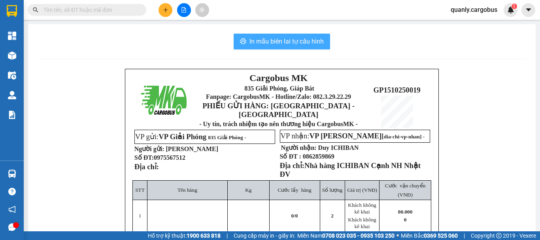
click at [298, 37] on span "In mẫu biên lai tự cấu hình" at bounding box center [287, 41] width 74 height 10
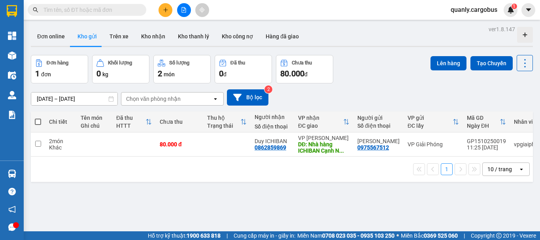
click at [37, 123] on span at bounding box center [38, 122] width 6 height 6
click at [38, 118] on input "checkbox" at bounding box center [38, 118] width 0 height 0
checkbox input "true"
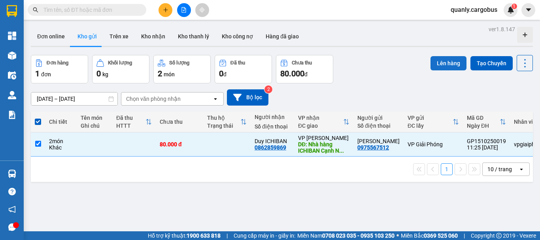
click at [447, 61] on button "Lên hàng" at bounding box center [449, 63] width 36 height 14
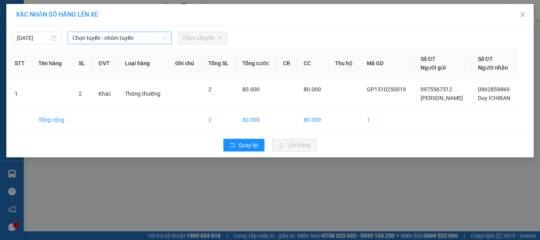
click at [129, 38] on span "Chọn tuyến - nhóm tuyến" at bounding box center [119, 38] width 95 height 12
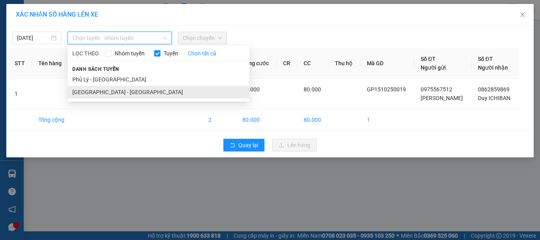
click at [94, 93] on li "[GEOGRAPHIC_DATA] - [GEOGRAPHIC_DATA]" at bounding box center [159, 92] width 182 height 13
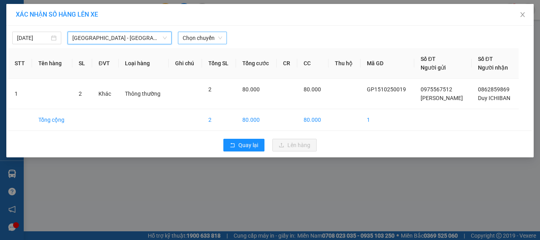
click at [202, 36] on span "Chọn chuyến" at bounding box center [203, 38] width 40 height 12
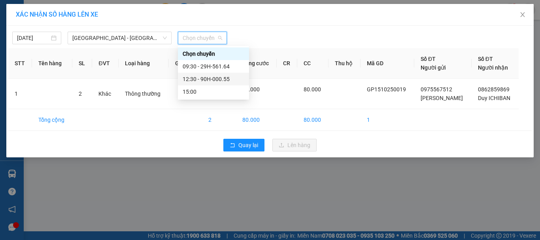
click at [212, 77] on div "12:30 - 90H-000.55" at bounding box center [214, 79] width 62 height 9
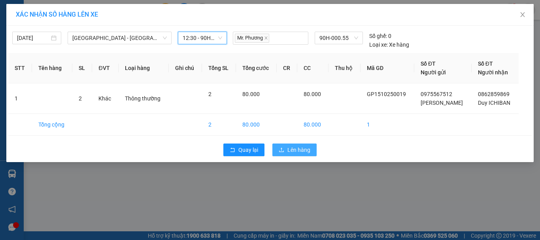
click at [303, 147] on span "Lên hàng" at bounding box center [298, 150] width 23 height 9
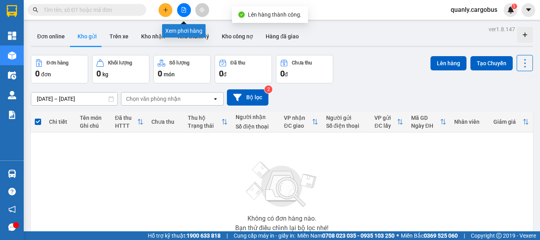
click at [182, 6] on button at bounding box center [184, 10] width 14 height 14
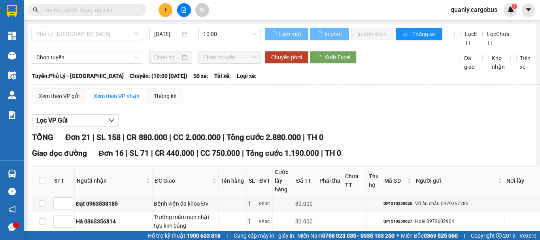
click at [116, 32] on span "Phủ Lý - [GEOGRAPHIC_DATA]" at bounding box center [87, 34] width 102 height 12
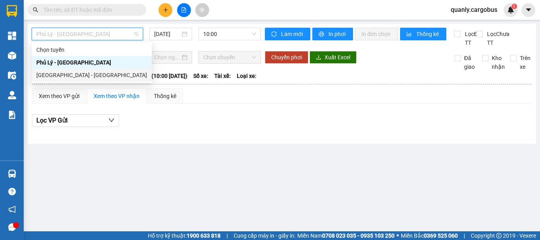
click at [60, 75] on div "[GEOGRAPHIC_DATA] - [GEOGRAPHIC_DATA]" at bounding box center [91, 75] width 111 height 9
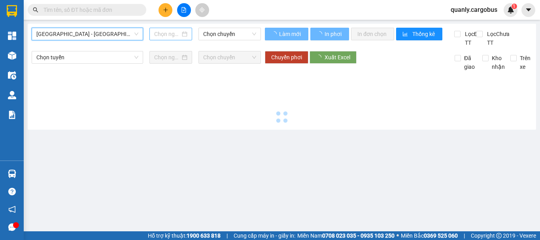
type input "[DATE]"
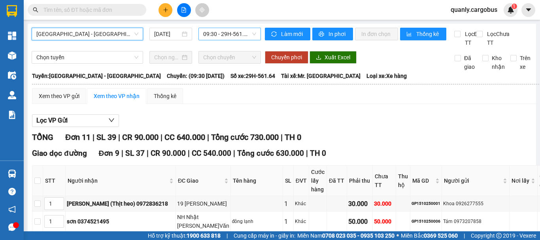
click at [226, 35] on span "09:30 - 29H-561.64" at bounding box center [229, 34] width 53 height 12
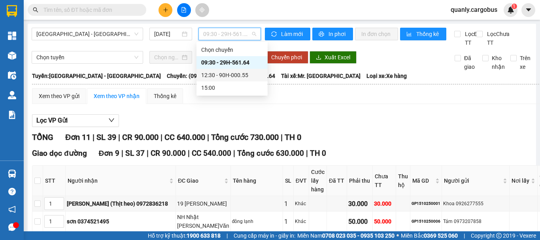
click at [233, 74] on div "12:30 - 90H-000.55" at bounding box center [232, 75] width 62 height 9
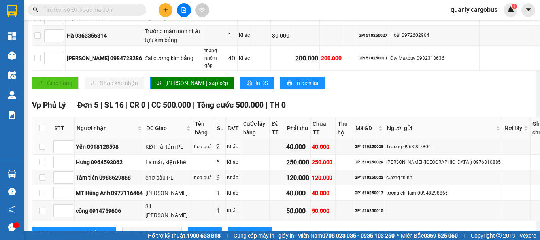
scroll to position [461, 0]
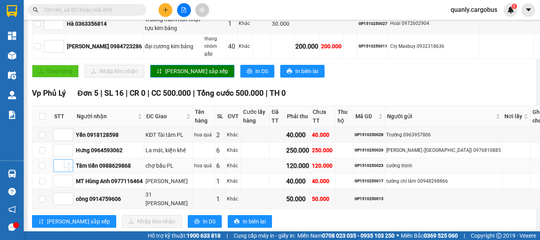
type input "1"
click at [68, 163] on icon "up" at bounding box center [69, 164] width 3 height 3
click at [70, 217] on span "[PERSON_NAME] sắp xếp" at bounding box center [78, 221] width 63 height 9
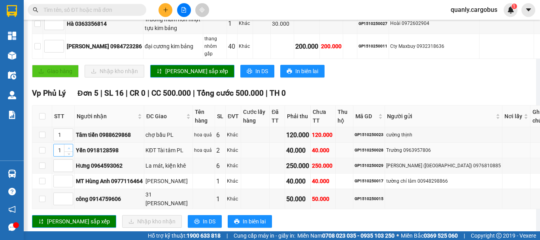
click at [71, 146] on span "up" at bounding box center [68, 148] width 5 height 5
type input "2"
click at [71, 146] on span "up" at bounding box center [68, 148] width 5 height 5
click at [70, 196] on icon "up" at bounding box center [69, 197] width 3 height 3
type input "2"
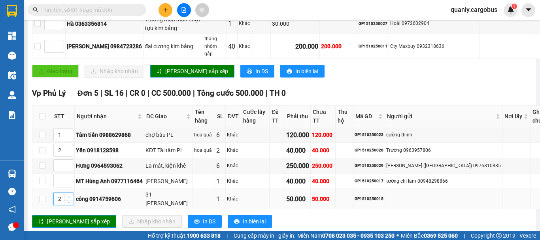
click at [70, 196] on icon "up" at bounding box center [69, 197] width 3 height 3
click at [71, 177] on span "up" at bounding box center [68, 179] width 5 height 5
type input "3"
click at [71, 177] on span "up" at bounding box center [68, 179] width 5 height 5
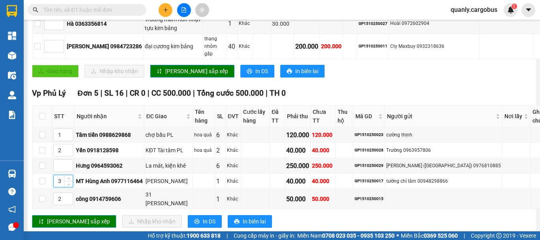
click at [73, 217] on span "[PERSON_NAME] sắp xếp" at bounding box center [78, 221] width 63 height 9
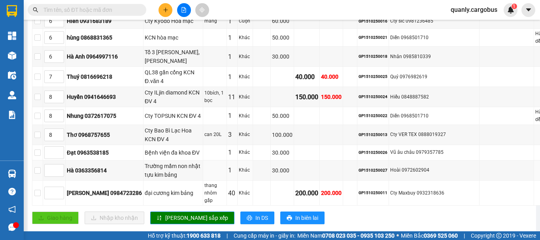
scroll to position [303, 0]
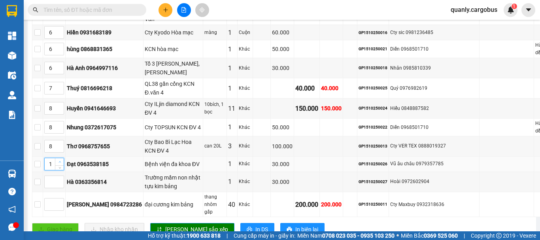
click at [62, 160] on span "up" at bounding box center [59, 162] width 5 height 5
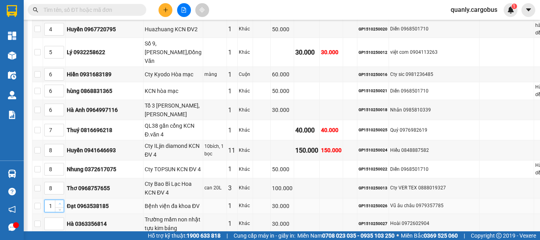
scroll to position [264, 0]
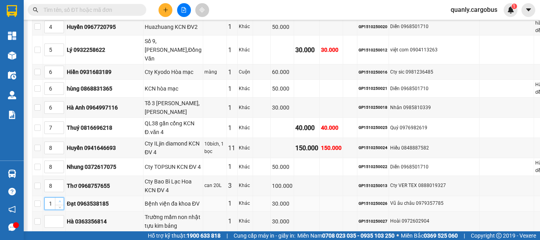
type input "2"
click at [61, 200] on icon "up" at bounding box center [60, 201] width 3 height 3
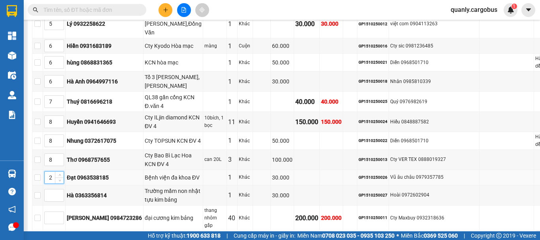
scroll to position [303, 0]
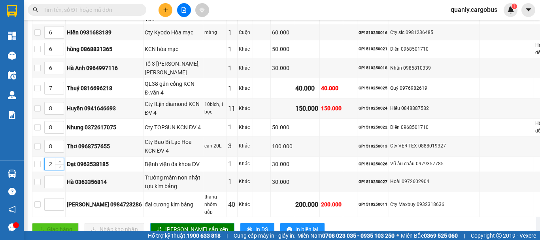
click at [171, 225] on span "[PERSON_NAME] sắp xếp" at bounding box center [196, 229] width 63 height 9
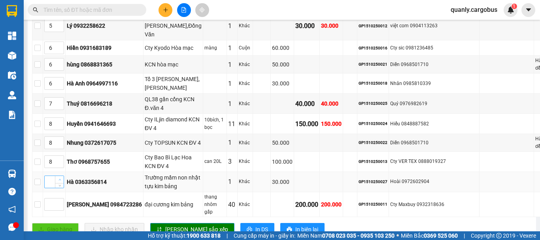
click at [62, 178] on span "up" at bounding box center [59, 180] width 5 height 5
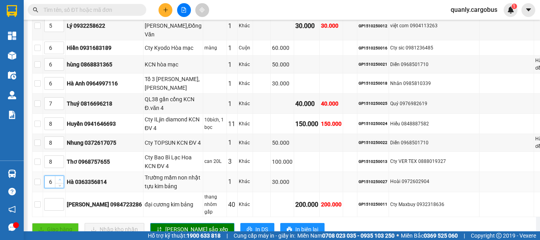
click at [62, 178] on span "up" at bounding box center [59, 180] width 5 height 5
type input "7"
click at [62, 178] on span "up" at bounding box center [59, 180] width 5 height 5
click at [172, 225] on span "[PERSON_NAME] sắp xếp" at bounding box center [196, 229] width 63 height 9
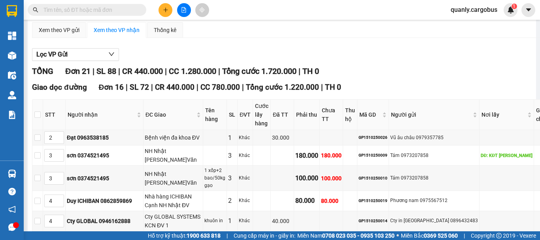
scroll to position [0, 0]
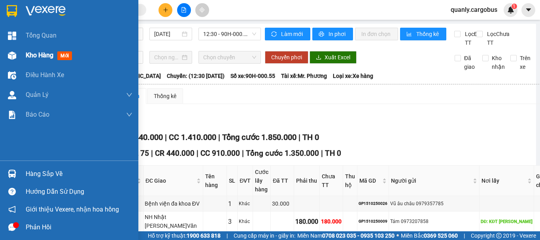
click at [9, 57] on img at bounding box center [12, 55] width 8 height 8
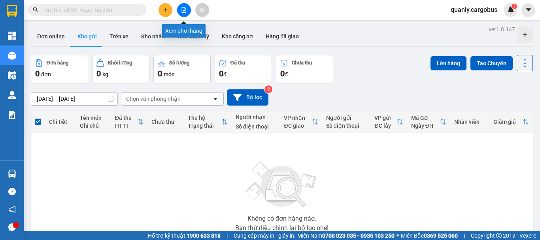
click at [183, 13] on button at bounding box center [184, 10] width 14 height 14
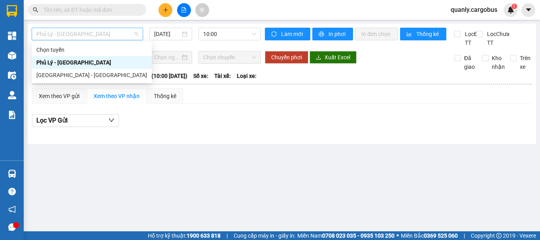
click at [85, 37] on span "Phủ Lý - [GEOGRAPHIC_DATA]" at bounding box center [87, 34] width 102 height 12
drag, startPoint x: 71, startPoint y: 75, endPoint x: 178, endPoint y: 47, distance: 111.1
click at [72, 74] on div "[GEOGRAPHIC_DATA] - [GEOGRAPHIC_DATA]" at bounding box center [91, 75] width 111 height 9
type input "[DATE]"
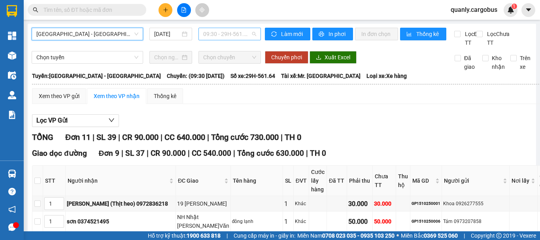
click at [229, 35] on span "09:30 - 29H-561.64" at bounding box center [229, 34] width 53 height 12
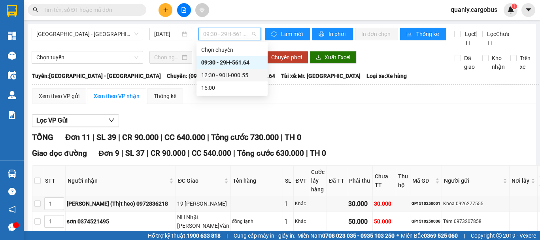
click at [227, 75] on div "12:30 - 90H-000.55" at bounding box center [232, 75] width 62 height 9
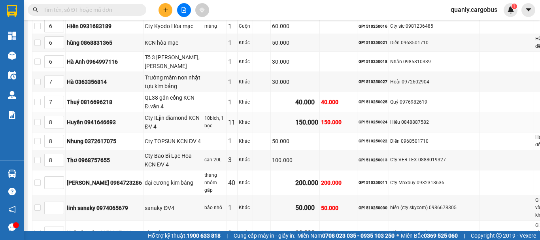
scroll to position [316, 0]
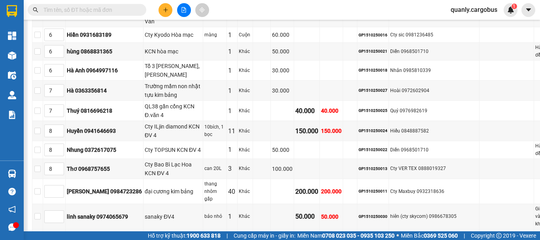
click at [61, 238] on icon "up" at bounding box center [60, 239] width 3 height 3
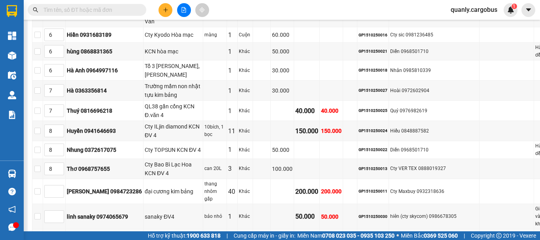
click at [61, 238] on icon "up" at bounding box center [60, 239] width 3 height 3
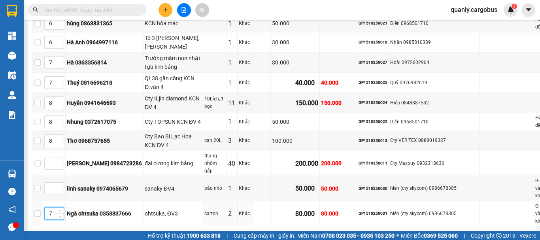
scroll to position [356, 0]
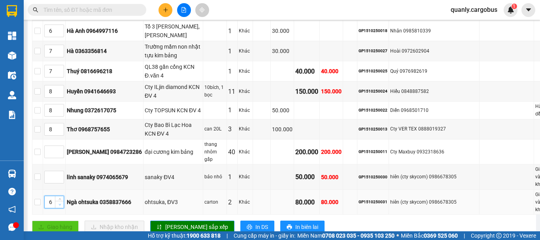
click at [62, 202] on span "down" at bounding box center [59, 204] width 5 height 5
type input "5"
click at [62, 202] on span "down" at bounding box center [59, 204] width 5 height 5
click at [183, 223] on span "[PERSON_NAME] sắp xếp" at bounding box center [196, 227] width 63 height 9
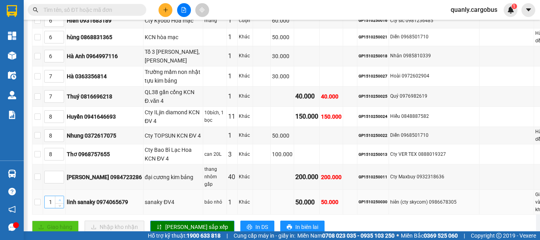
click at [61, 199] on icon "up" at bounding box center [60, 200] width 3 height 3
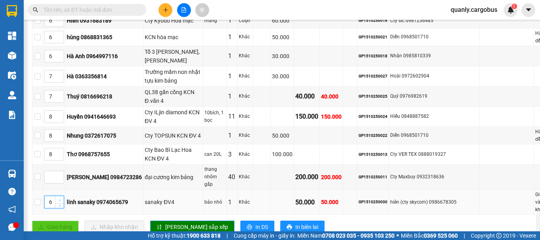
click at [61, 199] on icon "up" at bounding box center [60, 200] width 3 height 3
type input "8"
click at [61, 199] on icon "up" at bounding box center [60, 200] width 3 height 3
click at [168, 221] on button "[PERSON_NAME] sắp xếp" at bounding box center [192, 227] width 84 height 13
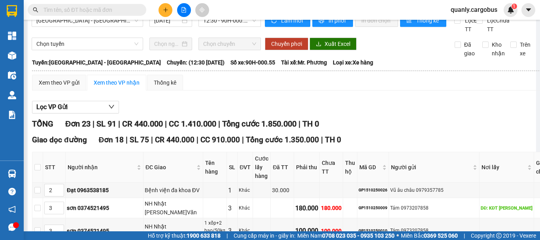
scroll to position [0, 0]
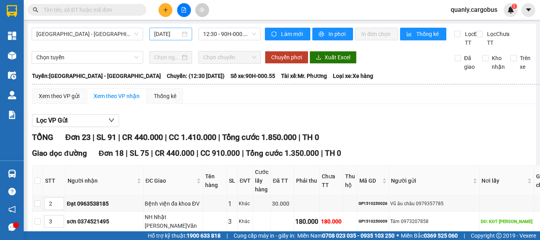
drag, startPoint x: 181, startPoint y: 33, endPoint x: 184, endPoint y: 36, distance: 4.2
click at [181, 33] on div "[DATE]" at bounding box center [170, 34] width 33 height 9
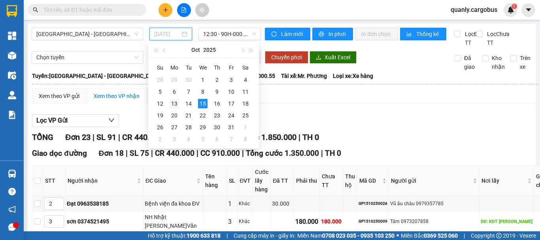
click at [175, 103] on div "13" at bounding box center [174, 103] width 9 height 9
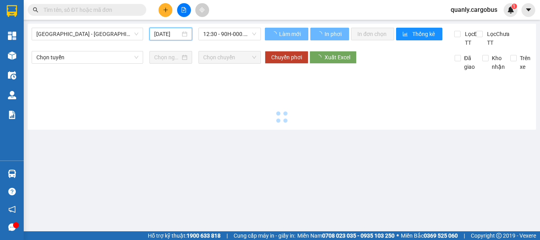
type input "13/10/2025"
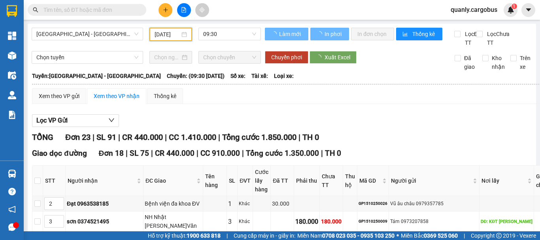
scroll to position [0, 2]
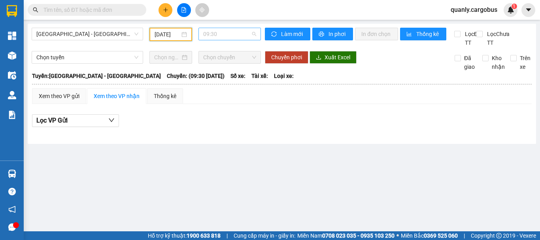
click at [208, 32] on span "09:30" at bounding box center [229, 34] width 53 height 12
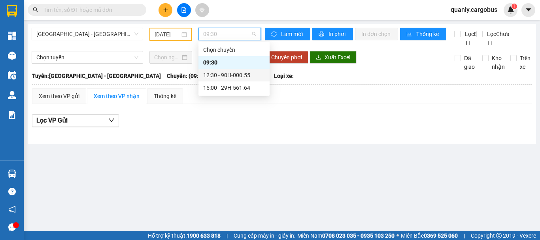
click at [228, 75] on div "12:30 - 90H-000.55" at bounding box center [234, 75] width 62 height 9
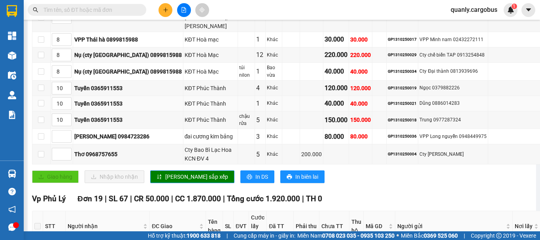
scroll to position [237, 0]
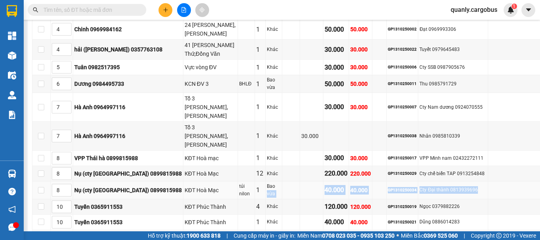
drag, startPoint x: 250, startPoint y: 168, endPoint x: 482, endPoint y: 163, distance: 231.8
click at [482, 181] on tr "8 Nụ (cty Thái Hà) 0899815988 KĐT Hoà Mạc túi nilon 1 Bao vừa 40.000 40.000 GP1…" at bounding box center [293, 190] width 522 height 18
click at [53, 184] on div "8" at bounding box center [62, 190] width 20 height 13
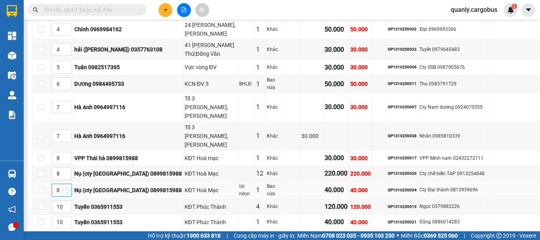
drag, startPoint x: 55, startPoint y: 168, endPoint x: 81, endPoint y: 165, distance: 26.2
click at [81, 181] on tr "8 Nụ (cty Thái Hà) 0899815988 KĐT Hoà Mạc túi nilon 1 Bao vừa 40.000 40.000 GP1…" at bounding box center [293, 190] width 522 height 18
type input "9"
drag, startPoint x: 72, startPoint y: 166, endPoint x: 94, endPoint y: 168, distance: 22.3
click at [94, 181] on tr "9 Nụ (cty Thái Hà) 0899815988 KĐT Hoà Mạc túi nilon 1 Bao vừa 40.000 40.000 GP1…" at bounding box center [293, 190] width 522 height 18
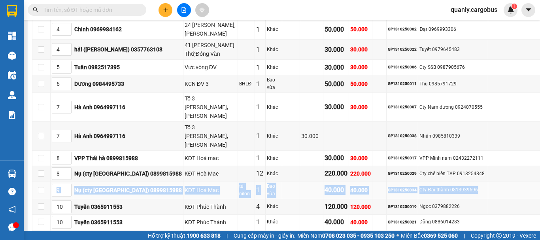
drag, startPoint x: 74, startPoint y: 166, endPoint x: 471, endPoint y: 165, distance: 396.2
click at [471, 181] on tr "9 Nụ (cty Thái Hà) 0899815988 KĐT Hoà Mạc túi nilon 1 Bao vừa 40.000 40.000 GP1…" at bounding box center [293, 190] width 522 height 18
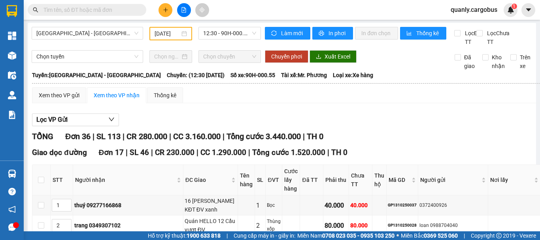
scroll to position [0, 0]
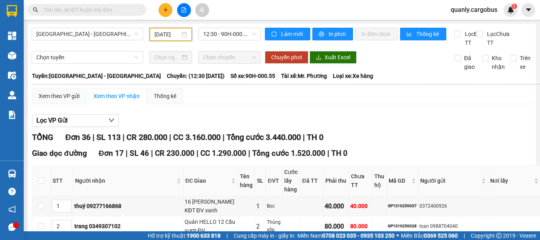
click at [167, 33] on input "13/10/2025" at bounding box center [167, 34] width 25 height 9
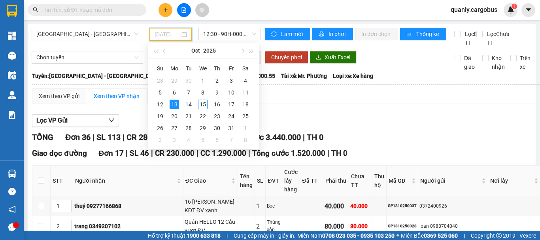
type input "13/10/2025"
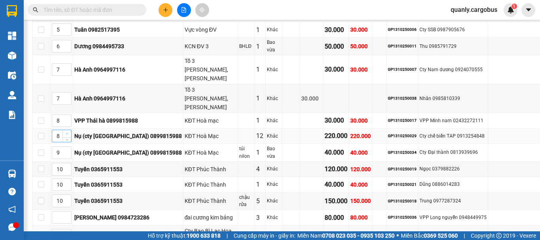
scroll to position [237, 0]
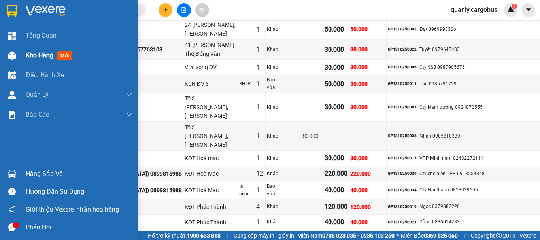
click at [11, 55] on img at bounding box center [12, 55] width 8 height 8
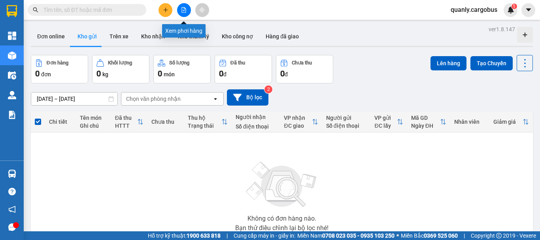
click at [182, 9] on icon "file-add" at bounding box center [184, 10] width 4 height 6
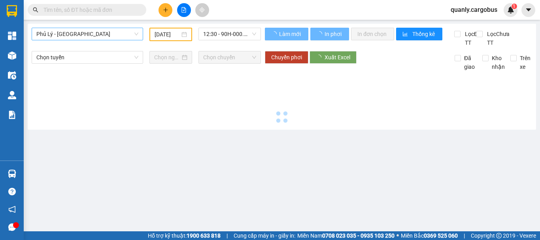
type input "[DATE]"
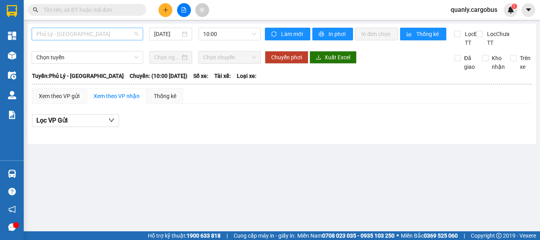
click at [89, 36] on span "Phủ Lý - [GEOGRAPHIC_DATA]" at bounding box center [87, 34] width 102 height 12
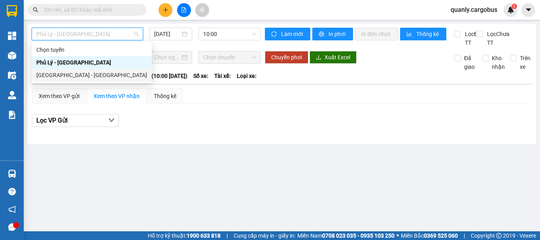
click at [67, 76] on div "[GEOGRAPHIC_DATA] - [GEOGRAPHIC_DATA]" at bounding box center [91, 75] width 111 height 9
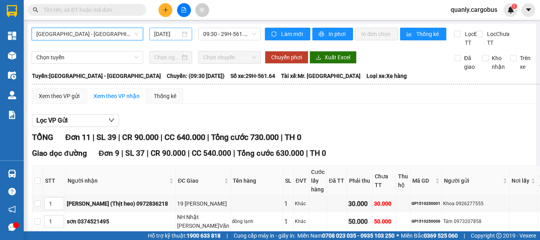
click at [167, 35] on input "[DATE]" at bounding box center [167, 34] width 26 height 9
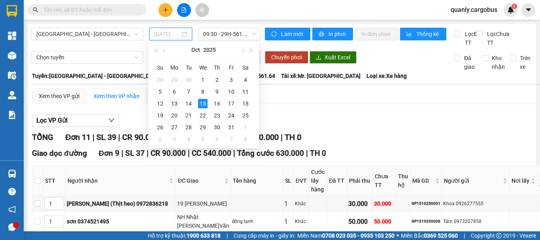
click at [175, 103] on div "13" at bounding box center [174, 103] width 9 height 9
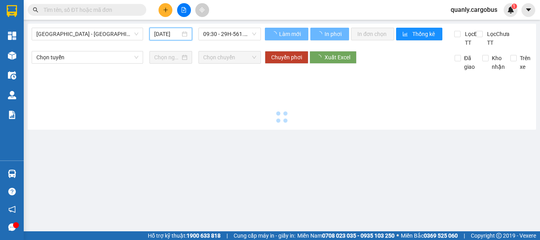
type input "13/10/2025"
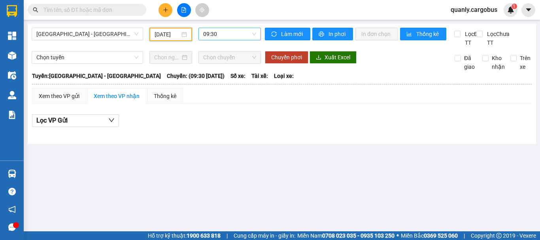
click at [225, 35] on span "09:30" at bounding box center [229, 34] width 53 height 12
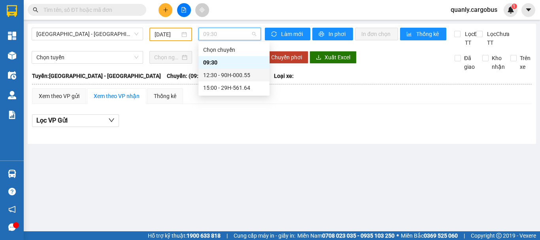
click at [225, 74] on div "12:30 - 90H-000.55" at bounding box center [234, 75] width 62 height 9
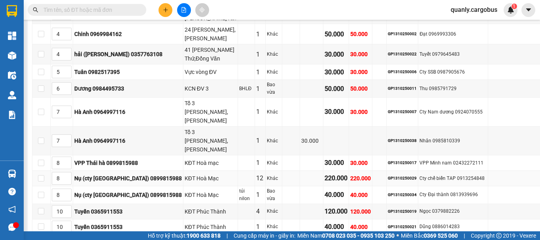
scroll to position [237, 0]
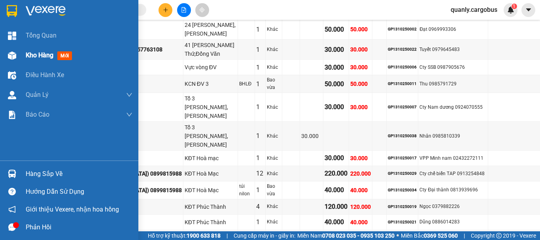
click at [12, 56] on img at bounding box center [12, 55] width 8 height 8
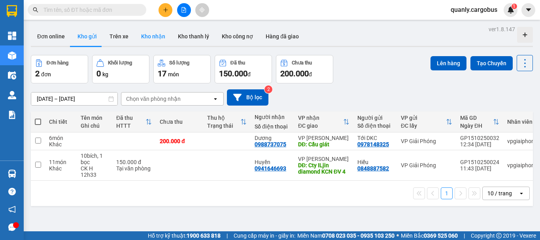
click at [149, 38] on button "Kho nhận" at bounding box center [153, 36] width 37 height 19
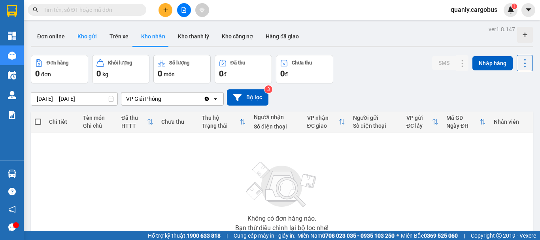
click at [94, 35] on button "Kho gửi" at bounding box center [87, 36] width 32 height 19
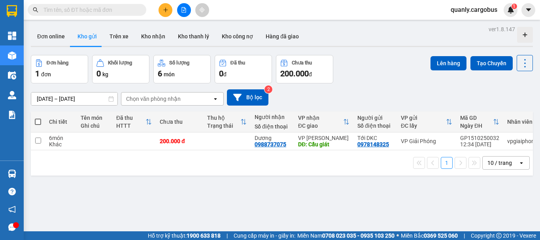
drag, startPoint x: 38, startPoint y: 121, endPoint x: 50, endPoint y: 120, distance: 12.7
click at [45, 120] on tr "Chi tiết Tên món Ghi chú Đã thu HTTT Chưa thu Thu hộ Trạng thái Người nhận Số đ…" at bounding box center [317, 122] width 573 height 21
click at [38, 121] on span at bounding box center [38, 122] width 6 height 6
click at [38, 118] on input "checkbox" at bounding box center [38, 118] width 0 height 0
checkbox input "true"
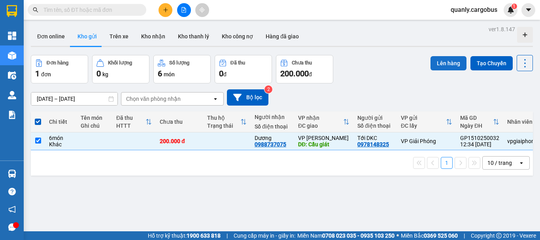
click at [442, 58] on button "Lên hàng" at bounding box center [449, 63] width 36 height 14
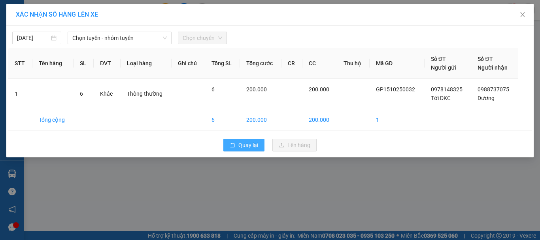
click at [245, 146] on span "Quay lại" at bounding box center [248, 145] width 20 height 9
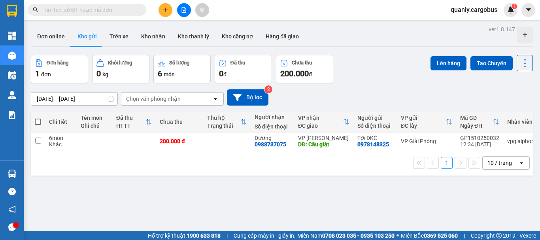
click at [38, 120] on span at bounding box center [38, 122] width 6 height 6
click at [38, 118] on input "checkbox" at bounding box center [38, 118] width 0 height 0
checkbox input "true"
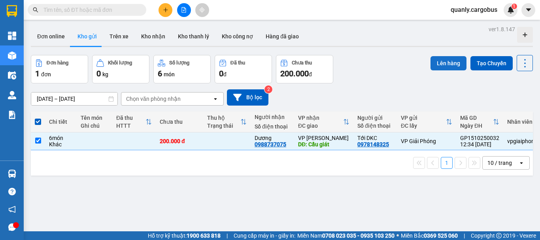
click at [435, 62] on button "Lên hàng" at bounding box center [449, 63] width 36 height 14
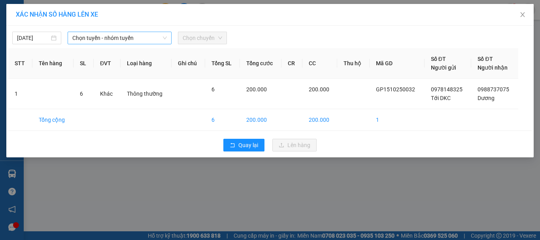
click at [92, 38] on span "Chọn tuyến - nhóm tuyến" at bounding box center [119, 38] width 95 height 12
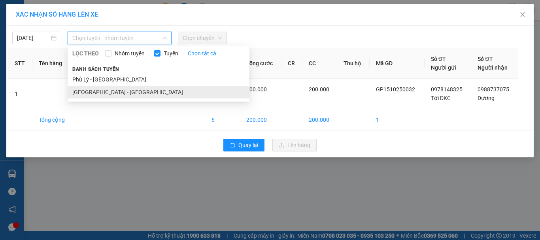
click at [95, 89] on li "[GEOGRAPHIC_DATA] - [GEOGRAPHIC_DATA]" at bounding box center [159, 92] width 182 height 13
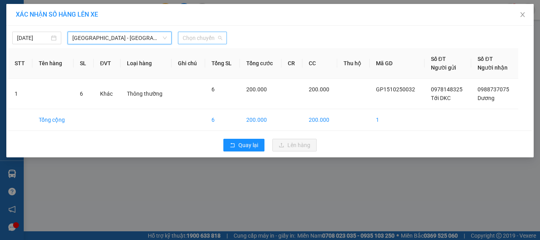
click at [203, 38] on span "Chọn chuyến" at bounding box center [203, 38] width 40 height 12
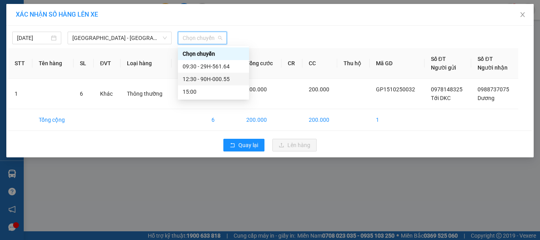
click at [212, 78] on div "12:30 - 90H-000.55" at bounding box center [214, 79] width 62 height 9
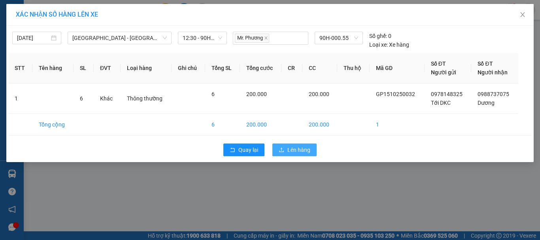
click at [299, 149] on span "Lên hàng" at bounding box center [298, 150] width 23 height 9
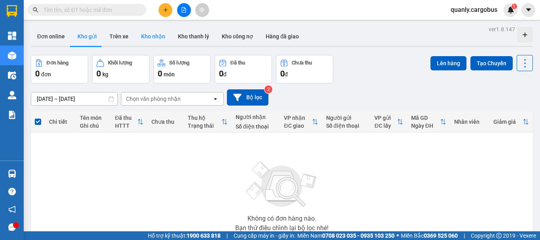
click at [146, 35] on button "Kho nhận" at bounding box center [153, 36] width 37 height 19
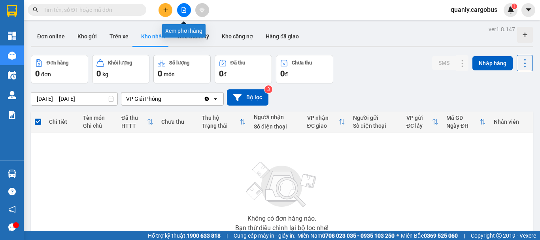
click at [182, 8] on icon "file-add" at bounding box center [184, 10] width 6 height 6
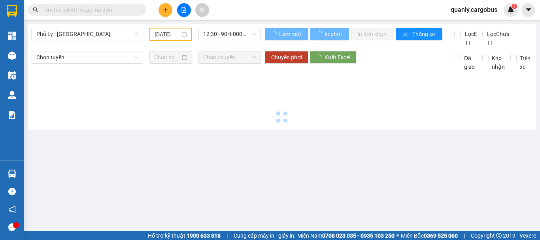
type input "[DATE]"
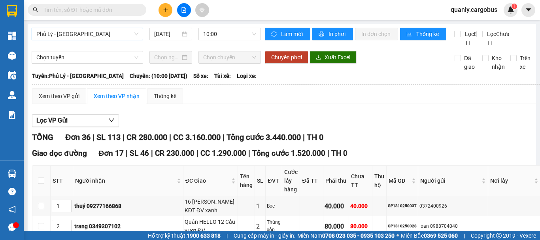
click at [102, 32] on span "Phủ Lý - [GEOGRAPHIC_DATA]" at bounding box center [87, 34] width 102 height 12
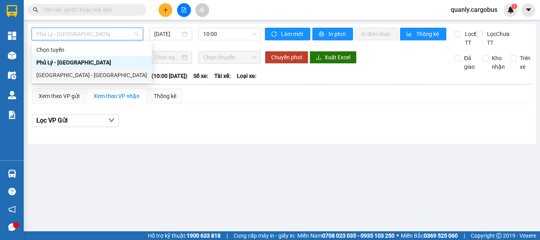
click at [67, 76] on div "[GEOGRAPHIC_DATA] - [GEOGRAPHIC_DATA]" at bounding box center [91, 75] width 111 height 9
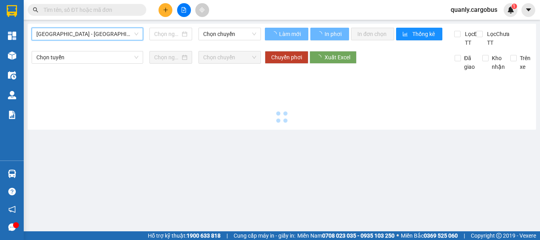
type input "[DATE]"
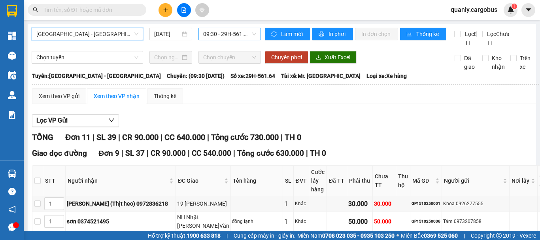
click at [216, 35] on span "09:30 - 29H-561.64" at bounding box center [229, 34] width 53 height 12
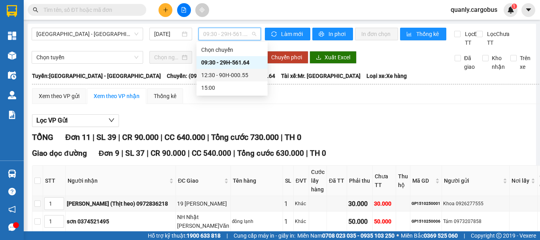
click at [227, 74] on div "12:30 - 90H-000.55" at bounding box center [232, 75] width 62 height 9
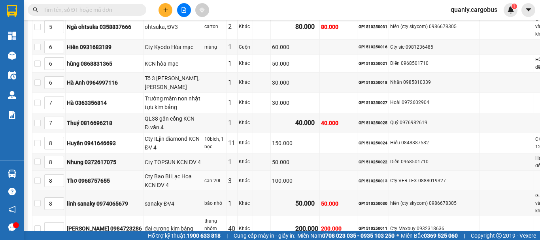
scroll to position [316, 0]
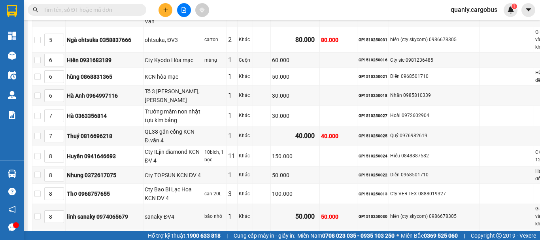
click at [61, 238] on icon "up" at bounding box center [60, 239] width 3 height 3
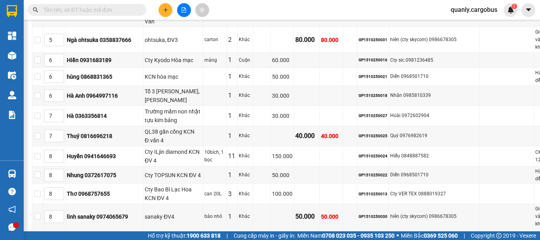
type input "6"
click at [61, 238] on icon "up" at bounding box center [60, 239] width 3 height 3
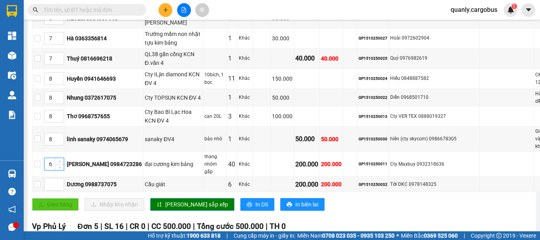
scroll to position [395, 0]
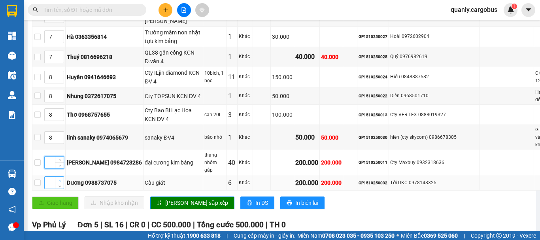
click at [61, 180] on icon "up" at bounding box center [60, 181] width 3 height 3
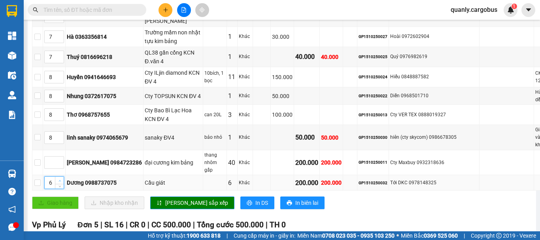
click at [61, 180] on icon "up" at bounding box center [60, 181] width 3 height 3
type input "6"
click at [62, 183] on span "down" at bounding box center [59, 185] width 5 height 5
click at [180, 199] on span "[PERSON_NAME] sắp xếp" at bounding box center [196, 203] width 63 height 9
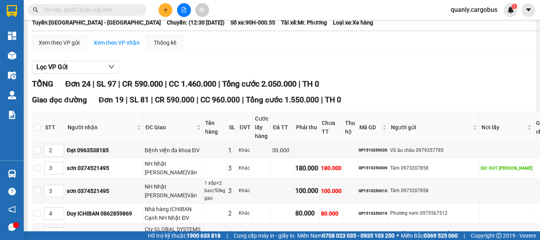
scroll to position [0, 0]
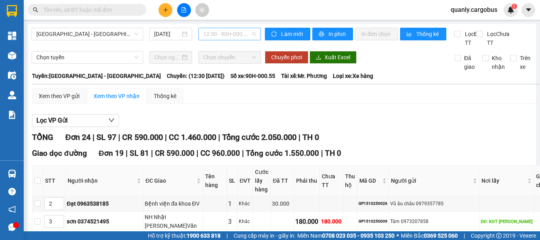
click at [209, 36] on span "12:30 - 90H-000.55" at bounding box center [229, 34] width 53 height 12
click at [177, 32] on input "[DATE]" at bounding box center [167, 34] width 26 height 9
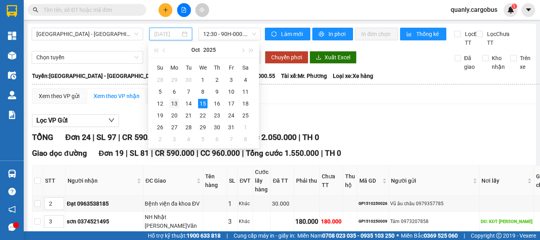
click at [173, 104] on div "13" at bounding box center [174, 103] width 9 height 9
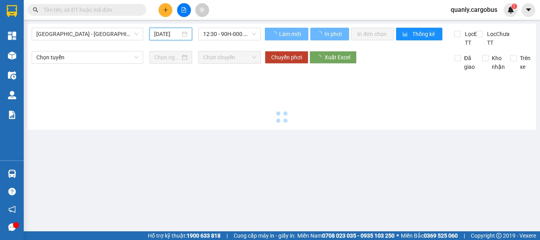
type input "13/10/2025"
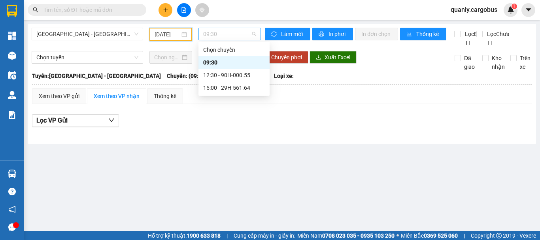
click at [221, 37] on span "09:30" at bounding box center [229, 34] width 53 height 12
click at [225, 75] on div "12:30 - 90H-000.55" at bounding box center [234, 75] width 62 height 9
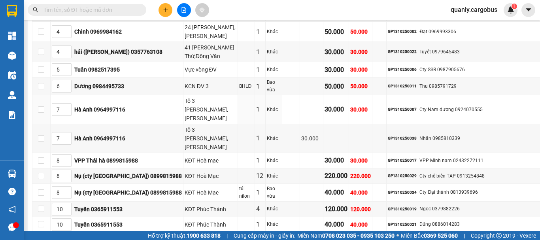
scroll to position [237, 0]
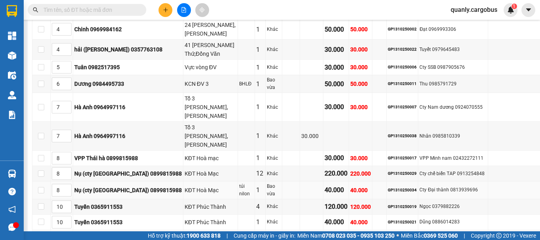
click at [397, 187] on div "GP1310250034" at bounding box center [402, 190] width 29 height 6
copy div "GP1310250034"
click at [100, 4] on span at bounding box center [87, 10] width 119 height 12
click at [101, 6] on input "text" at bounding box center [89, 10] width 93 height 9
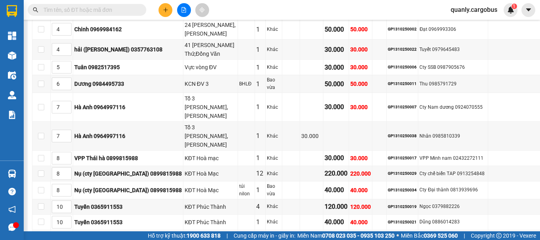
paste input "GP1310250034"
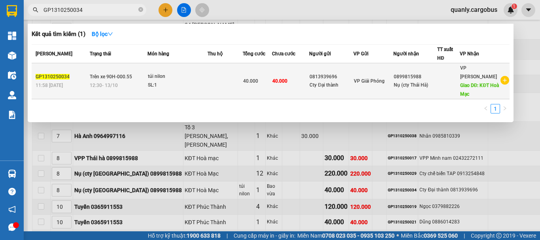
type input "GP1310250034"
click at [206, 75] on div "túi nilon" at bounding box center [177, 76] width 59 height 9
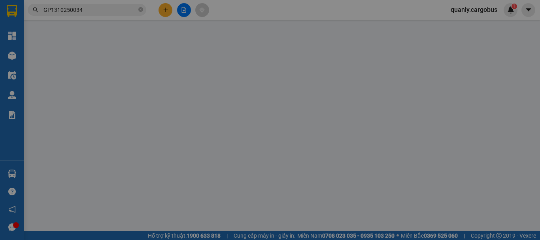
type input "0899815988"
type input "Nụ (cty Thái Hà)"
type input "KĐT Hoà Mạc"
type input "0813939696"
type input "Cty Đại thành"
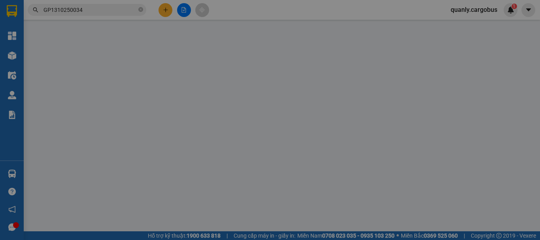
type input "0"
type input "40.000"
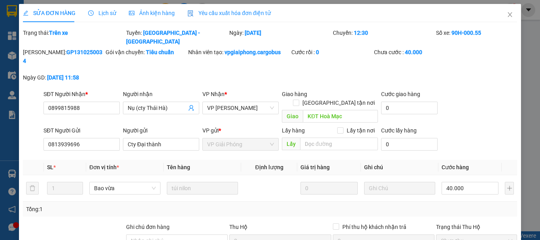
click at [147, 11] on span "Ảnh kiện hàng" at bounding box center [152, 13] width 46 height 6
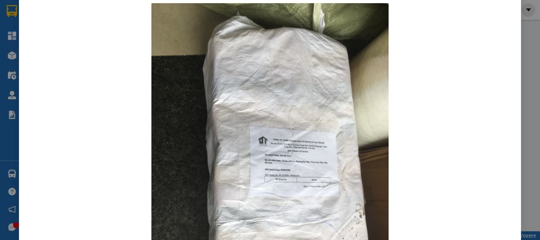
scroll to position [40, 0]
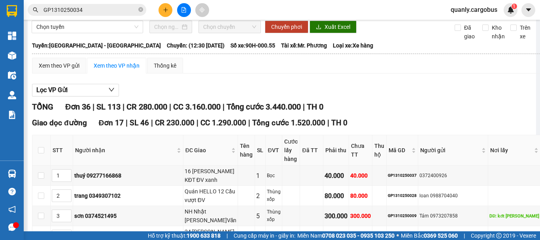
scroll to position [40, 0]
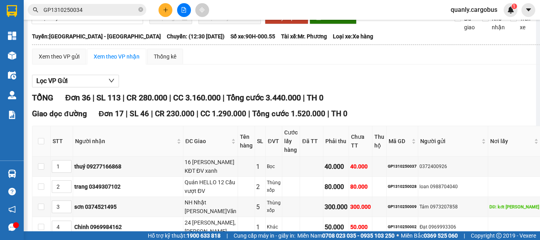
click at [106, 10] on input "GP1310250034" at bounding box center [89, 10] width 93 height 9
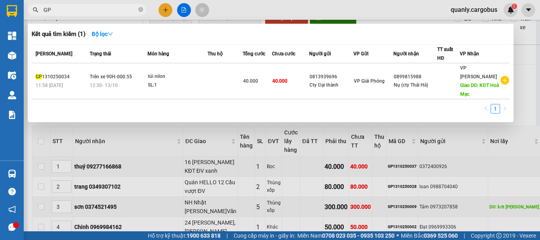
type input "G"
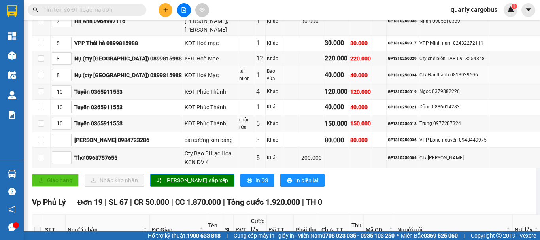
scroll to position [356, 0]
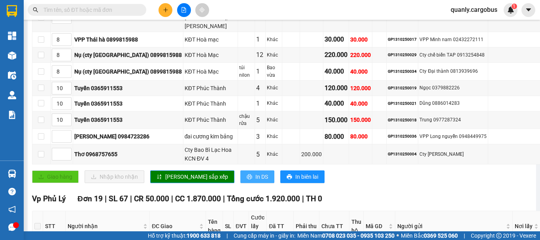
click at [255, 172] on span "In DS" at bounding box center [261, 176] width 13 height 9
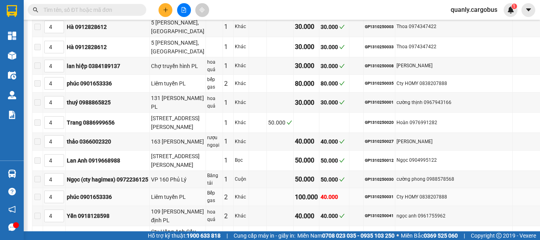
scroll to position [672, 0]
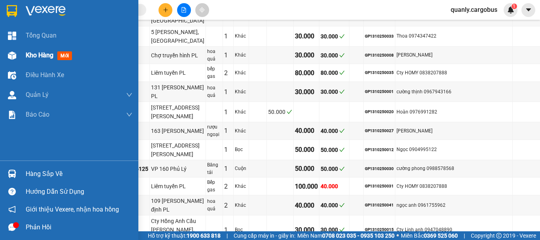
click at [9, 54] on img at bounding box center [12, 55] width 8 height 8
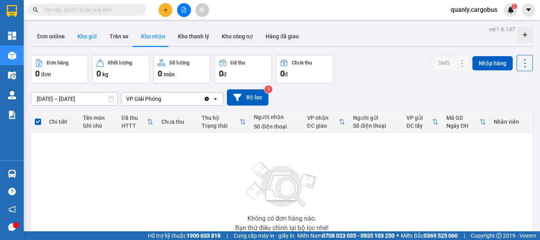
click at [86, 38] on button "Kho gửi" at bounding box center [87, 36] width 32 height 19
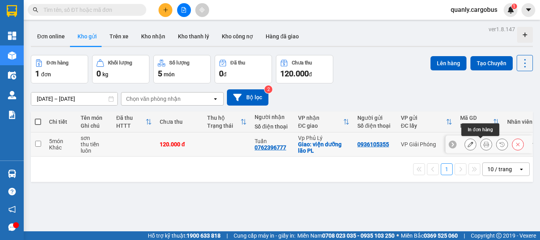
click at [484, 144] on icon at bounding box center [487, 145] width 6 height 6
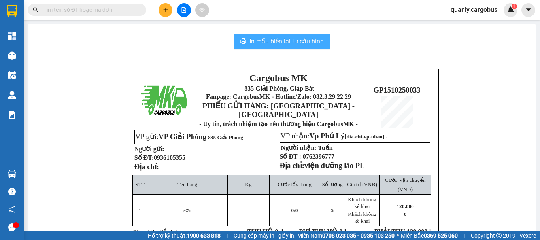
click at [295, 40] on span "In mẫu biên lai tự cấu hình" at bounding box center [287, 41] width 74 height 10
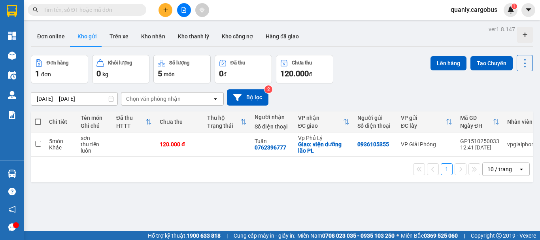
click at [36, 121] on span at bounding box center [38, 122] width 6 height 6
click at [38, 118] on input "checkbox" at bounding box center [38, 118] width 0 height 0
checkbox input "true"
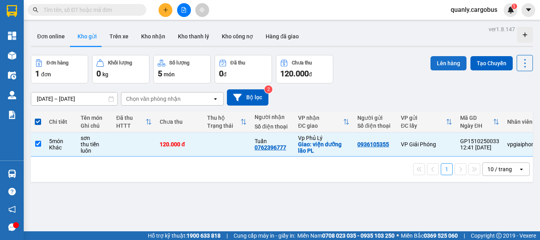
click at [442, 64] on button "Lên hàng" at bounding box center [449, 63] width 36 height 14
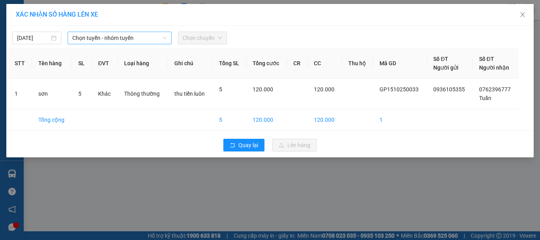
click at [85, 37] on span "Chọn tuyến - nhóm tuyến" at bounding box center [119, 38] width 95 height 12
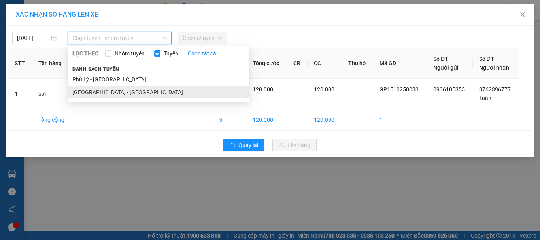
click at [83, 90] on li "[GEOGRAPHIC_DATA] - [GEOGRAPHIC_DATA]" at bounding box center [159, 92] width 182 height 13
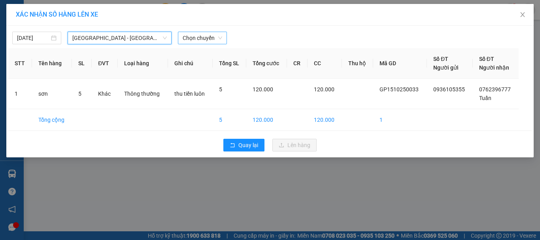
click at [202, 39] on span "Chọn chuyến" at bounding box center [203, 38] width 40 height 12
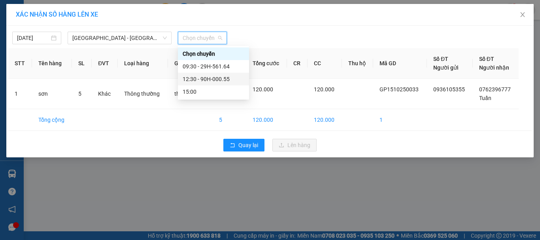
click at [213, 79] on div "12:30 - 90H-000.55" at bounding box center [214, 79] width 62 height 9
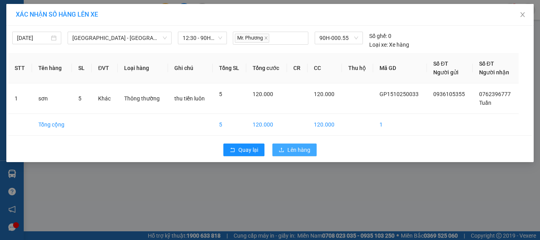
click at [298, 149] on span "Lên hàng" at bounding box center [298, 150] width 23 height 9
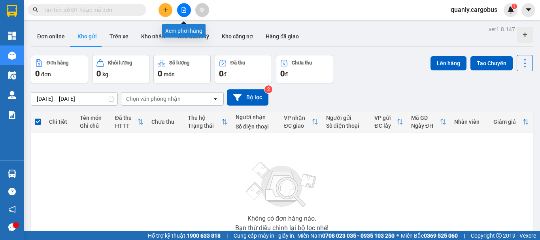
click at [181, 9] on icon "file-add" at bounding box center [184, 10] width 6 height 6
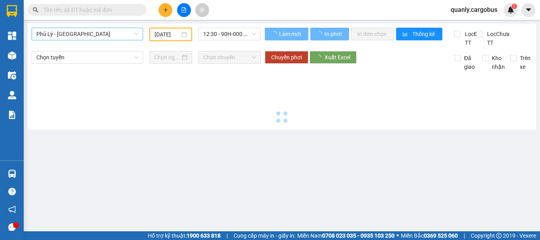
type input "[DATE]"
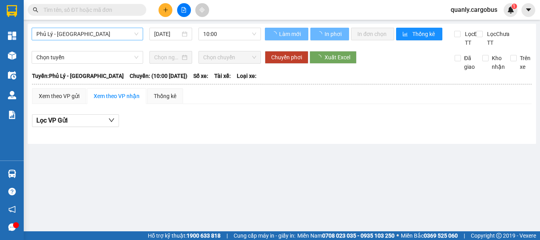
click at [89, 29] on span "Phủ Lý - [GEOGRAPHIC_DATA]" at bounding box center [87, 34] width 102 height 12
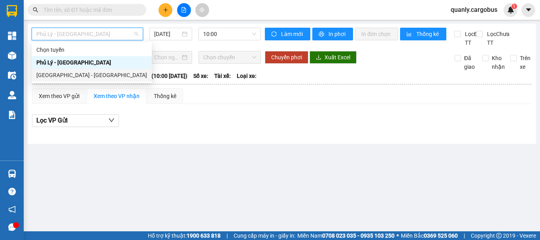
drag, startPoint x: 50, startPoint y: 74, endPoint x: 175, endPoint y: 43, distance: 128.6
click at [64, 68] on div "Chọn tuyến Phủ Lý - Hà Nội Hà Nội - Phủ Lý" at bounding box center [92, 62] width 120 height 38
click at [62, 75] on div "[GEOGRAPHIC_DATA] - [GEOGRAPHIC_DATA]" at bounding box center [91, 75] width 111 height 9
type input "[DATE]"
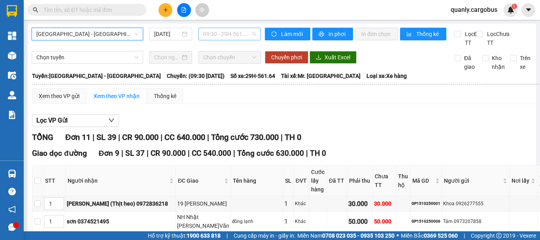
click at [219, 34] on span "09:30 - 29H-561.64" at bounding box center [229, 34] width 53 height 12
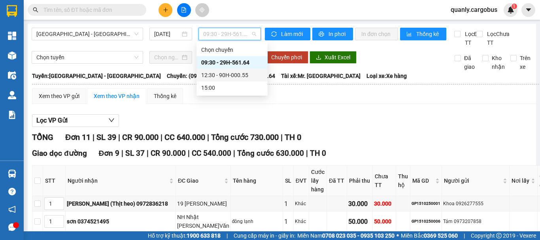
click at [229, 74] on div "12:30 - 90H-000.55" at bounding box center [232, 75] width 62 height 9
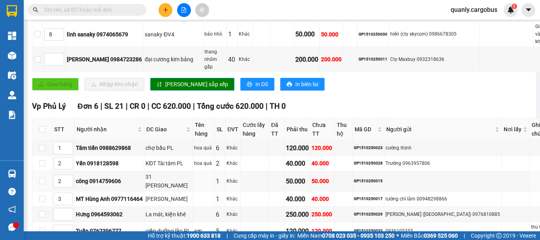
scroll to position [537, 0]
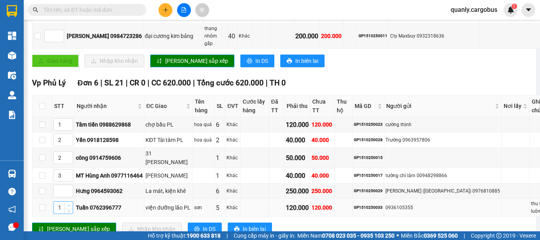
click at [70, 203] on span "up" at bounding box center [68, 205] width 5 height 5
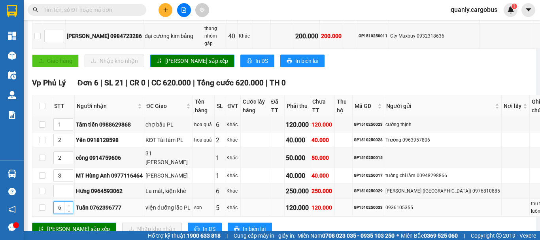
click at [70, 203] on span "up" at bounding box center [68, 205] width 5 height 5
click at [70, 208] on span "down" at bounding box center [68, 210] width 5 height 5
type input "4"
click at [70, 208] on span "down" at bounding box center [68, 210] width 5 height 5
click at [72, 225] on span "[PERSON_NAME] sắp xếp" at bounding box center [78, 229] width 63 height 9
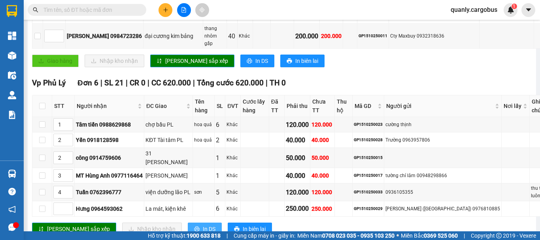
click at [203, 225] on span "In DS" at bounding box center [209, 229] width 13 height 9
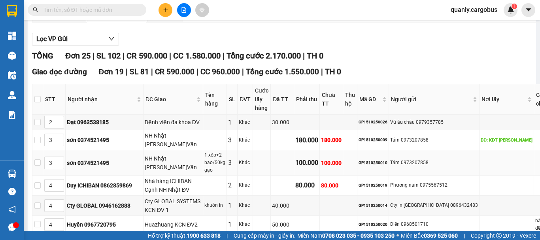
scroll to position [63, 0]
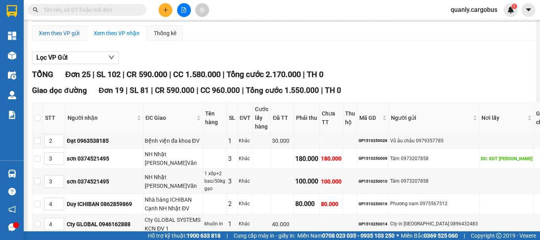
click at [68, 38] on div "Xem theo VP gửi" at bounding box center [59, 33] width 41 height 9
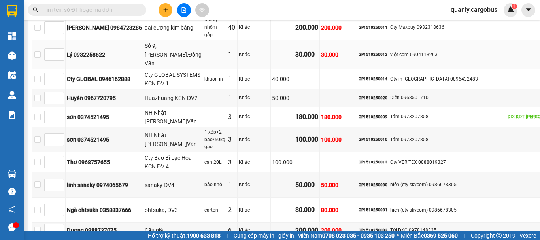
scroll to position [498, 0]
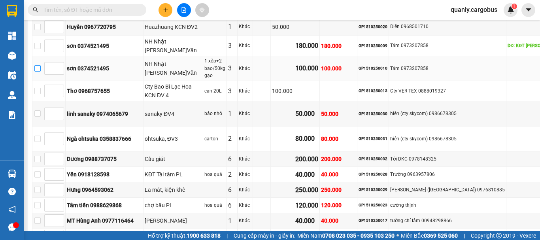
click at [41, 72] on input "checkbox" at bounding box center [37, 68] width 6 height 6
checkbox input "true"
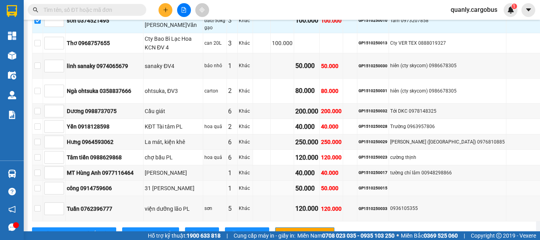
scroll to position [612, 0]
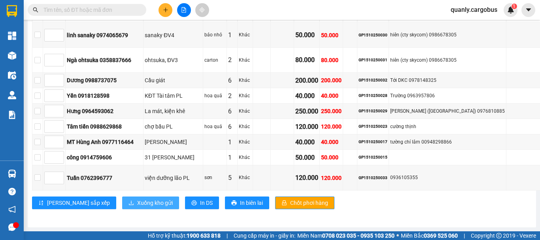
click at [137, 201] on span "Xuống kho gửi" at bounding box center [155, 203] width 36 height 9
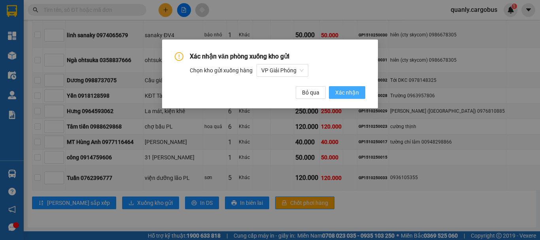
click at [346, 94] on span "Xác nhận" at bounding box center [347, 92] width 24 height 9
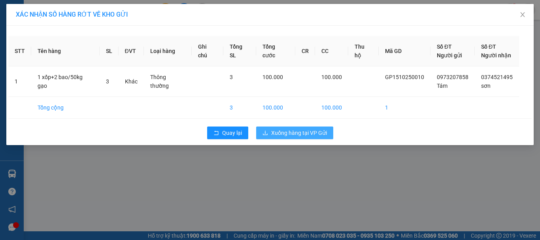
click at [282, 129] on span "Xuống hàng tại VP Gửi" at bounding box center [299, 133] width 56 height 9
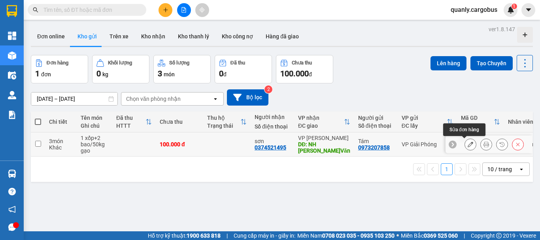
click at [468, 144] on icon at bounding box center [471, 145] width 6 height 6
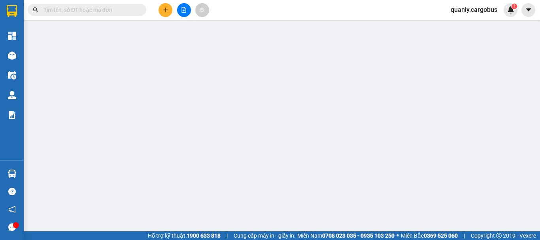
type input "0374521495"
type input "sơn"
type input "NH Nhật [PERSON_NAME]Văn"
type input "0973207858"
type input "Tám"
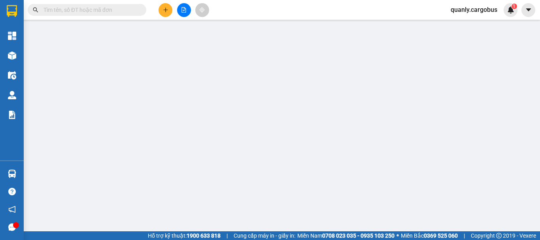
type input "0"
type input "100.000"
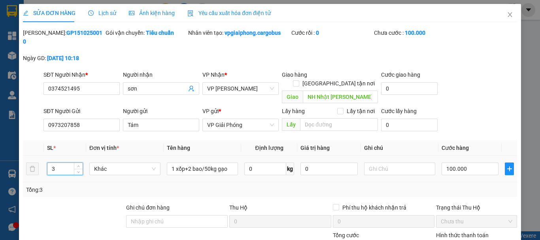
click at [59, 163] on input "3" at bounding box center [64, 169] width 35 height 12
type input "4"
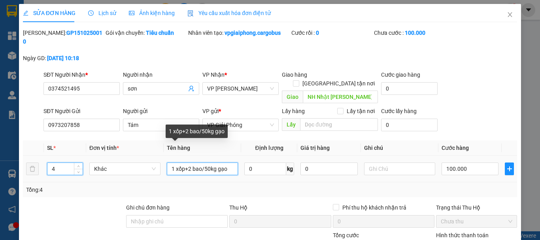
click at [172, 163] on input "1 xốp+2 bao/50kg gạo" at bounding box center [202, 169] width 71 height 13
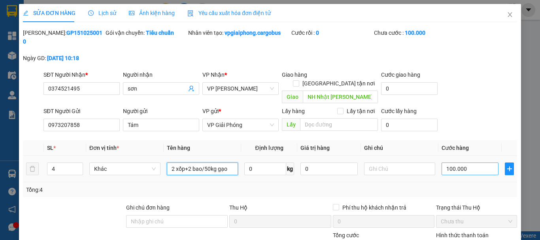
type input "2 xốp+2 bao/50kg gạo"
click at [447, 163] on input "100.000" at bounding box center [470, 169] width 57 height 13
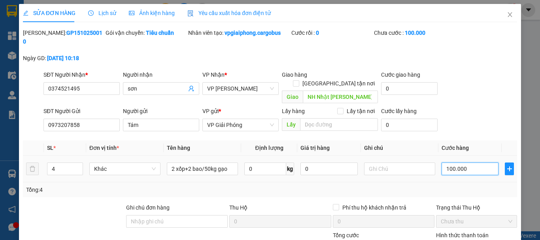
type input "10.000"
type input "150.000"
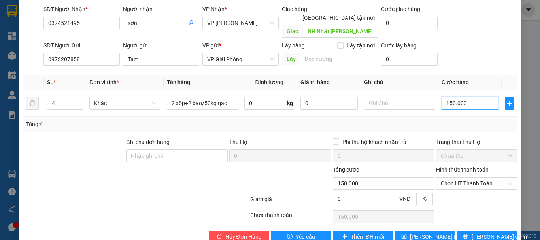
scroll to position [67, 0]
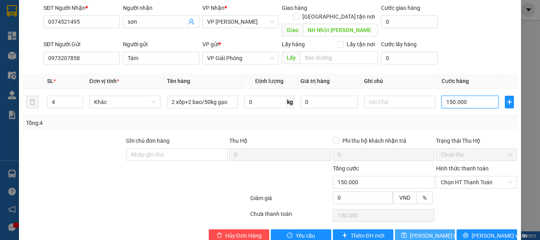
type input "150.000"
click at [423, 231] on span "[PERSON_NAME] thay đổi" at bounding box center [441, 235] width 63 height 9
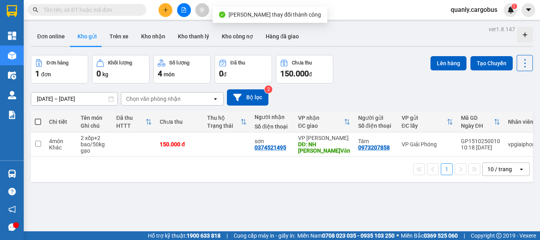
click at [37, 121] on span at bounding box center [38, 122] width 6 height 6
click at [38, 118] on input "checkbox" at bounding box center [38, 118] width 0 height 0
checkbox input "true"
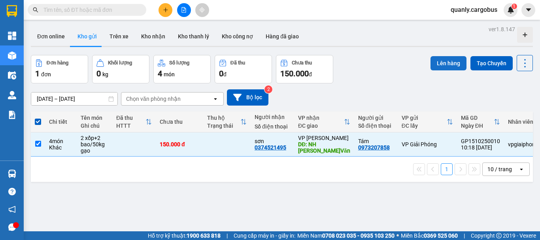
click at [438, 61] on button "Lên hàng" at bounding box center [449, 63] width 36 height 14
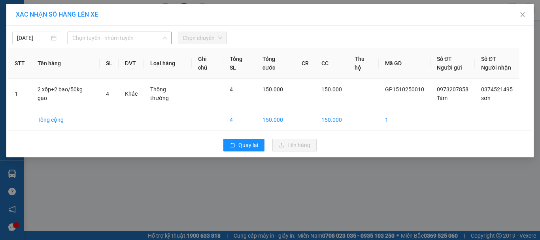
click at [96, 41] on span "Chọn tuyến - nhóm tuyến" at bounding box center [119, 38] width 95 height 12
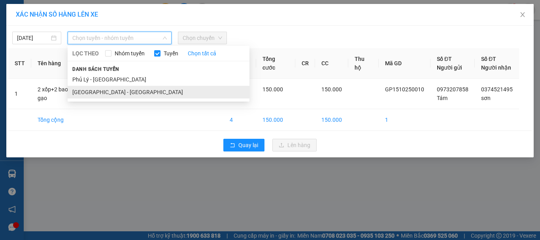
click at [96, 89] on li "[GEOGRAPHIC_DATA] - [GEOGRAPHIC_DATA]" at bounding box center [159, 92] width 182 height 13
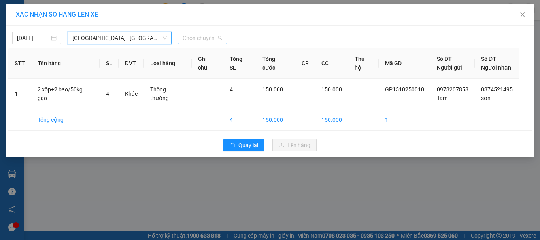
click at [197, 34] on span "Chọn chuyến" at bounding box center [203, 38] width 40 height 12
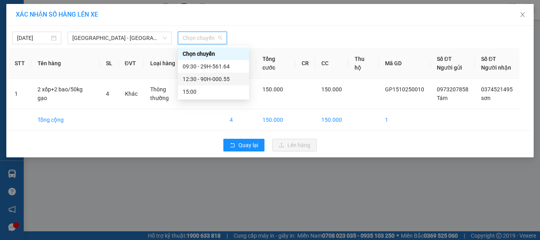
click at [212, 78] on div "12:30 - 90H-000.55" at bounding box center [214, 79] width 62 height 9
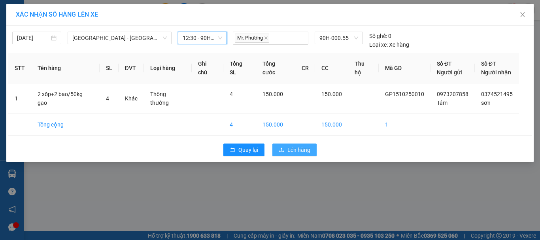
click at [300, 149] on span "Lên hàng" at bounding box center [298, 150] width 23 height 9
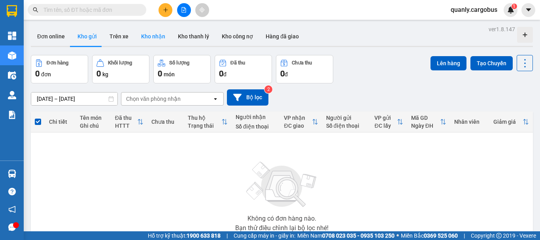
click at [147, 35] on button "Kho nhận" at bounding box center [153, 36] width 37 height 19
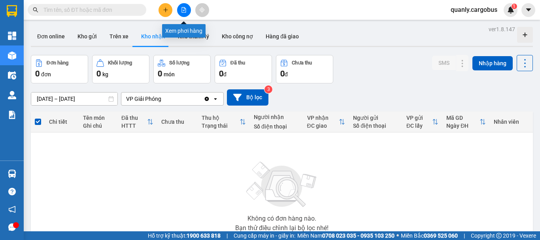
click at [189, 13] on button at bounding box center [184, 10] width 14 height 14
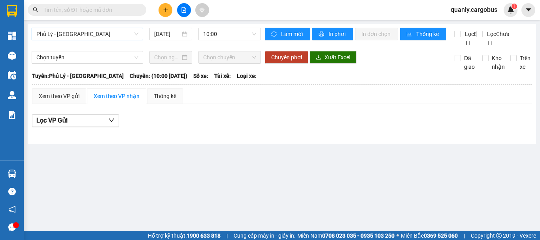
click at [89, 35] on span "Phủ Lý - [GEOGRAPHIC_DATA]" at bounding box center [87, 34] width 102 height 12
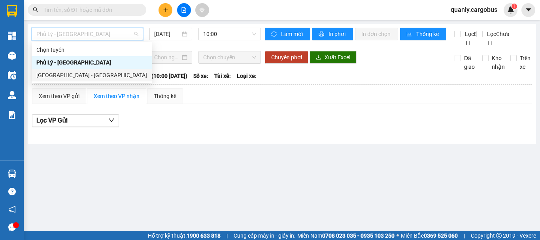
click at [78, 75] on div "[GEOGRAPHIC_DATA] - [GEOGRAPHIC_DATA]" at bounding box center [91, 75] width 111 height 9
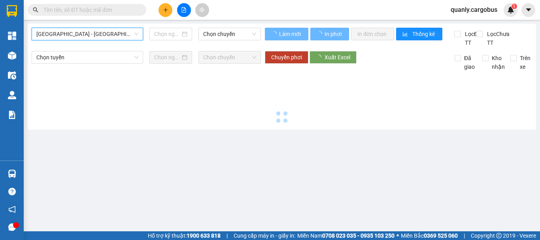
type input "[DATE]"
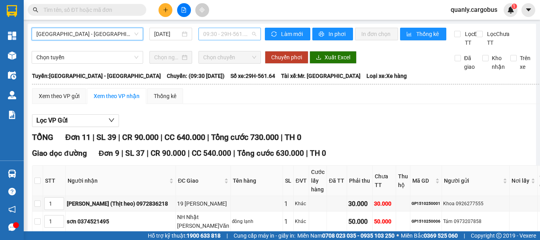
click at [230, 30] on span "09:30 - 29H-561.64" at bounding box center [229, 34] width 53 height 12
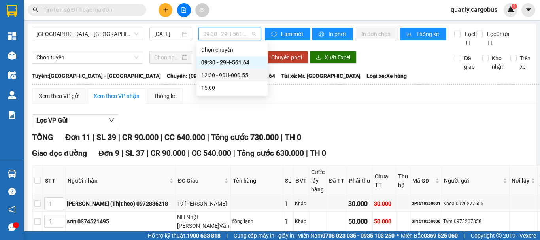
click at [235, 74] on div "12:30 - 90H-000.55" at bounding box center [232, 75] width 62 height 9
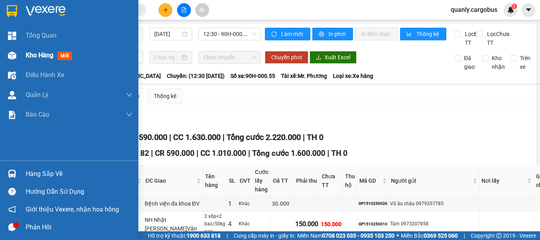
click at [11, 57] on img at bounding box center [12, 55] width 8 height 8
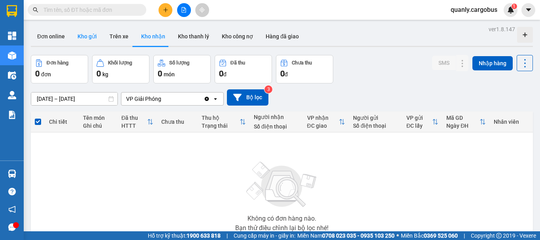
click at [84, 32] on button "Kho gửi" at bounding box center [87, 36] width 32 height 19
